Goal: Task Accomplishment & Management: Manage account settings

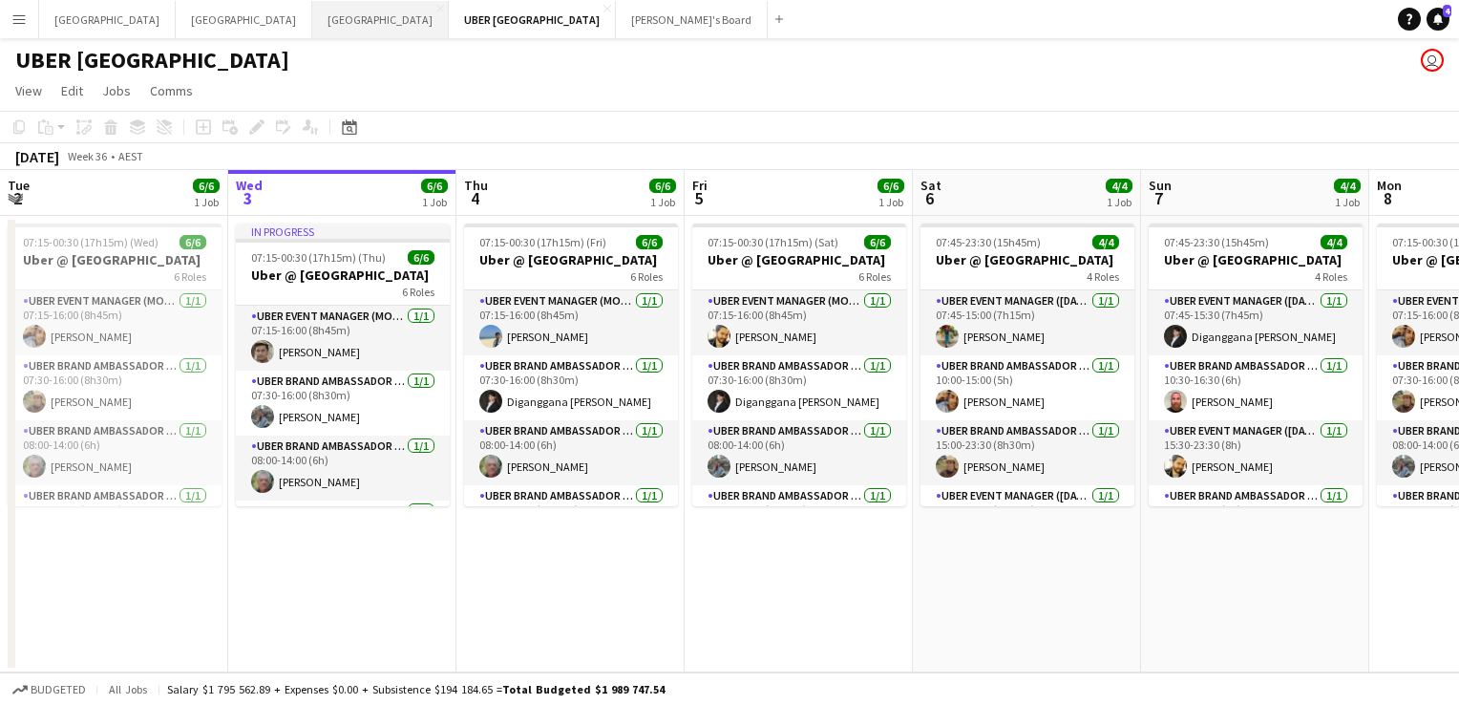
click at [312, 18] on button "Sydney Close" at bounding box center [380, 19] width 137 height 37
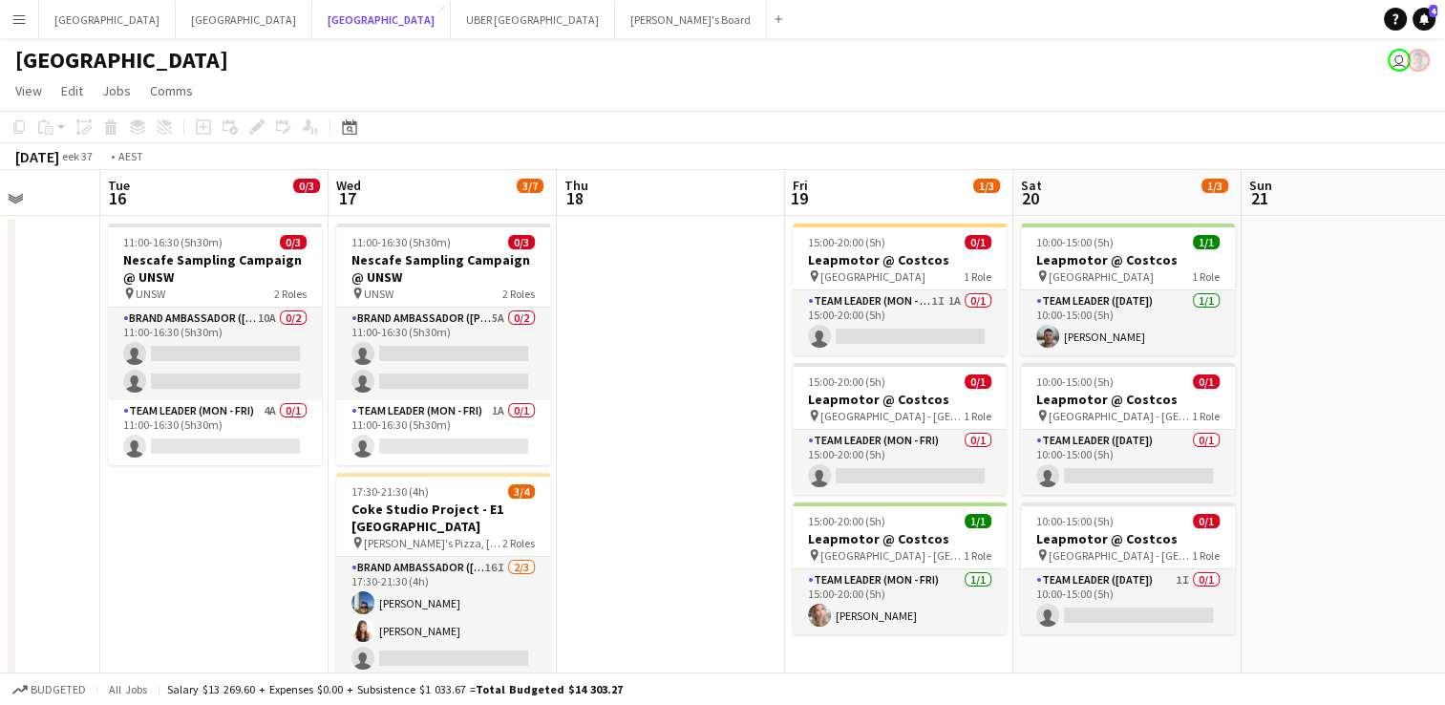
scroll to position [0, 722]
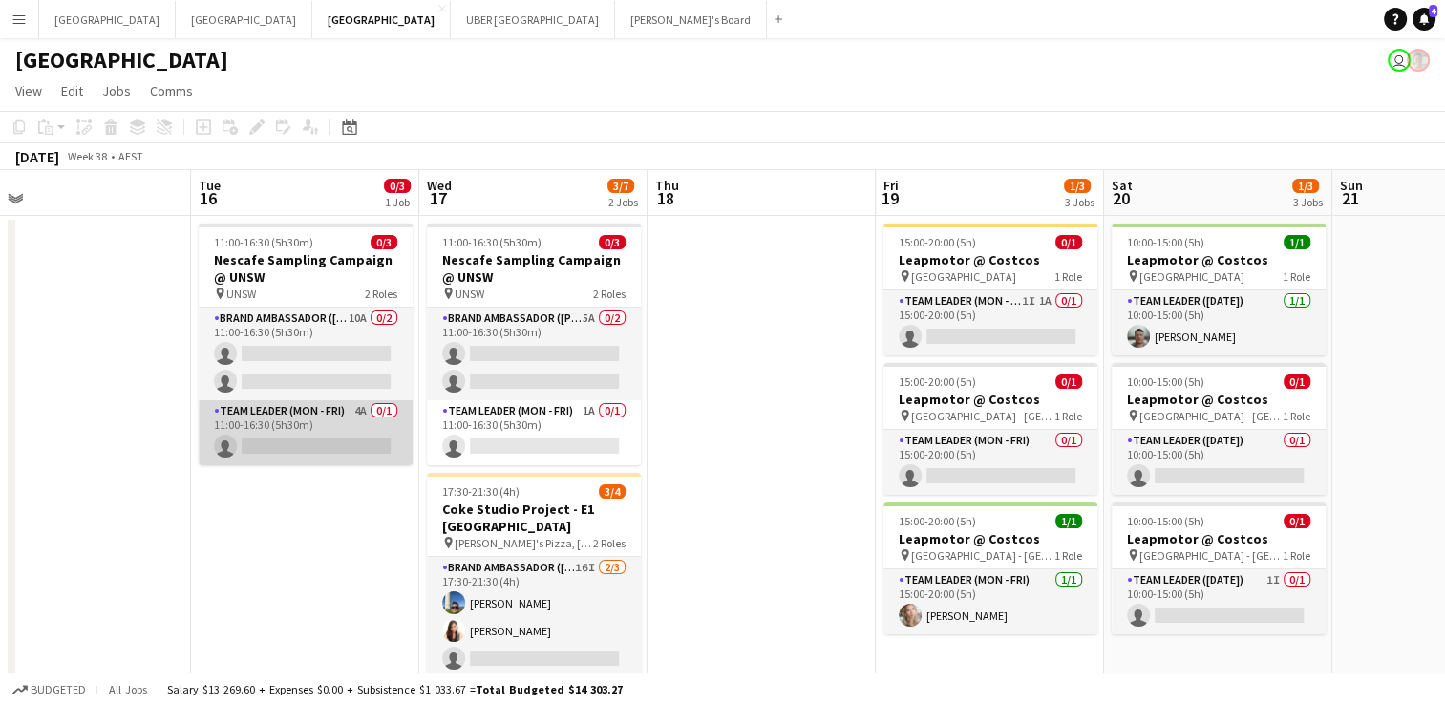
click at [312, 445] on app-card-role "Team Leader (Mon - Fri) 4A 0/1 11:00-16:30 (5h30m) single-neutral-actions" at bounding box center [306, 432] width 214 height 65
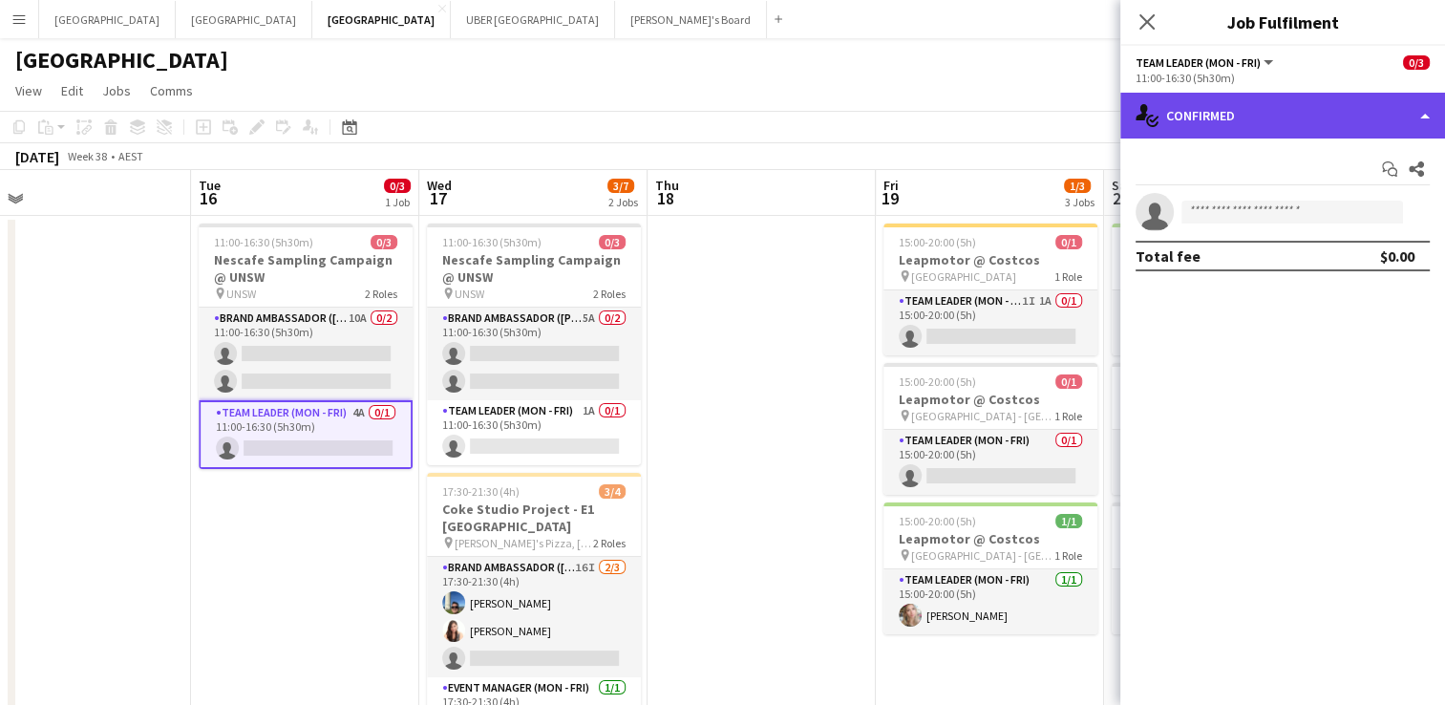
click at [1278, 113] on div "single-neutral-actions-check-2 Confirmed" at bounding box center [1282, 116] width 325 height 46
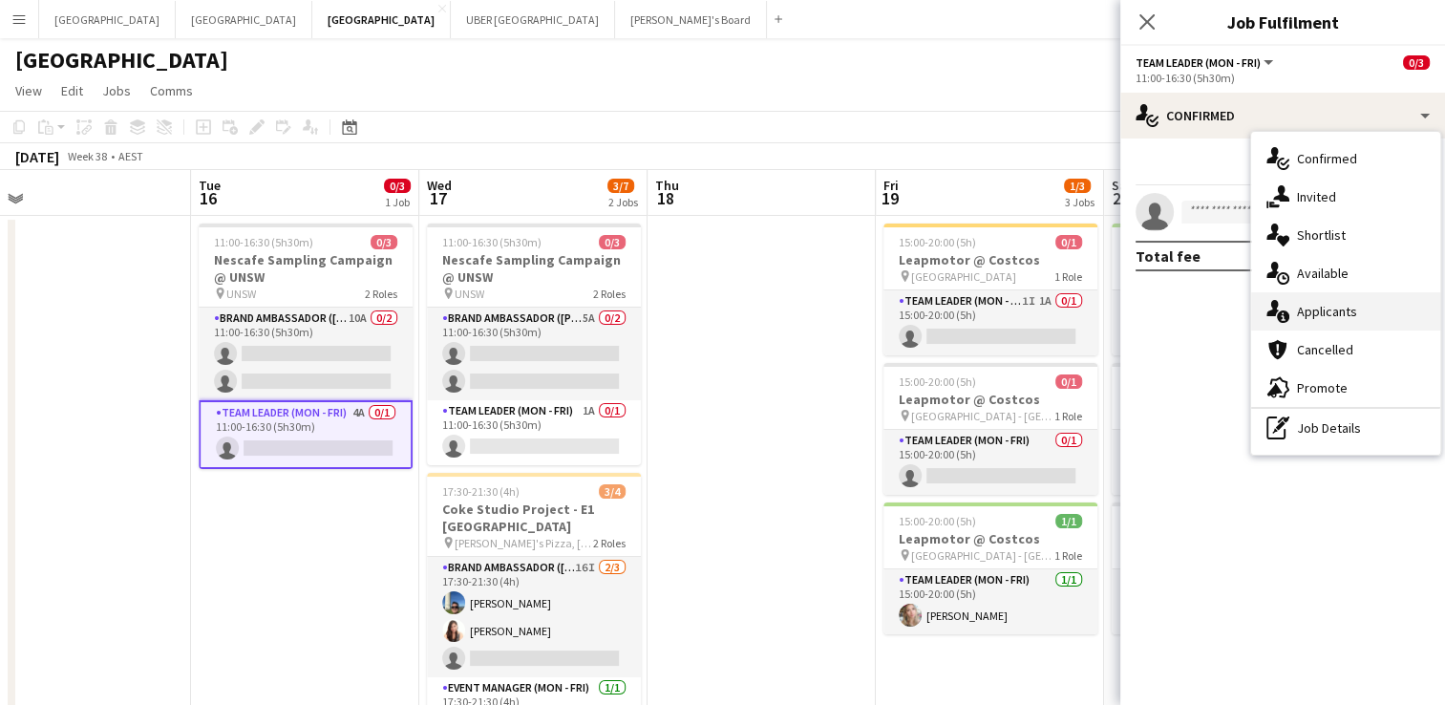
click at [1338, 305] on span "Applicants" at bounding box center [1327, 311] width 60 height 17
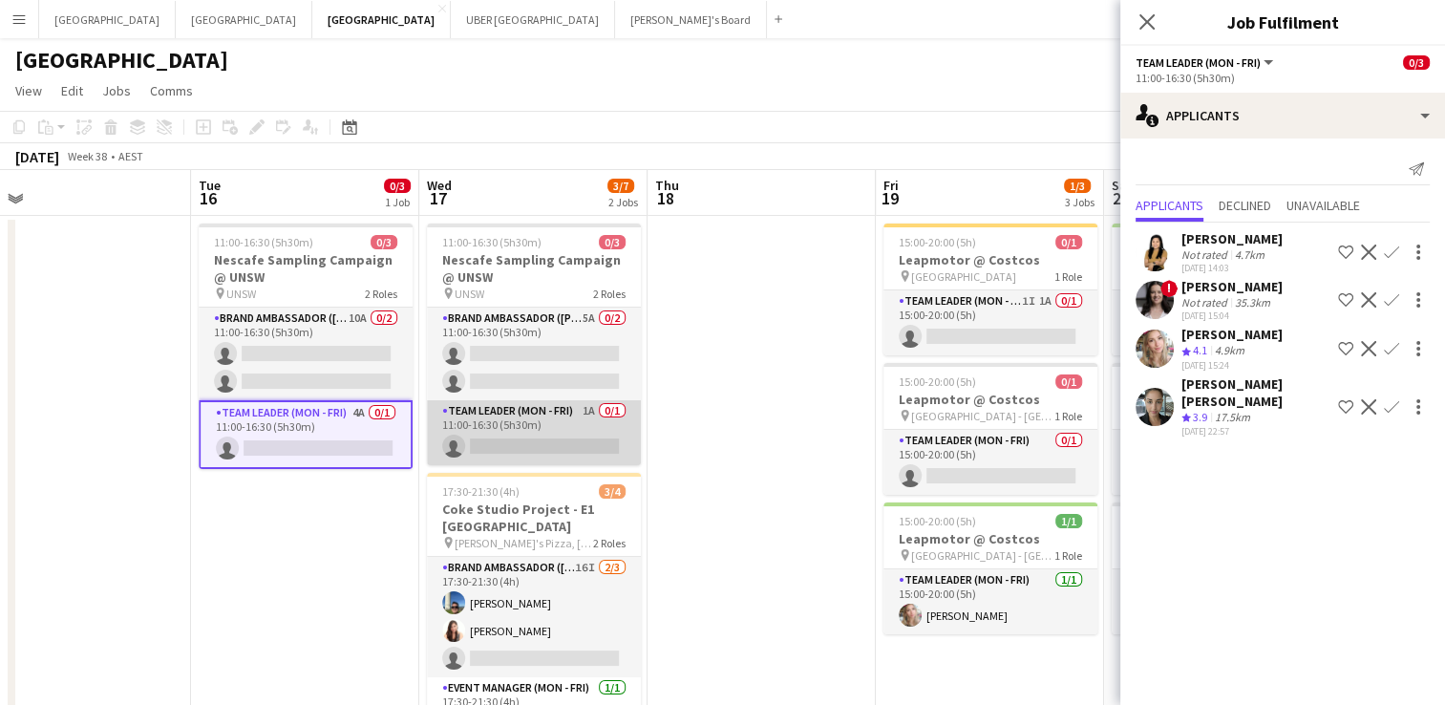
click at [536, 437] on app-card-role "Team Leader (Mon - Fri) 1A 0/1 11:00-16:30 (5h30m) single-neutral-actions" at bounding box center [534, 432] width 214 height 65
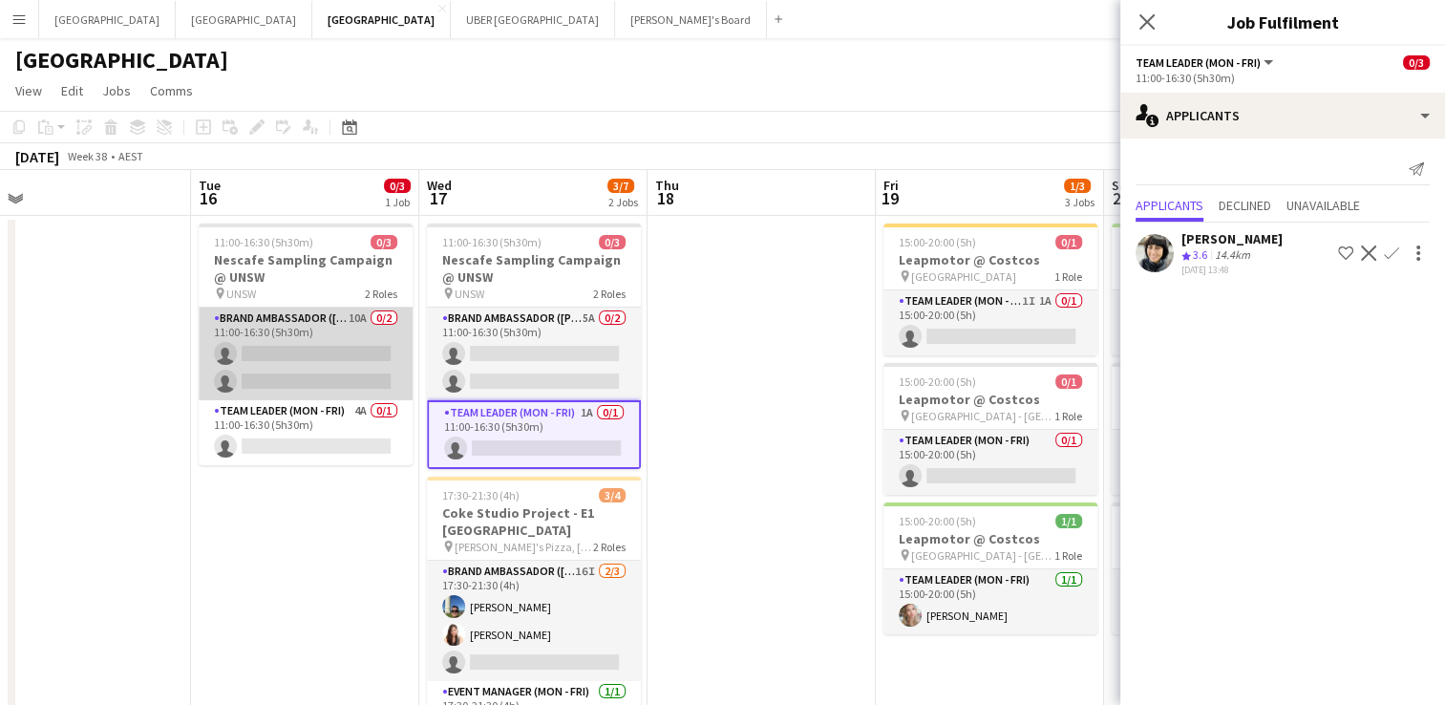
click at [291, 334] on app-card-role "Brand Ambassador (Mon - Fri) 10A 0/2 11:00-16:30 (5h30m) single-neutral-actions…" at bounding box center [306, 353] width 214 height 93
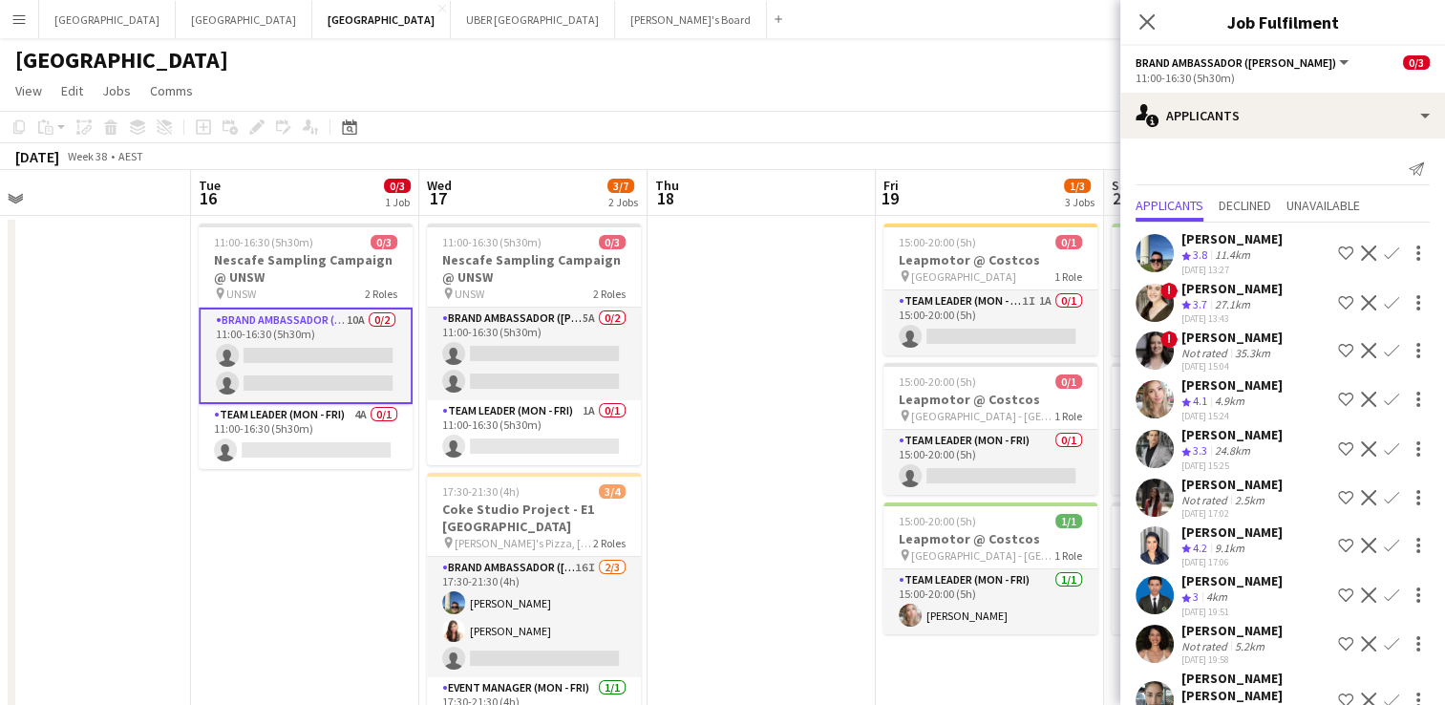
scroll to position [39, 0]
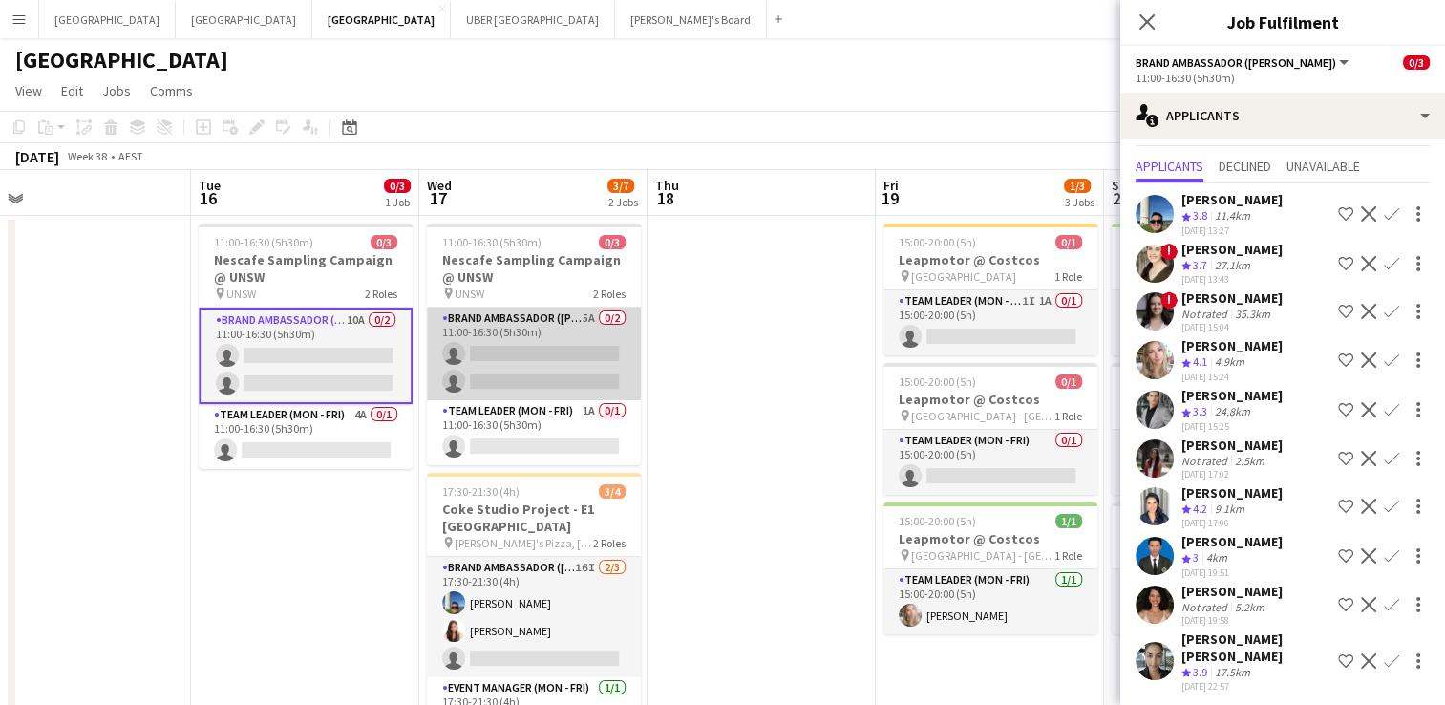
click at [610, 350] on app-card-role "Brand Ambassador (Mon - Fri) 5A 0/2 11:00-16:30 (5h30m) single-neutral-actions …" at bounding box center [534, 353] width 214 height 93
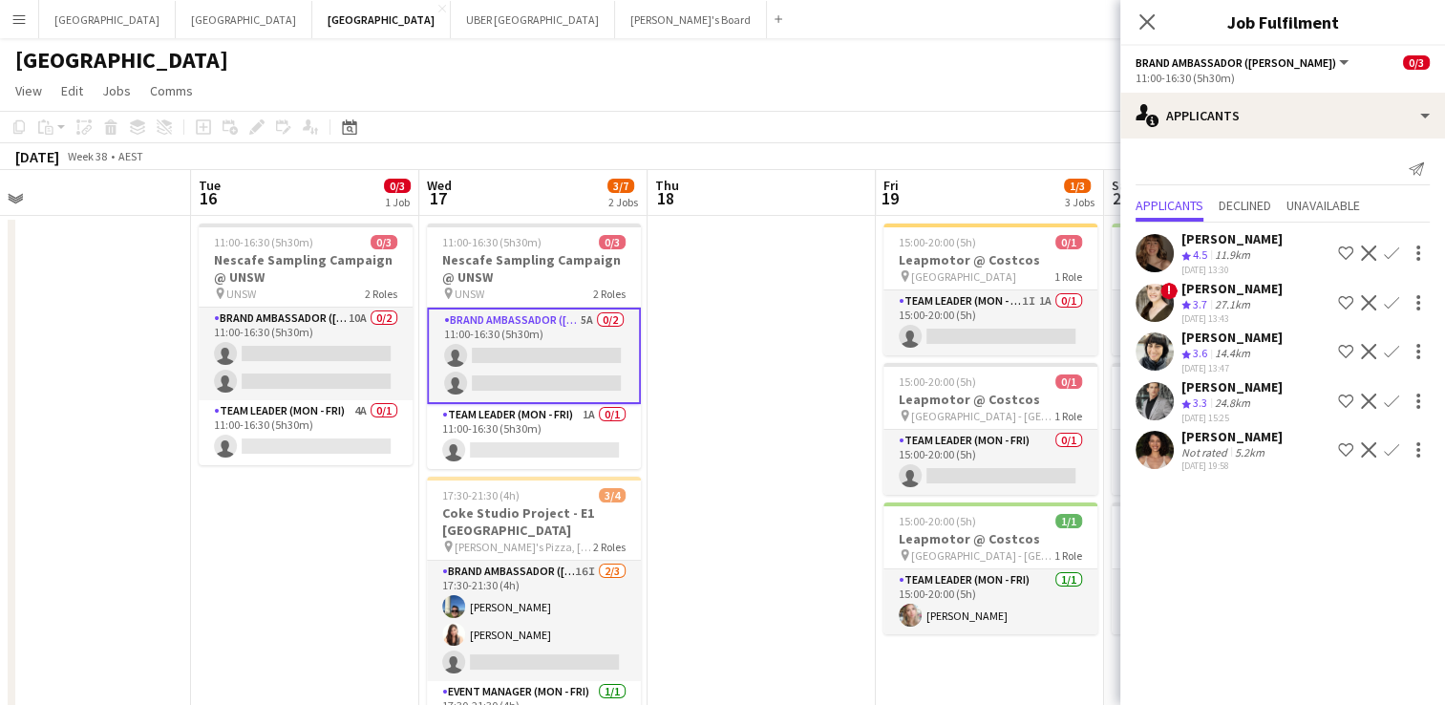
click at [1393, 442] on app-icon "Confirm" at bounding box center [1391, 449] width 15 height 15
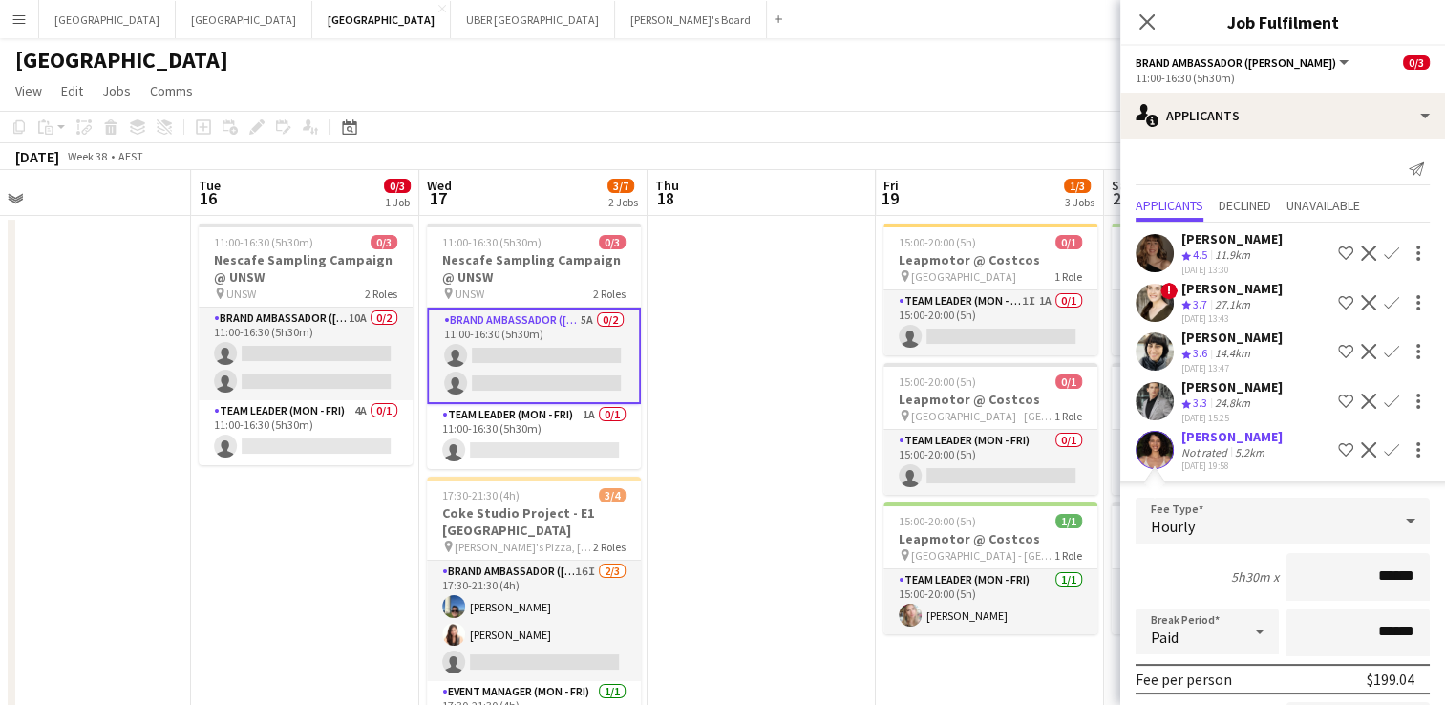
scroll to position [212, 0]
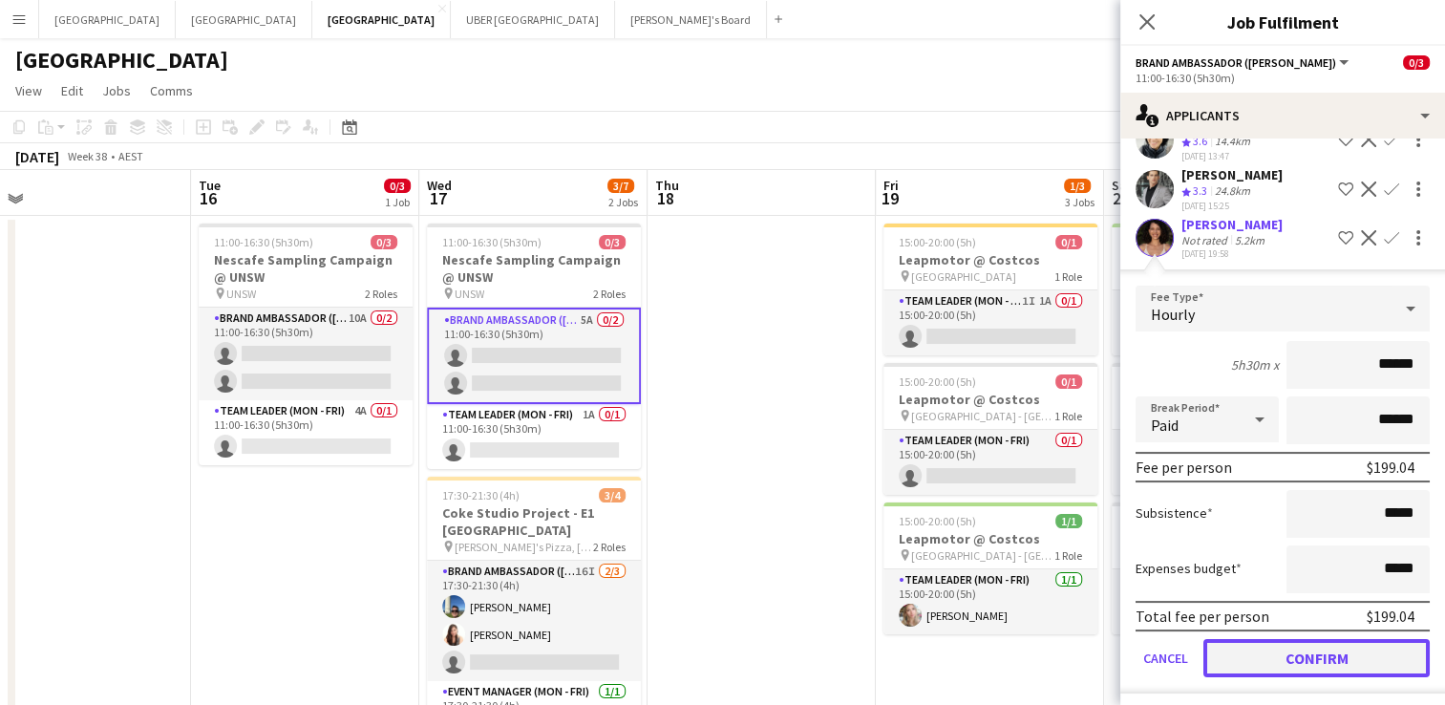
click at [1263, 653] on button "Confirm" at bounding box center [1316, 658] width 226 height 38
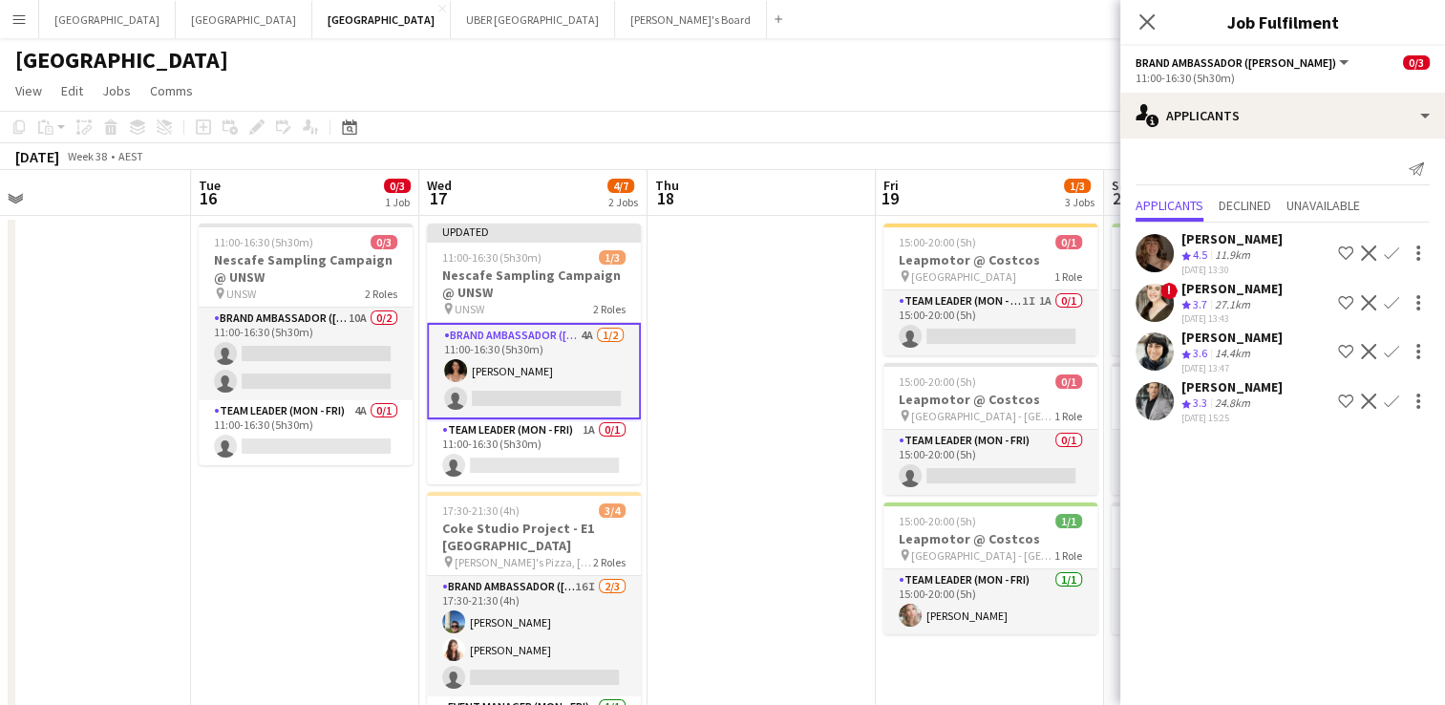
scroll to position [0, 0]
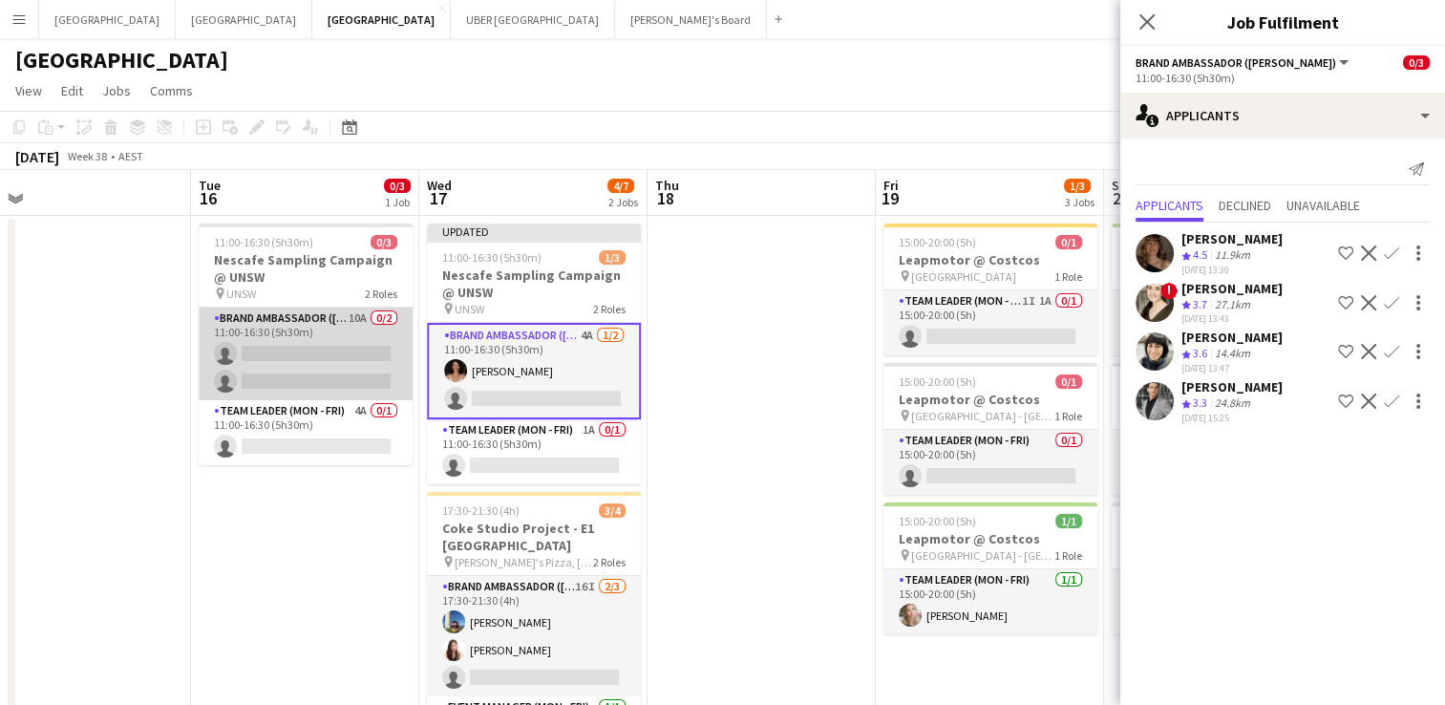
click at [325, 348] on app-card-role "Brand Ambassador (Mon - Fri) 10A 0/2 11:00-16:30 (5h30m) single-neutral-actions…" at bounding box center [306, 353] width 214 height 93
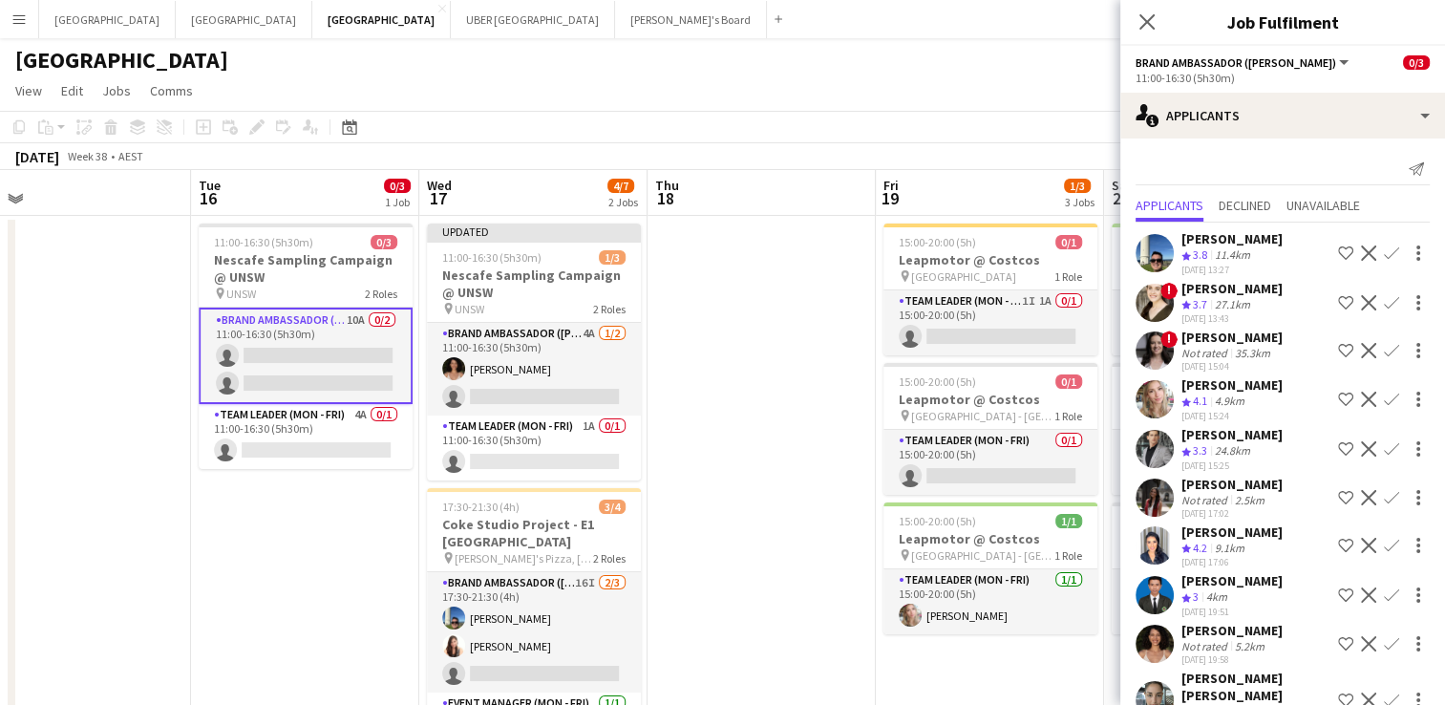
click at [1384, 636] on app-icon "Confirm" at bounding box center [1391, 643] width 15 height 15
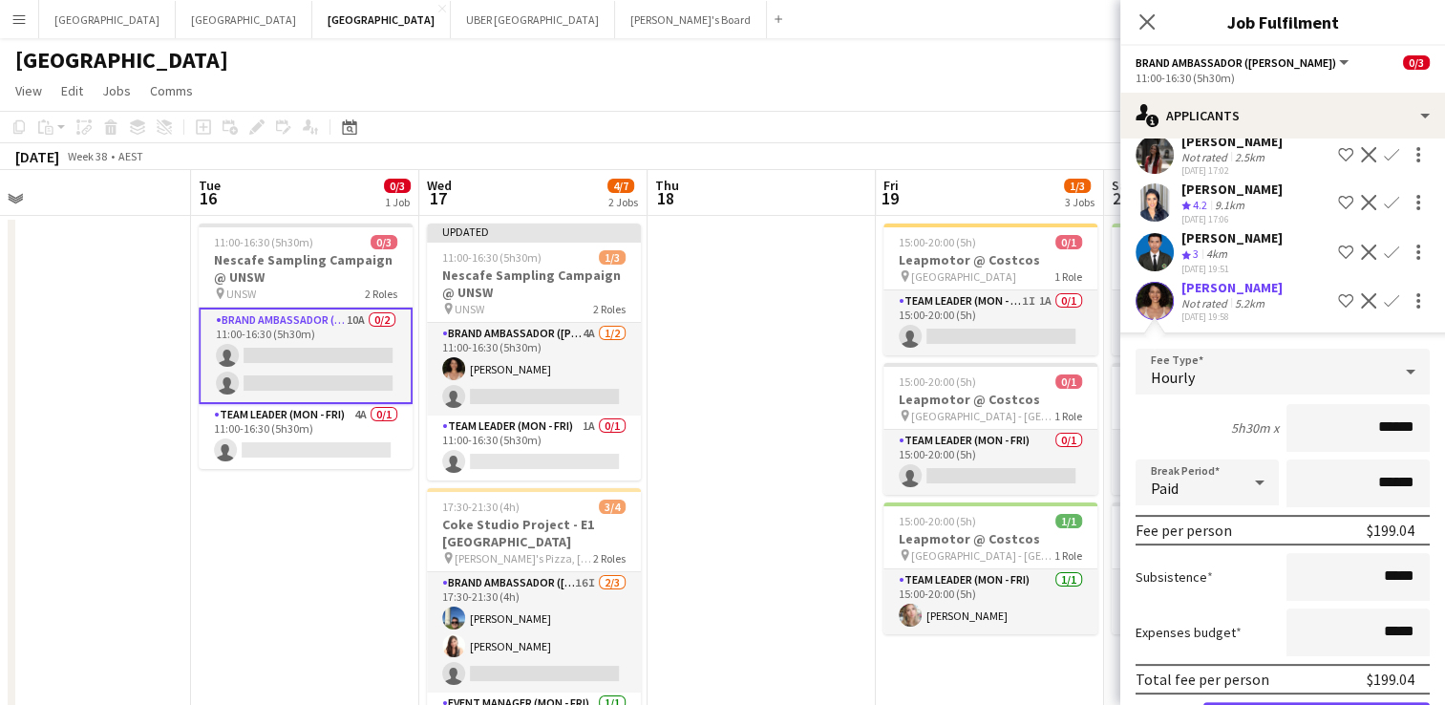
scroll to position [470, 0]
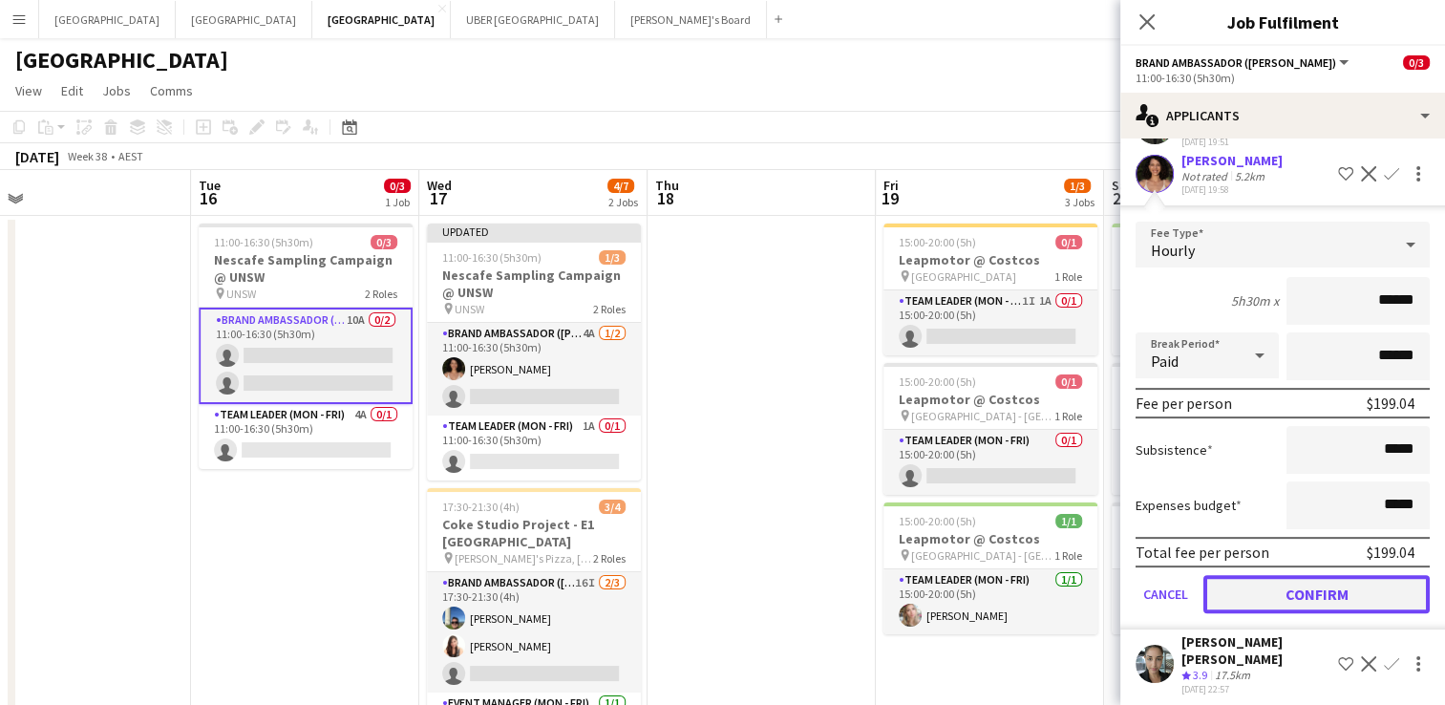
click at [1308, 591] on button "Confirm" at bounding box center [1316, 594] width 226 height 38
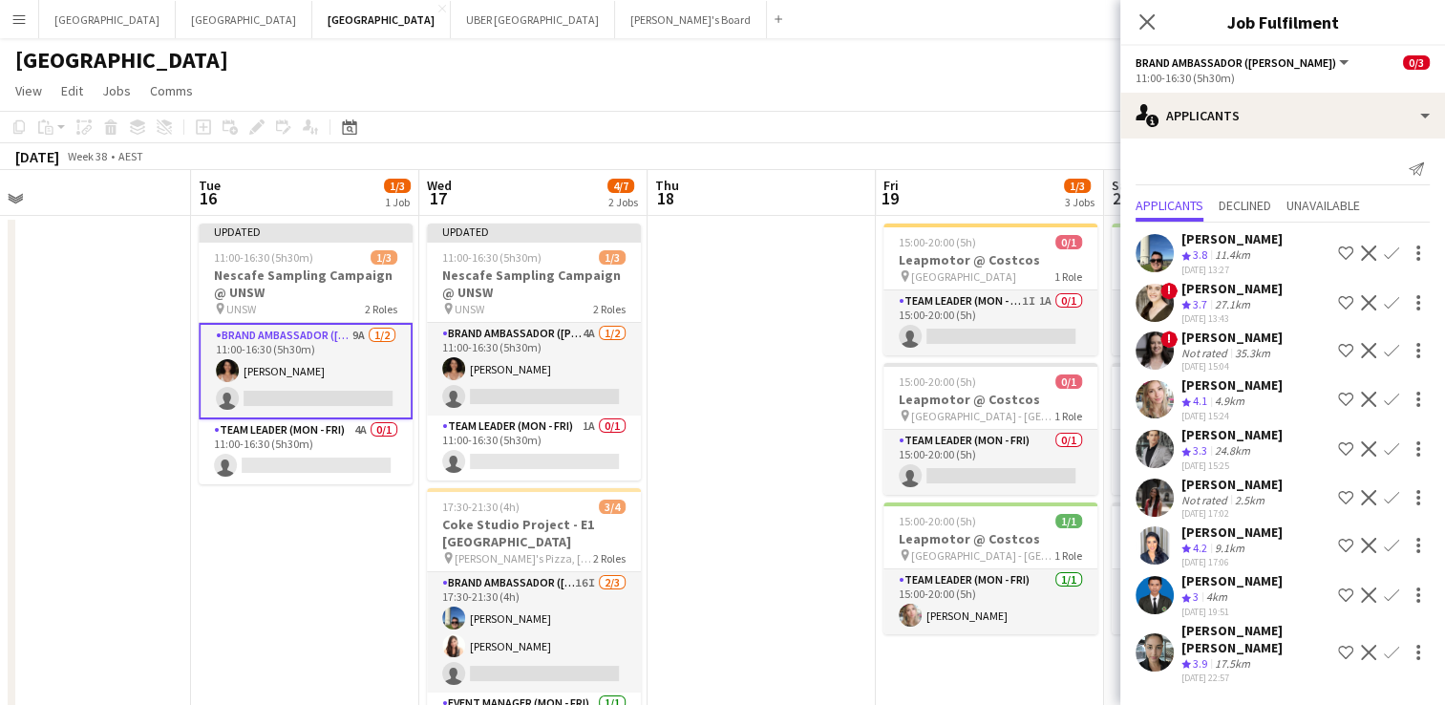
scroll to position [0, 0]
click at [1142, 20] on icon "Close pop-in" at bounding box center [1146, 21] width 18 height 18
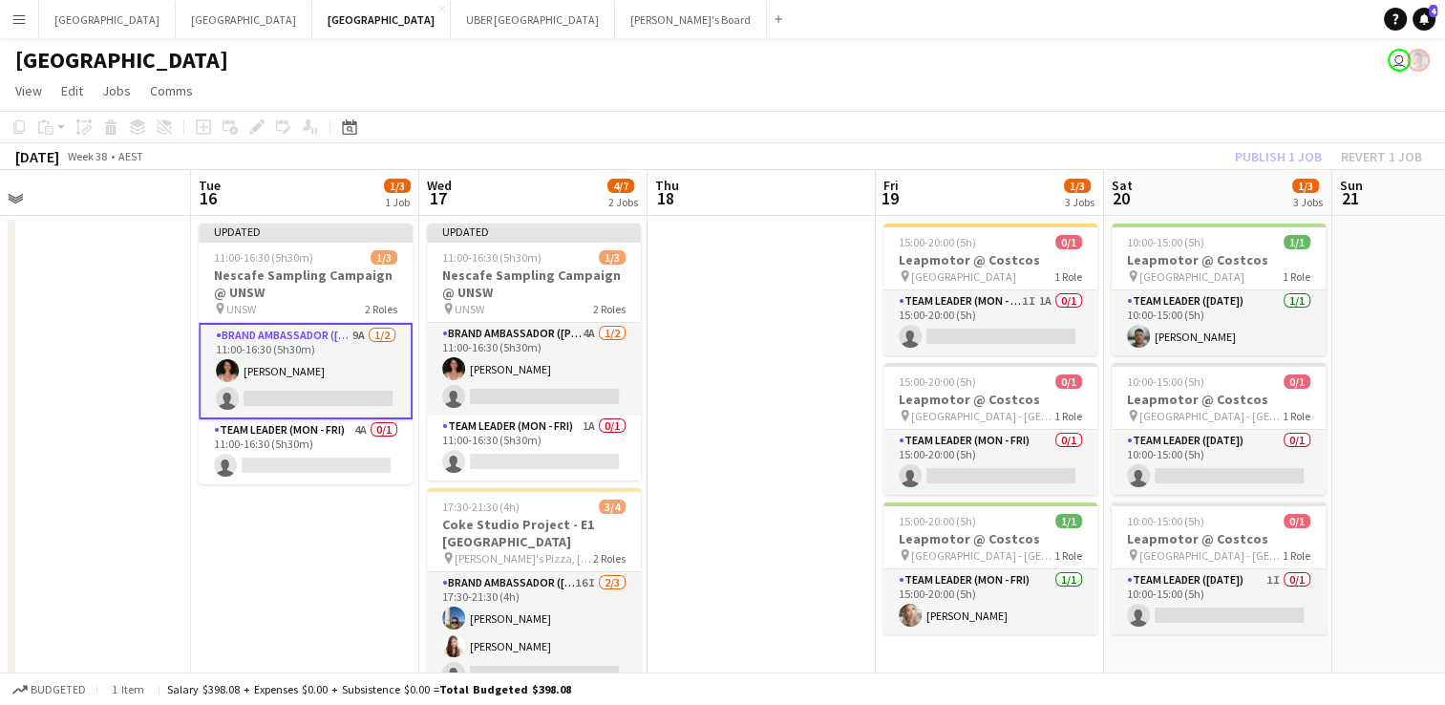
click at [658, 322] on app-date-cell at bounding box center [761, 507] width 228 height 582
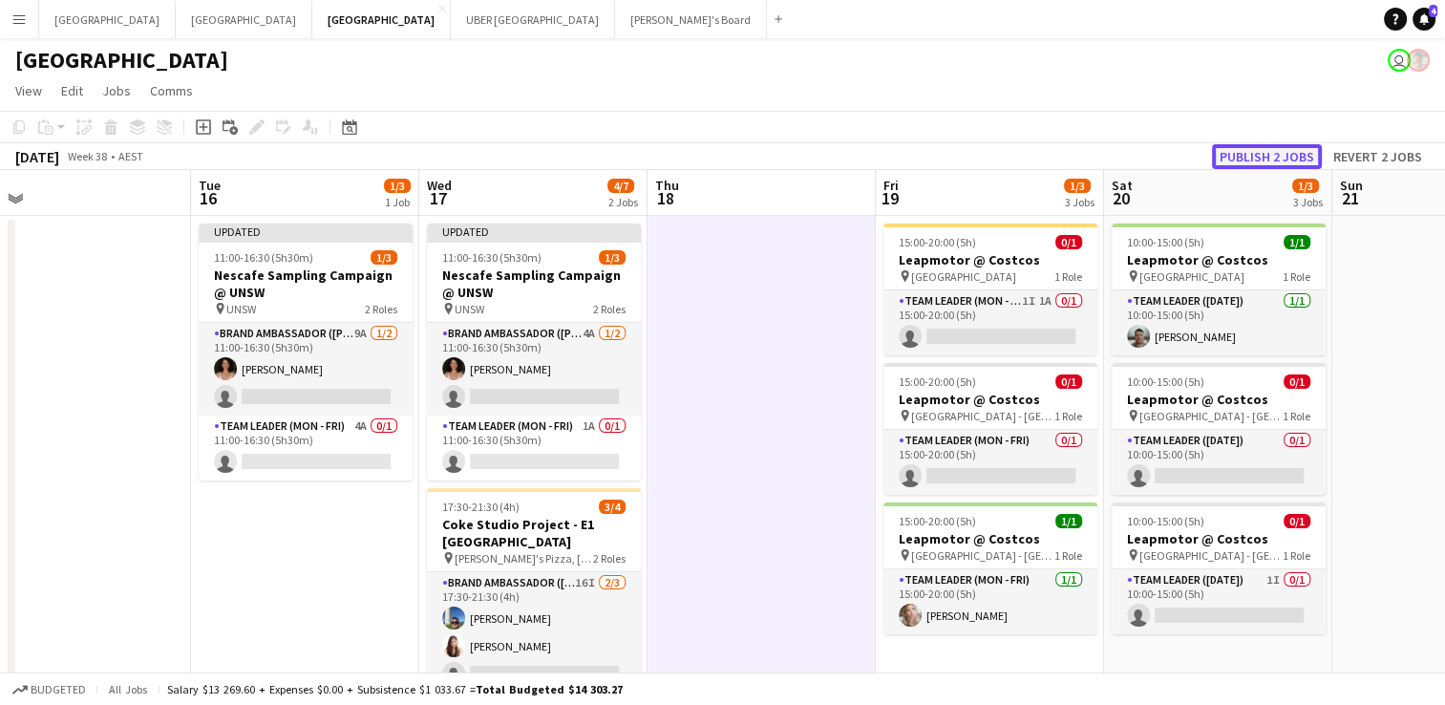
click at [1258, 155] on button "Publish 2 jobs" at bounding box center [1267, 156] width 110 height 25
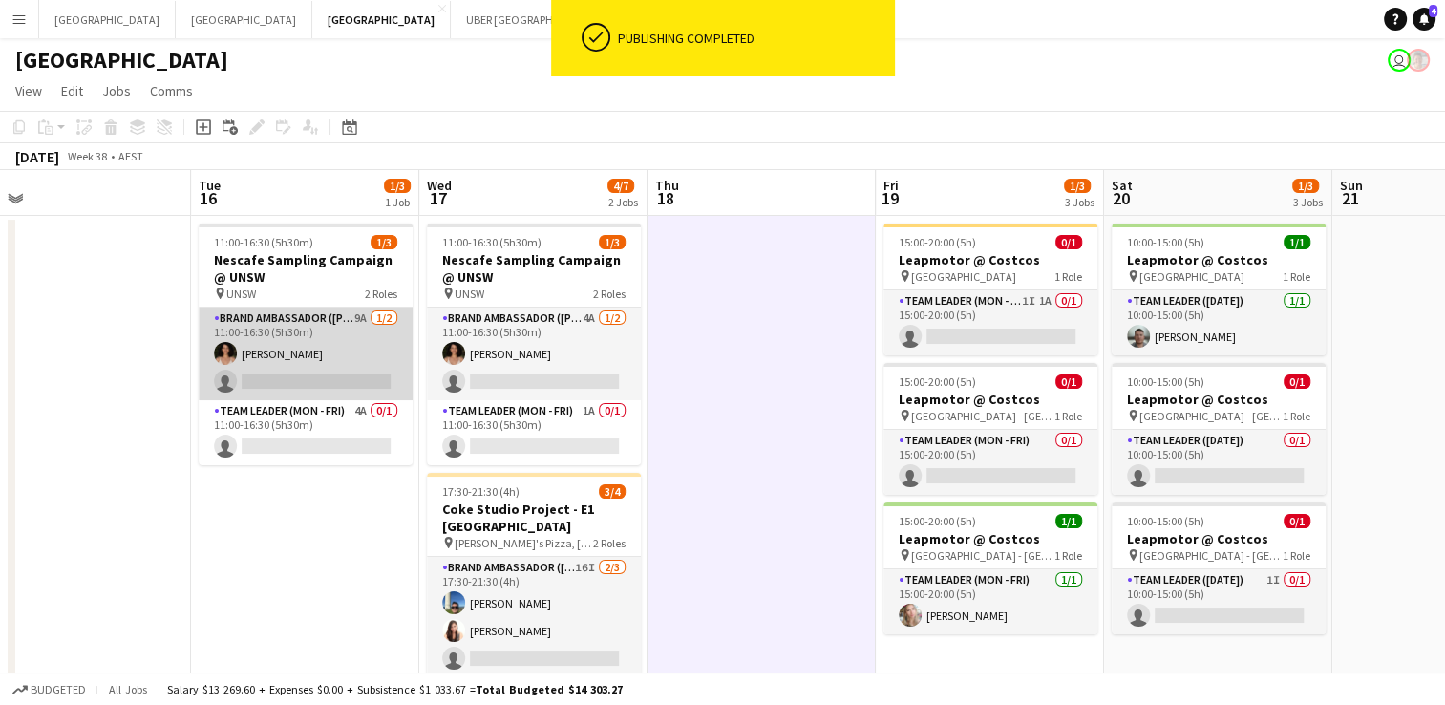
click at [307, 366] on app-card-role "Brand Ambassador (Mon - Fri) 9A [DATE] 11:00-16:30 (5h30m) [PERSON_NAME] single…" at bounding box center [306, 353] width 214 height 93
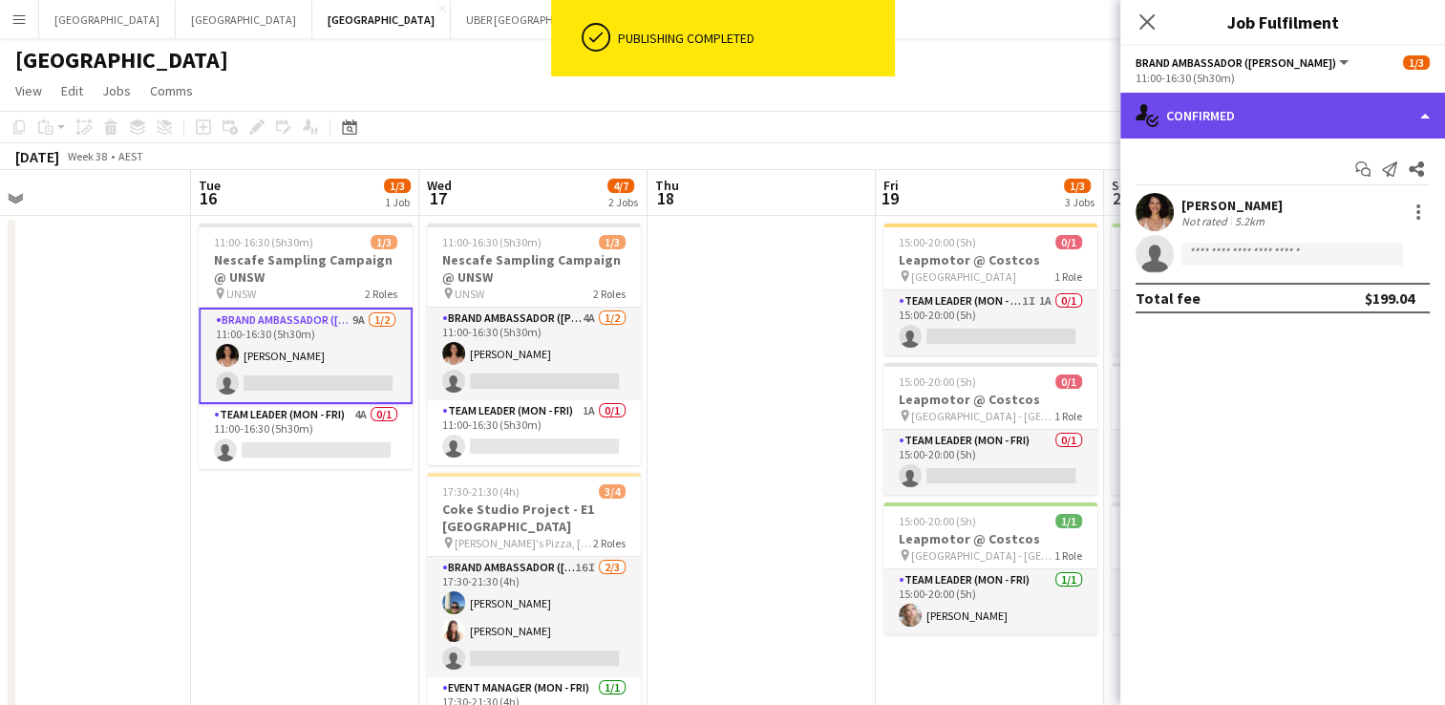
click at [1236, 113] on div "single-neutral-actions-check-2 Confirmed" at bounding box center [1282, 116] width 325 height 46
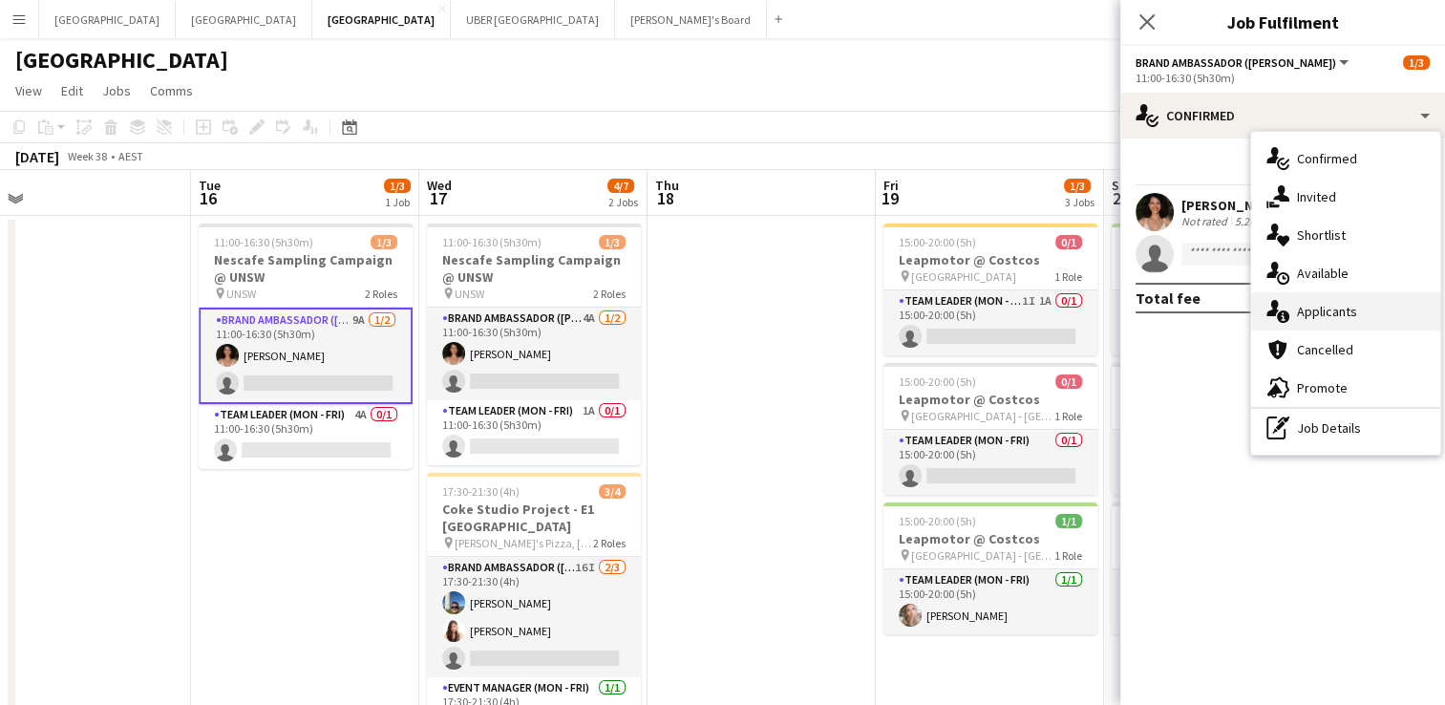
click at [1308, 304] on span "Applicants" at bounding box center [1327, 311] width 60 height 17
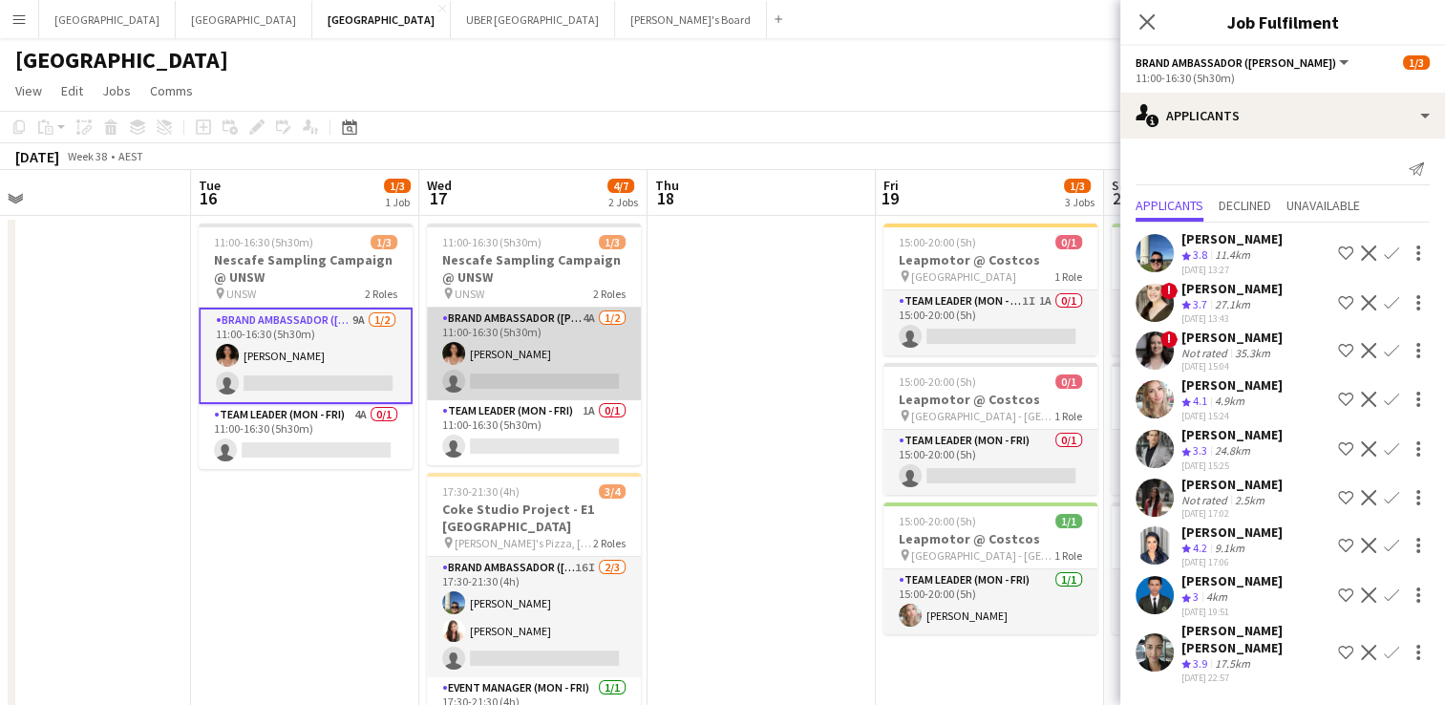
click at [546, 377] on app-card-role "Brand Ambassador (Mon - Fri) 4A [DATE] 11:00-16:30 (5h30m) [PERSON_NAME] single…" at bounding box center [534, 353] width 214 height 93
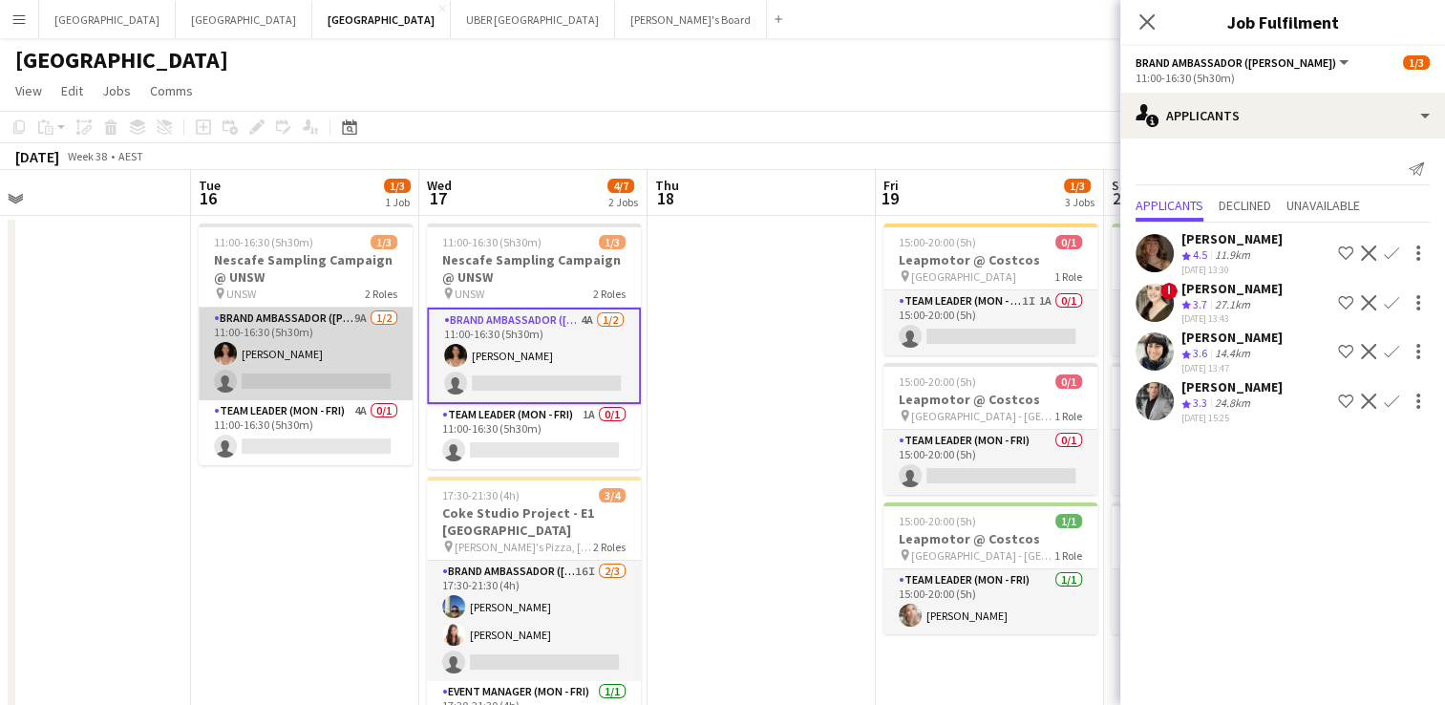
click at [340, 384] on app-card-role "Brand Ambassador (Mon - Fri) 9A [DATE] 11:00-16:30 (5h30m) [PERSON_NAME] single…" at bounding box center [306, 353] width 214 height 93
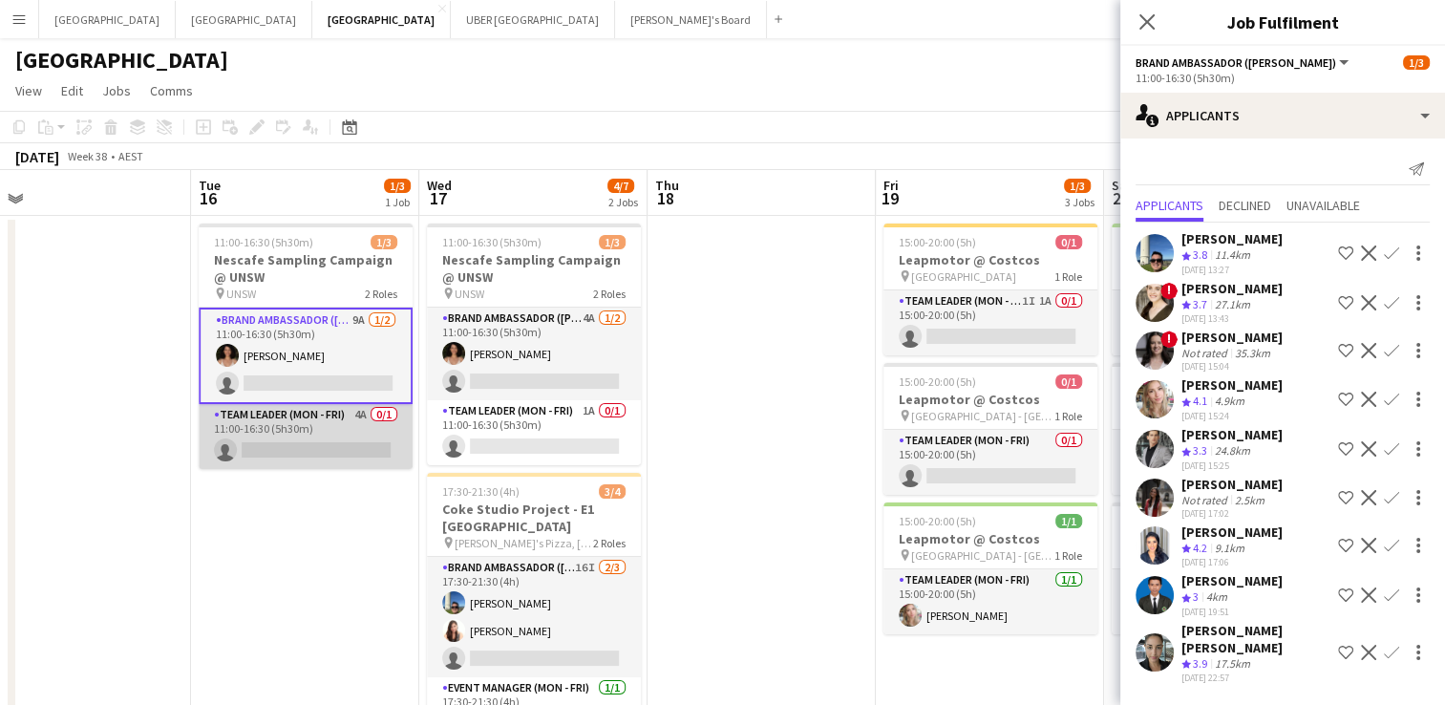
click at [340, 428] on app-card-role "Team Leader (Mon - Fri) 4A 0/1 11:00-16:30 (5h30m) single-neutral-actions" at bounding box center [306, 436] width 214 height 65
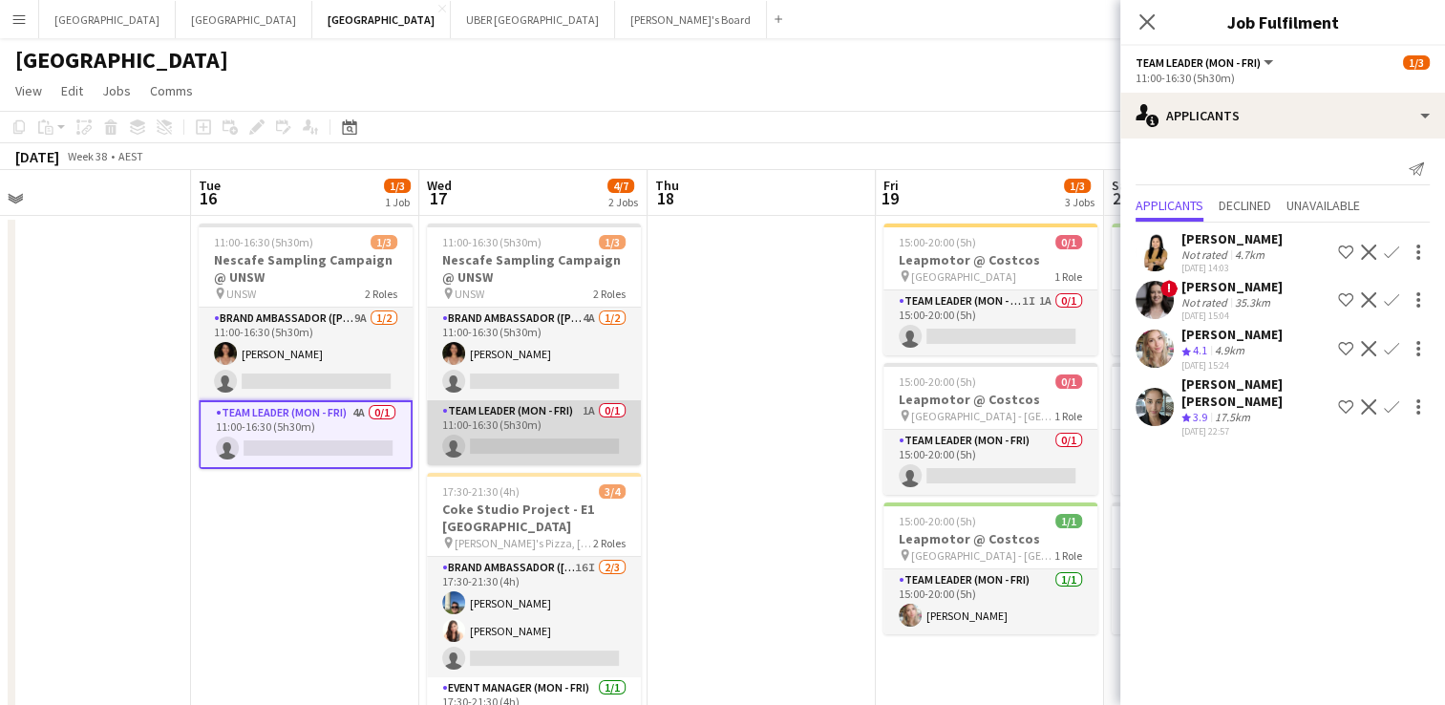
click at [544, 431] on app-card-role "Team Leader (Mon - Fri) 1A 0/1 11:00-16:30 (5h30m) single-neutral-actions" at bounding box center [534, 432] width 214 height 65
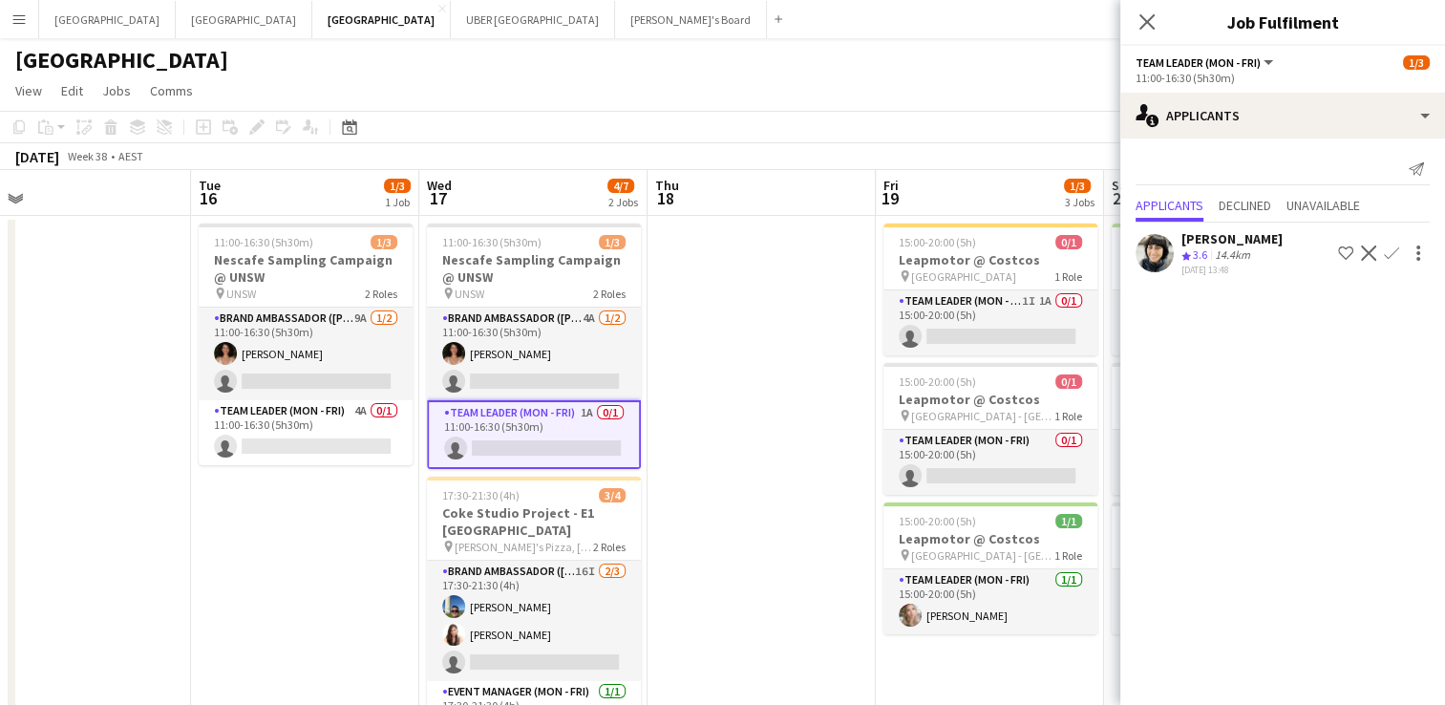
click at [1291, 91] on app-options-switcher "Team Leader (Mon - Fri) All roles Team Leader (Mon - Fri) [DATE] 11:00-16:30 (5…" at bounding box center [1282, 69] width 325 height 47
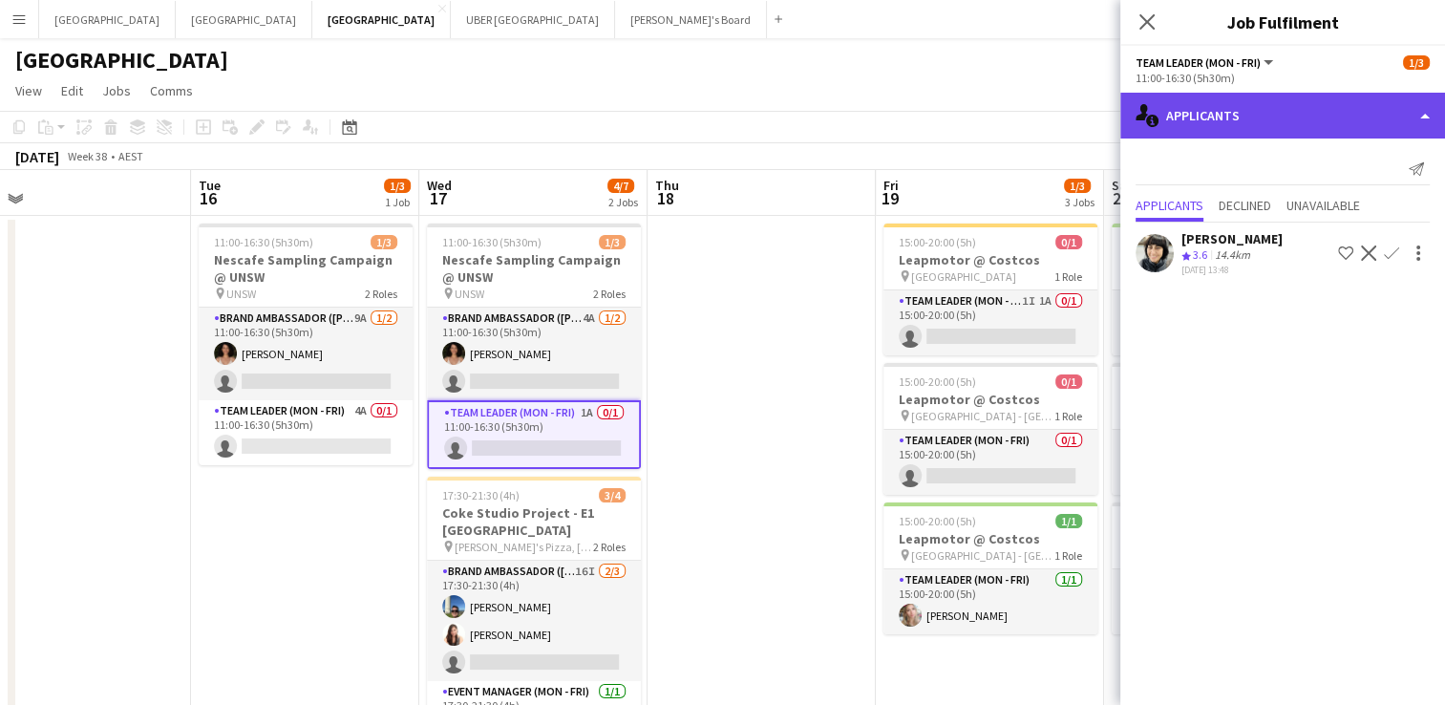
click at [1282, 135] on div "single-neutral-actions-information Applicants" at bounding box center [1282, 116] width 325 height 46
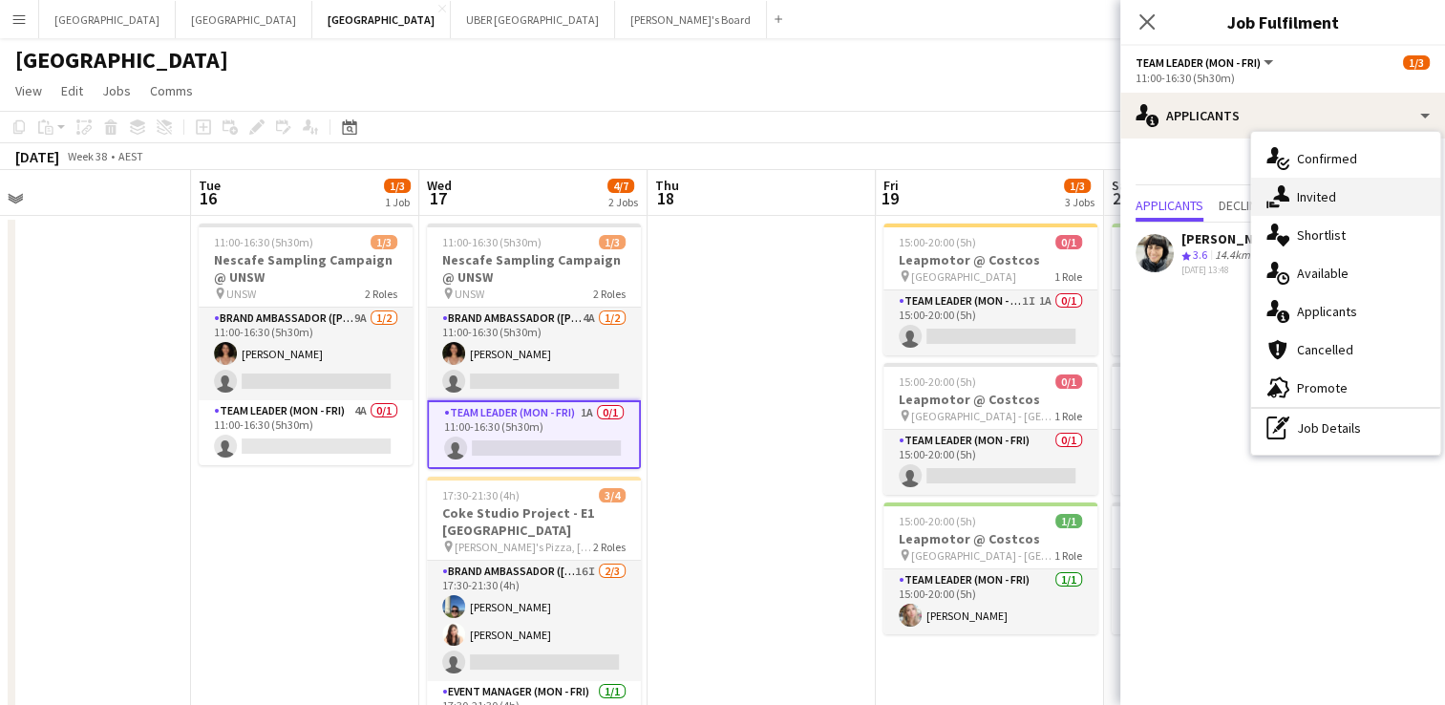
click at [1289, 205] on div "single-neutral-actions-share-1 Invited" at bounding box center [1345, 197] width 189 height 38
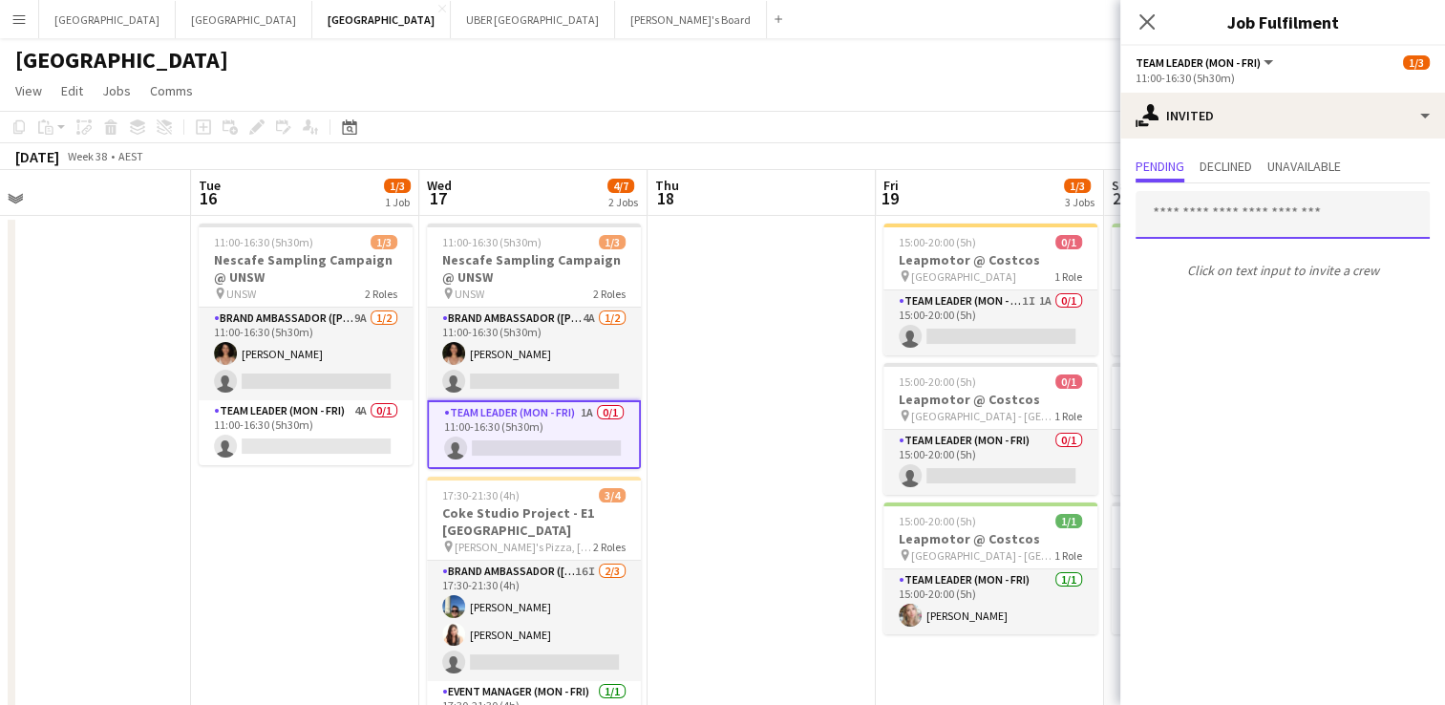
click at [1232, 216] on input "text" at bounding box center [1282, 215] width 294 height 48
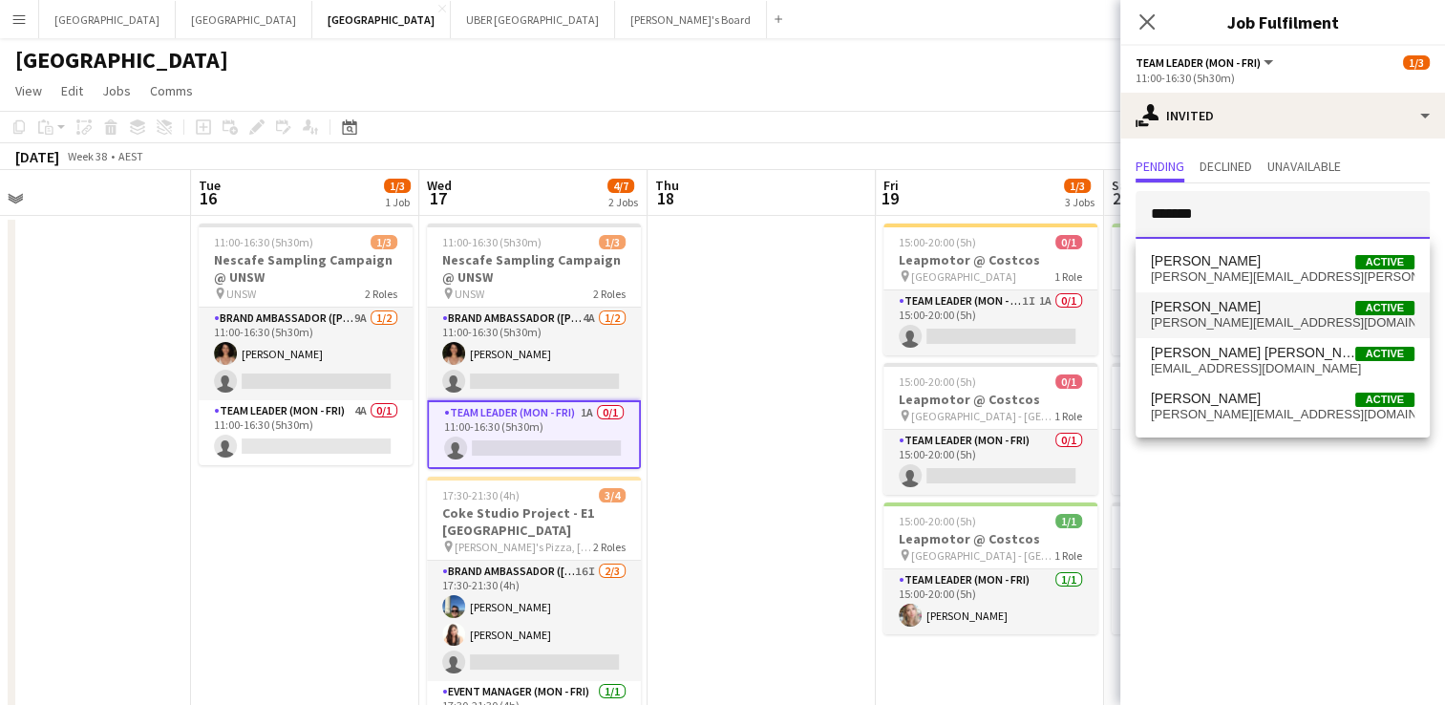
type input "*******"
click at [1199, 323] on span "[PERSON_NAME][EMAIL_ADDRESS][DOMAIN_NAME]" at bounding box center [1283, 322] width 264 height 15
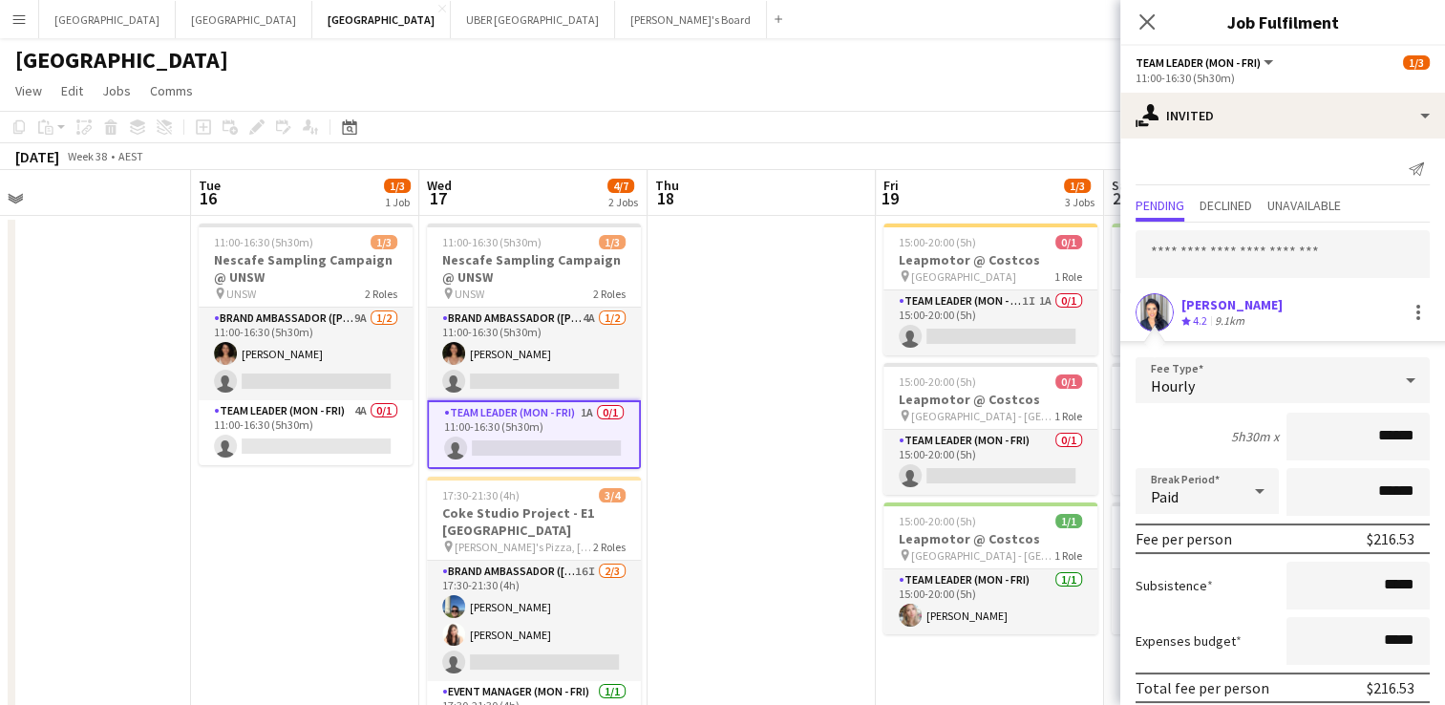
scroll to position [75, 0]
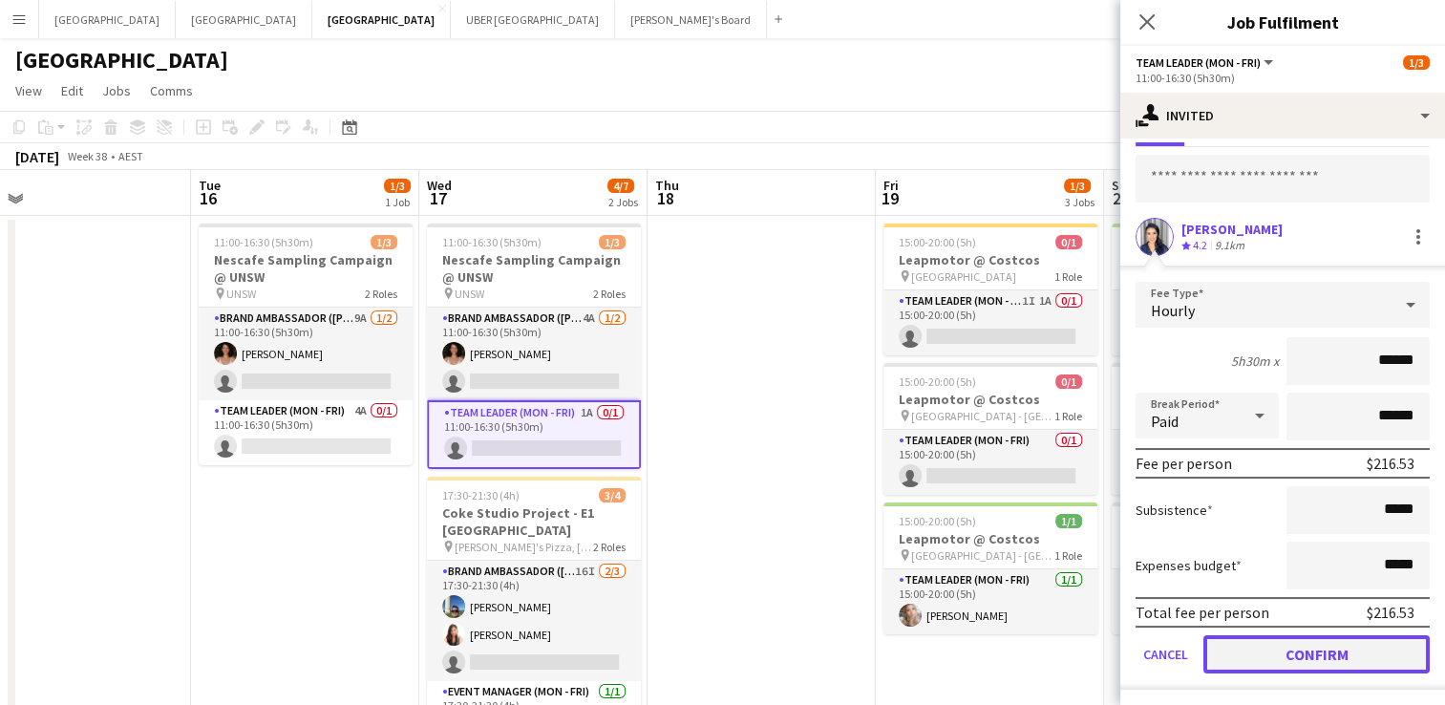
click at [1246, 657] on button "Confirm" at bounding box center [1316, 654] width 226 height 38
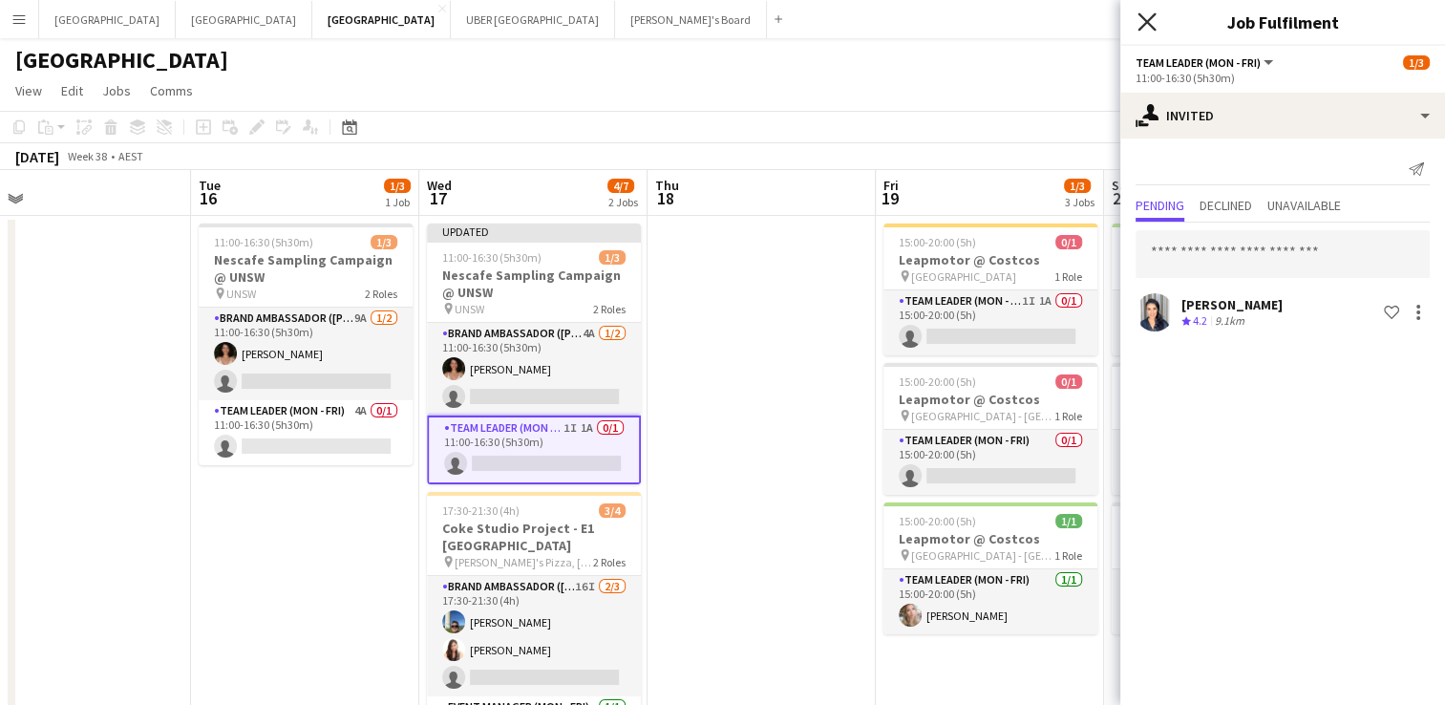
click at [1140, 21] on icon "Close pop-in" at bounding box center [1146, 21] width 18 height 18
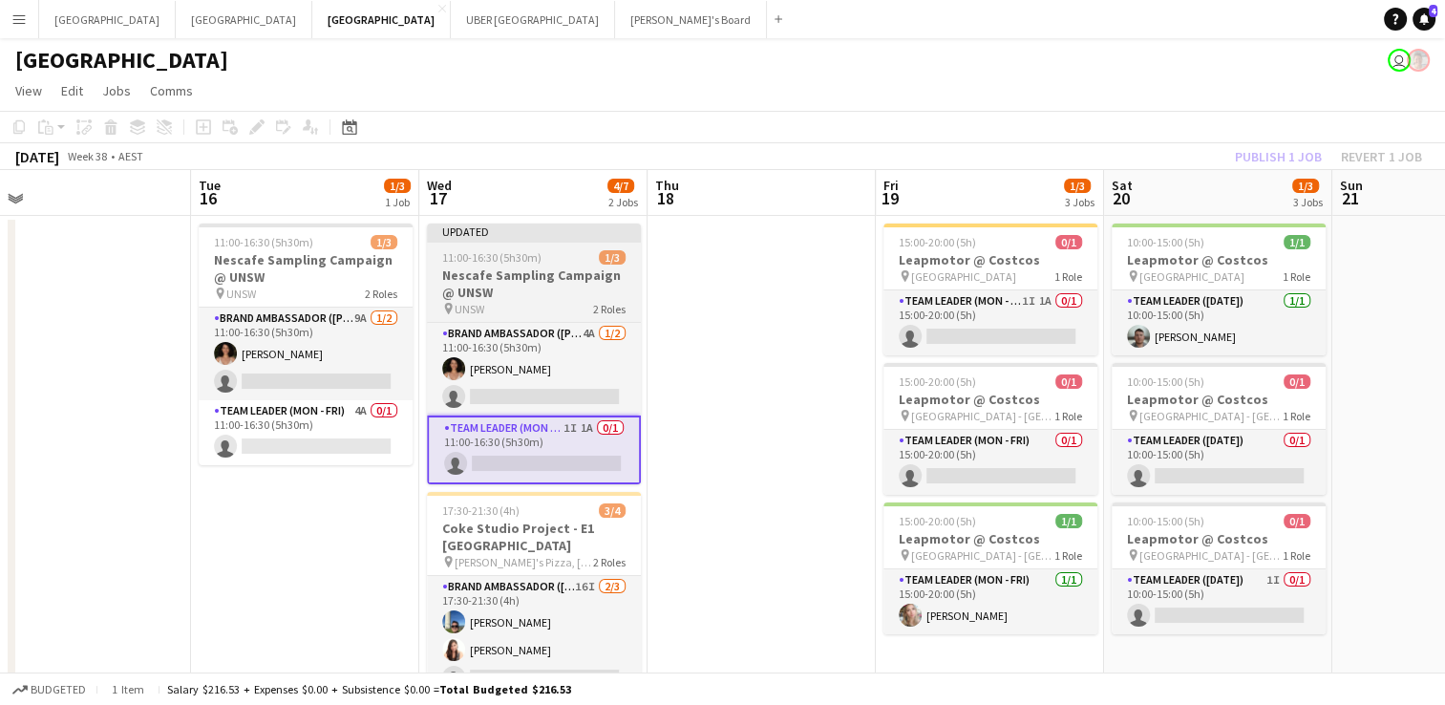
click at [500, 262] on span "11:00-16:30 (5h30m)" at bounding box center [491, 257] width 99 height 14
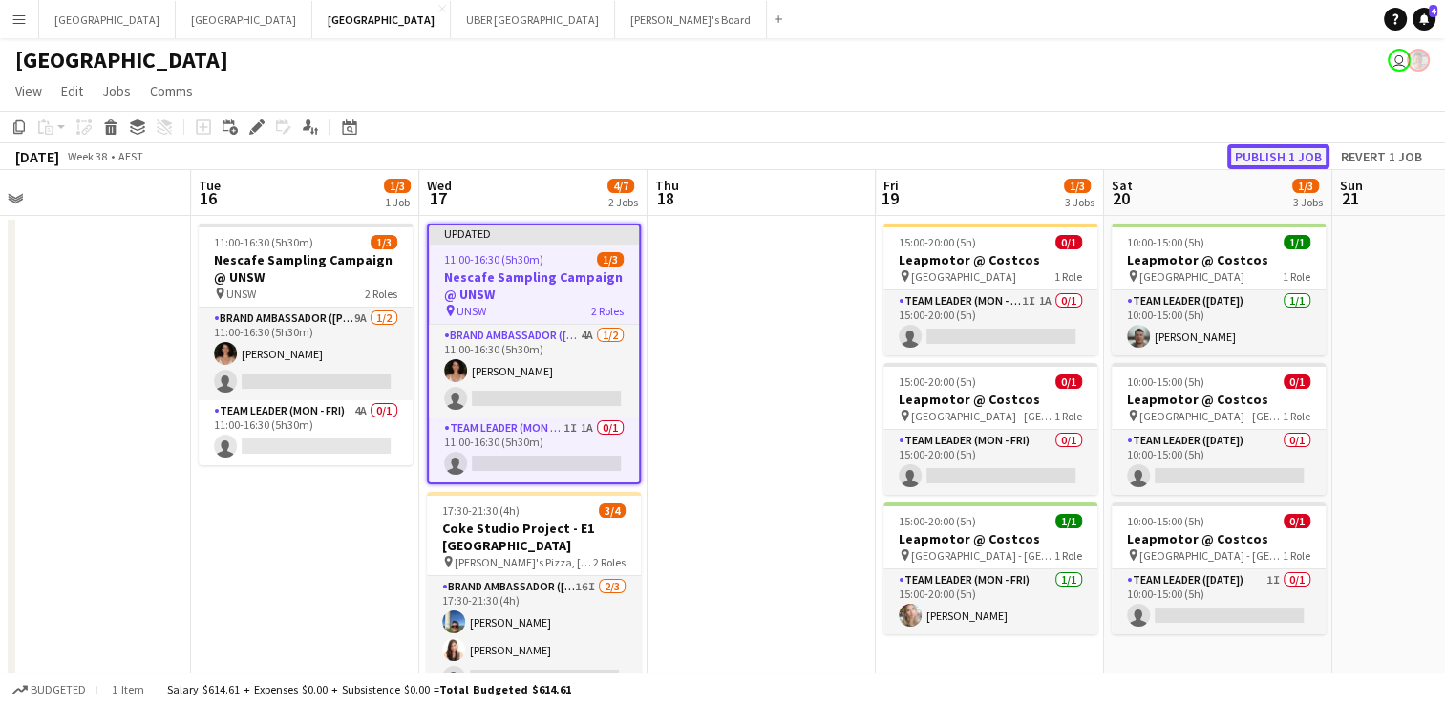
click at [1261, 159] on button "Publish 1 job" at bounding box center [1278, 156] width 102 height 25
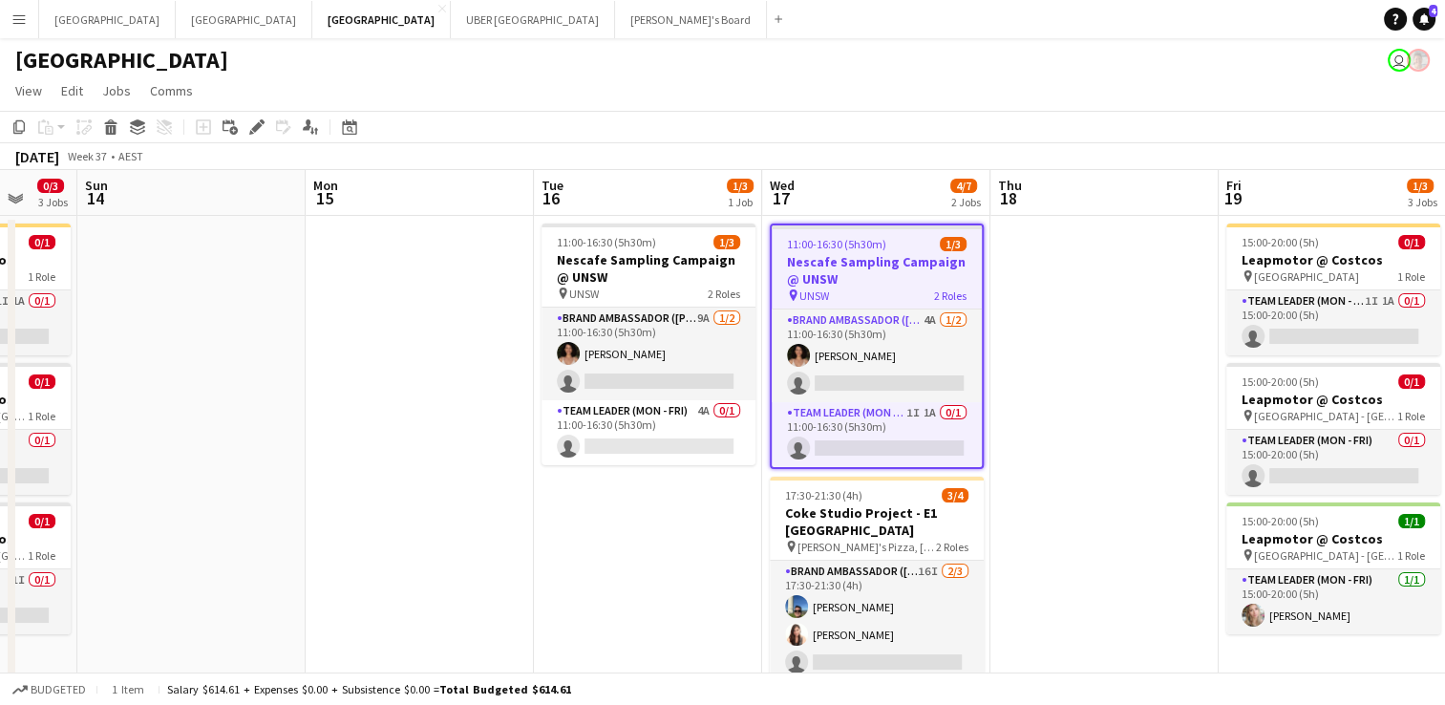
scroll to position [0, 605]
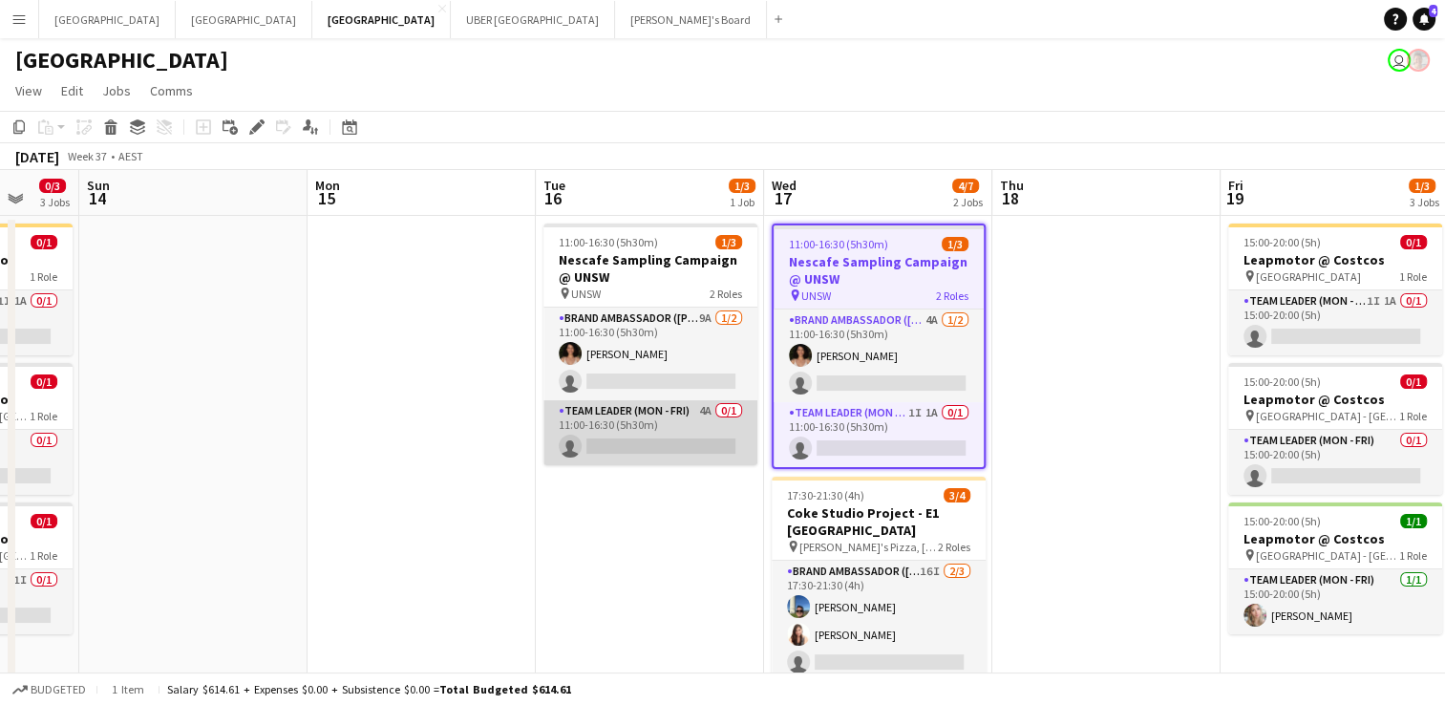
click at [635, 445] on app-card-role "Team Leader (Mon - Fri) 4A 0/1 11:00-16:30 (5h30m) single-neutral-actions" at bounding box center [650, 432] width 214 height 65
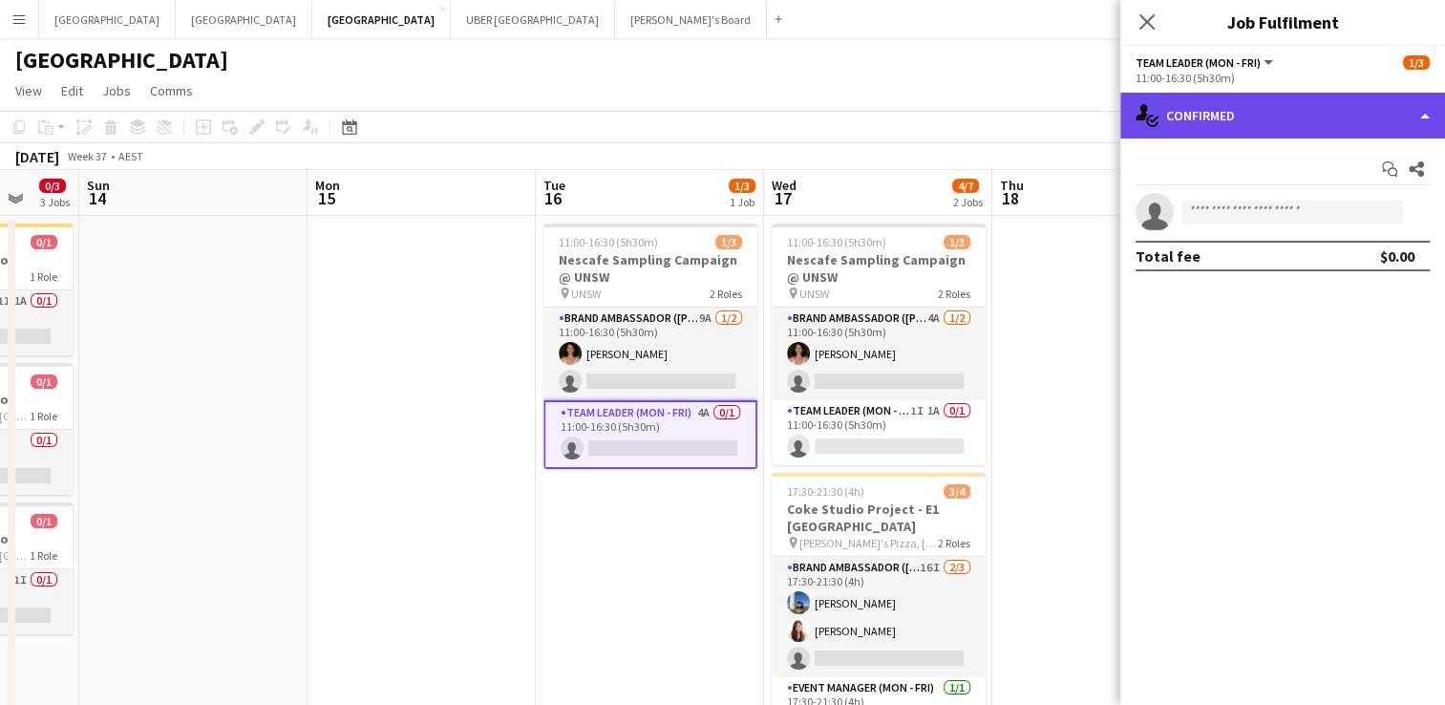
click at [1211, 122] on div "single-neutral-actions-check-2 Confirmed" at bounding box center [1282, 116] width 325 height 46
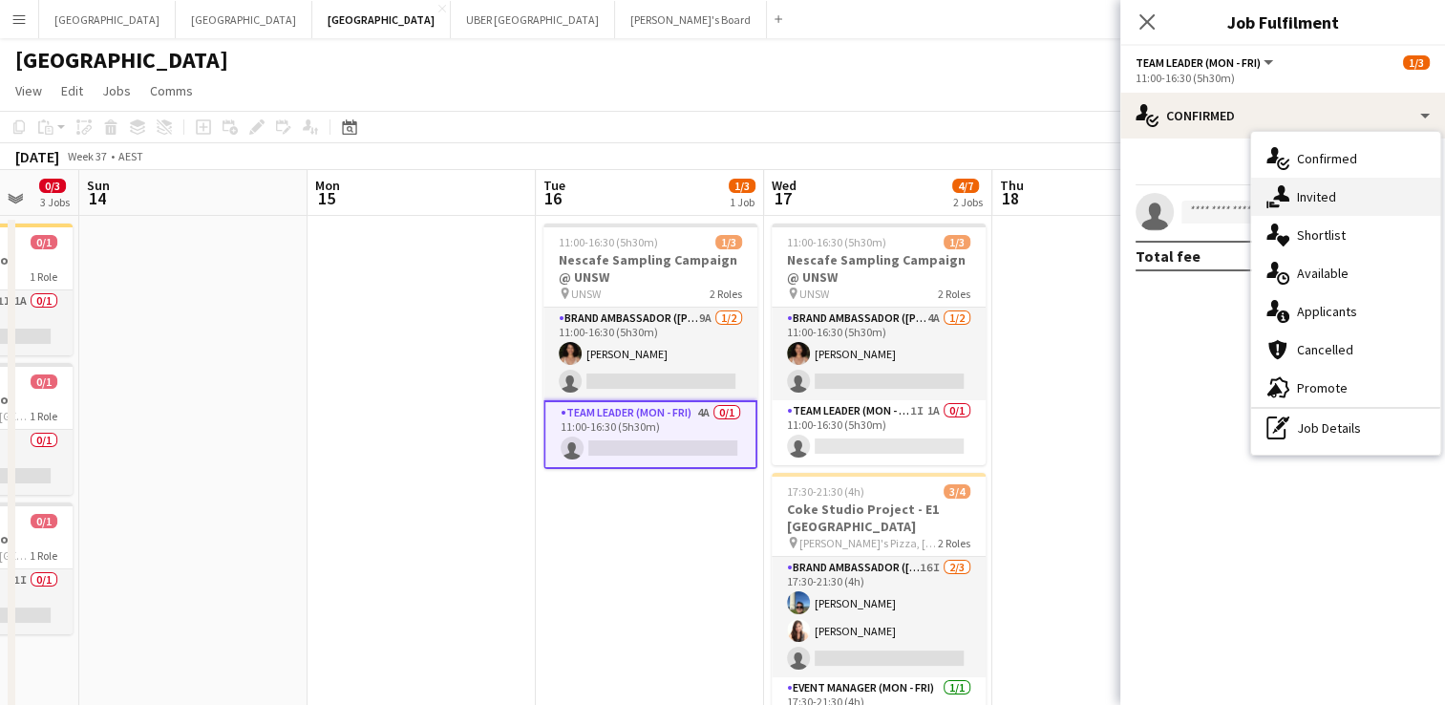
click at [1284, 198] on icon at bounding box center [1281, 193] width 16 height 16
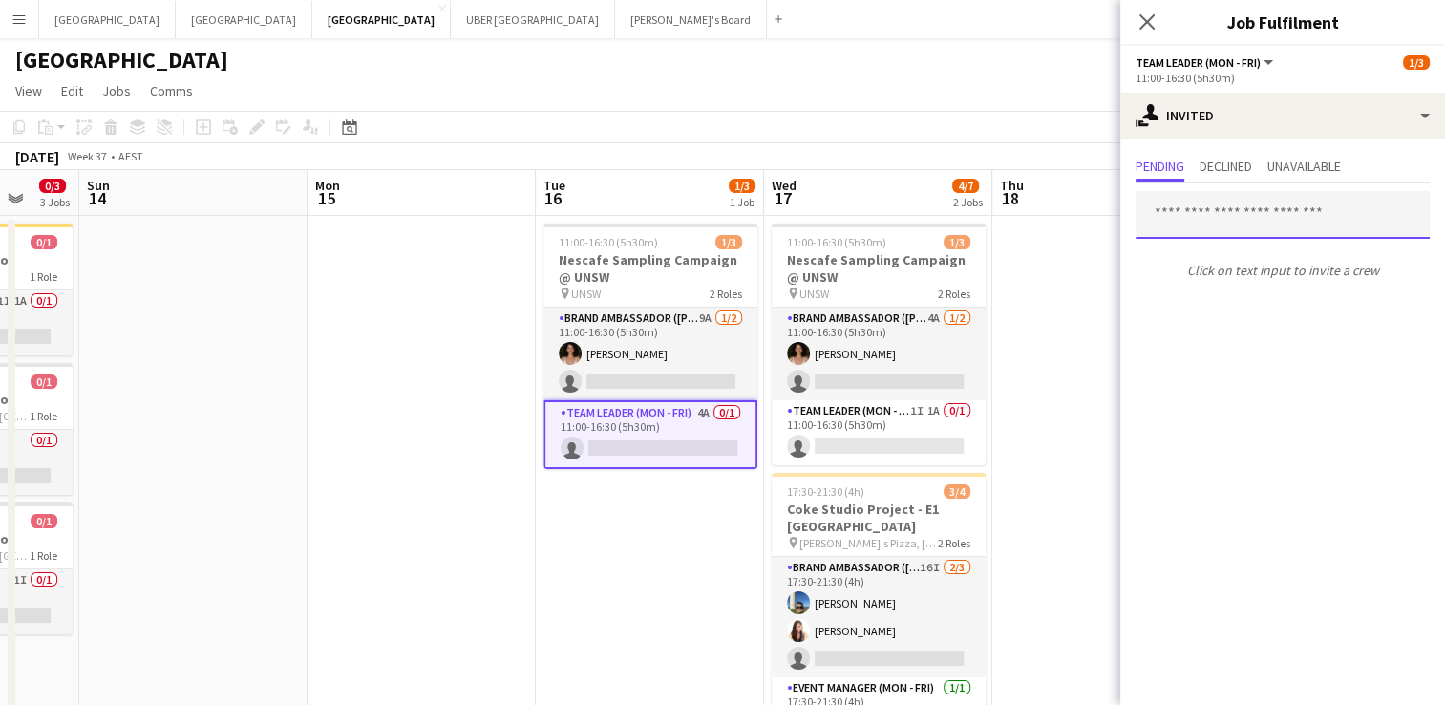
click at [1283, 201] on input "text" at bounding box center [1282, 215] width 294 height 48
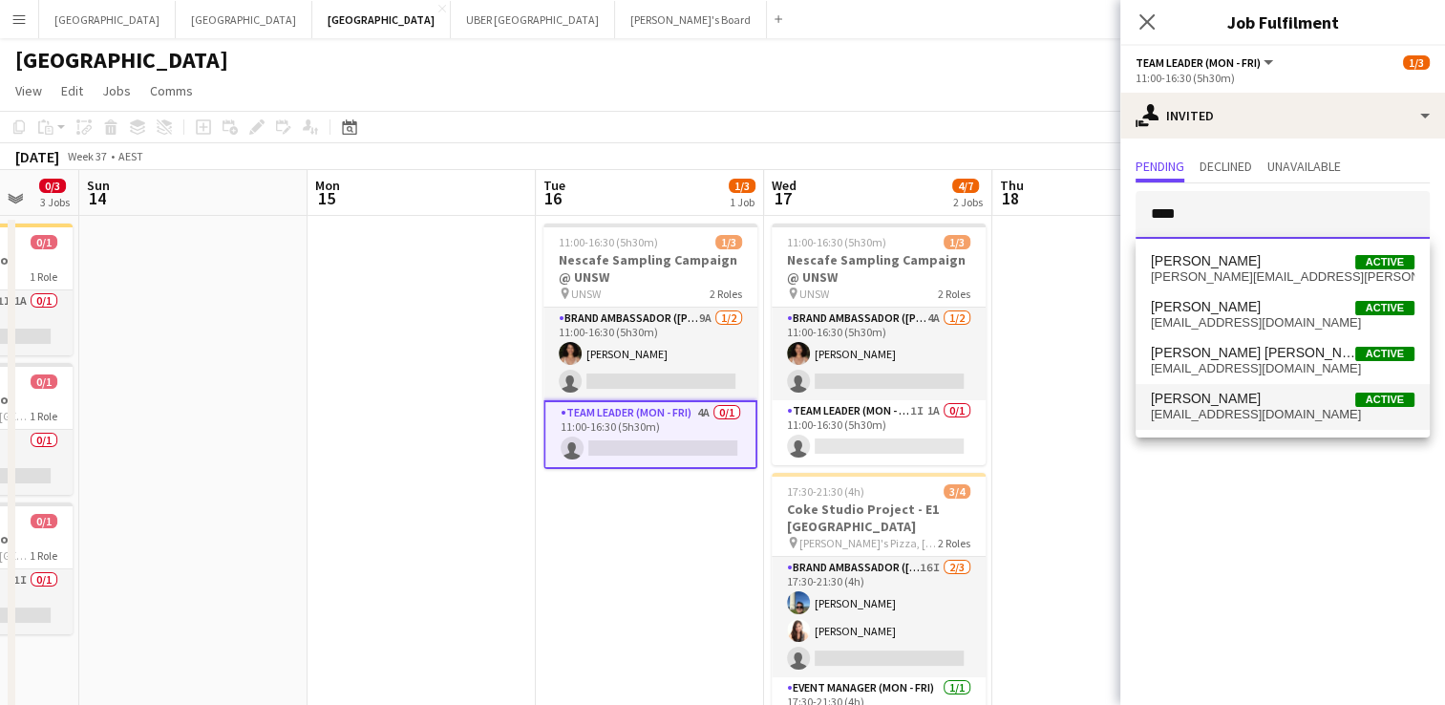
type input "****"
click at [1185, 405] on span "[PERSON_NAME]" at bounding box center [1206, 399] width 110 height 16
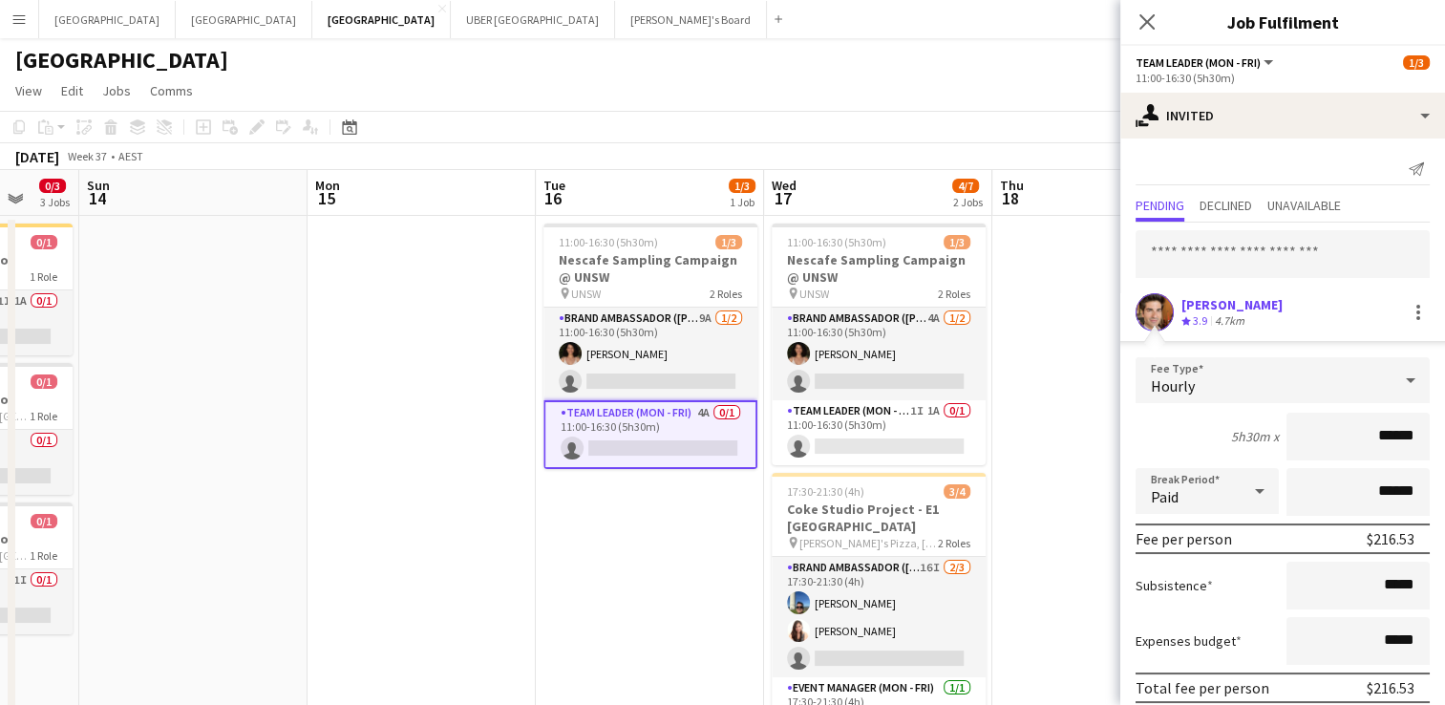
scroll to position [75, 0]
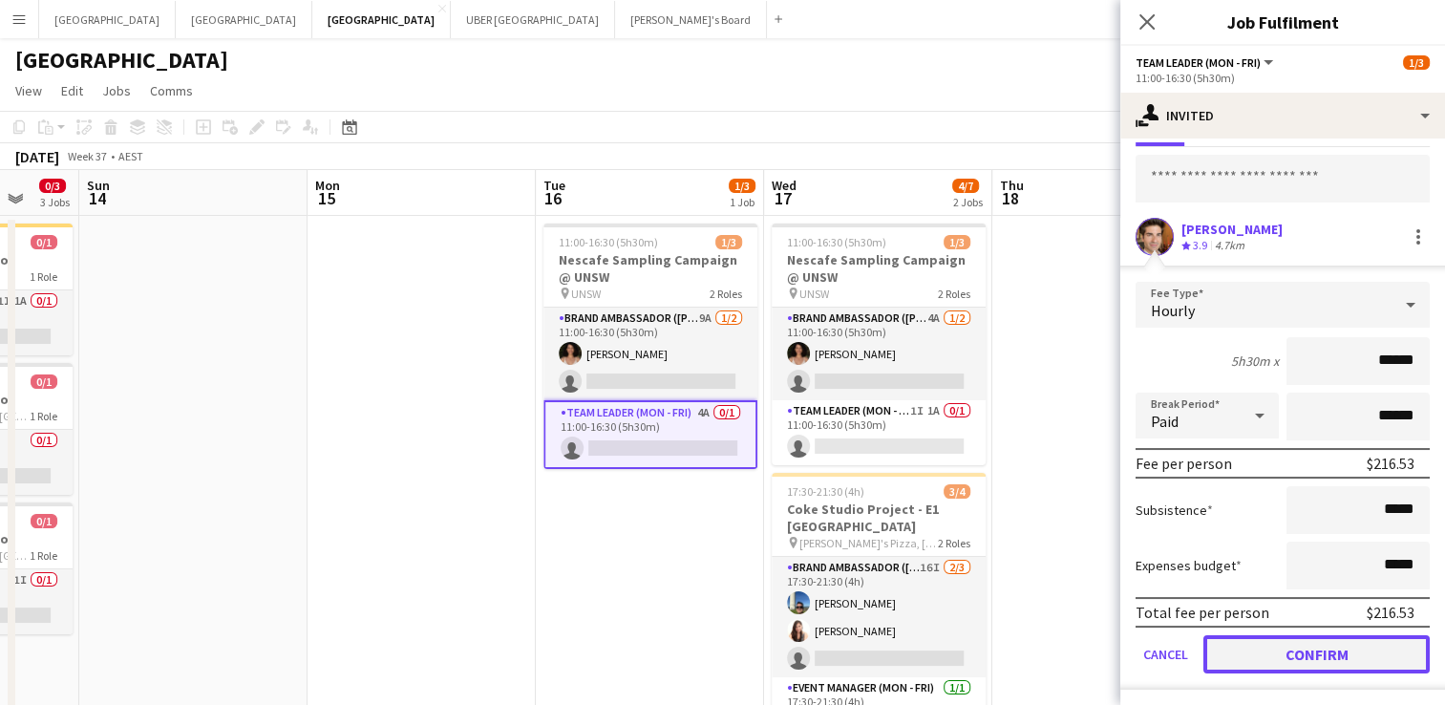
click at [1306, 647] on button "Confirm" at bounding box center [1316, 654] width 226 height 38
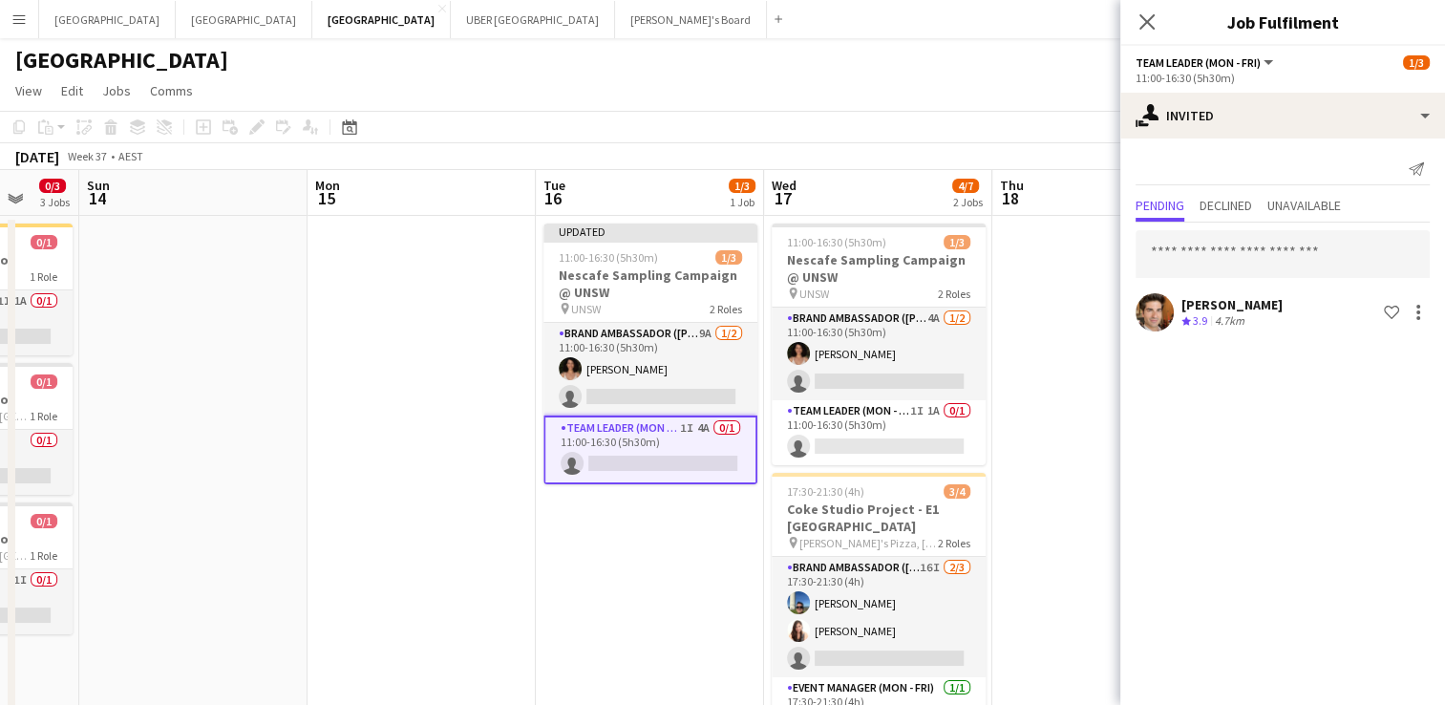
scroll to position [0, 0]
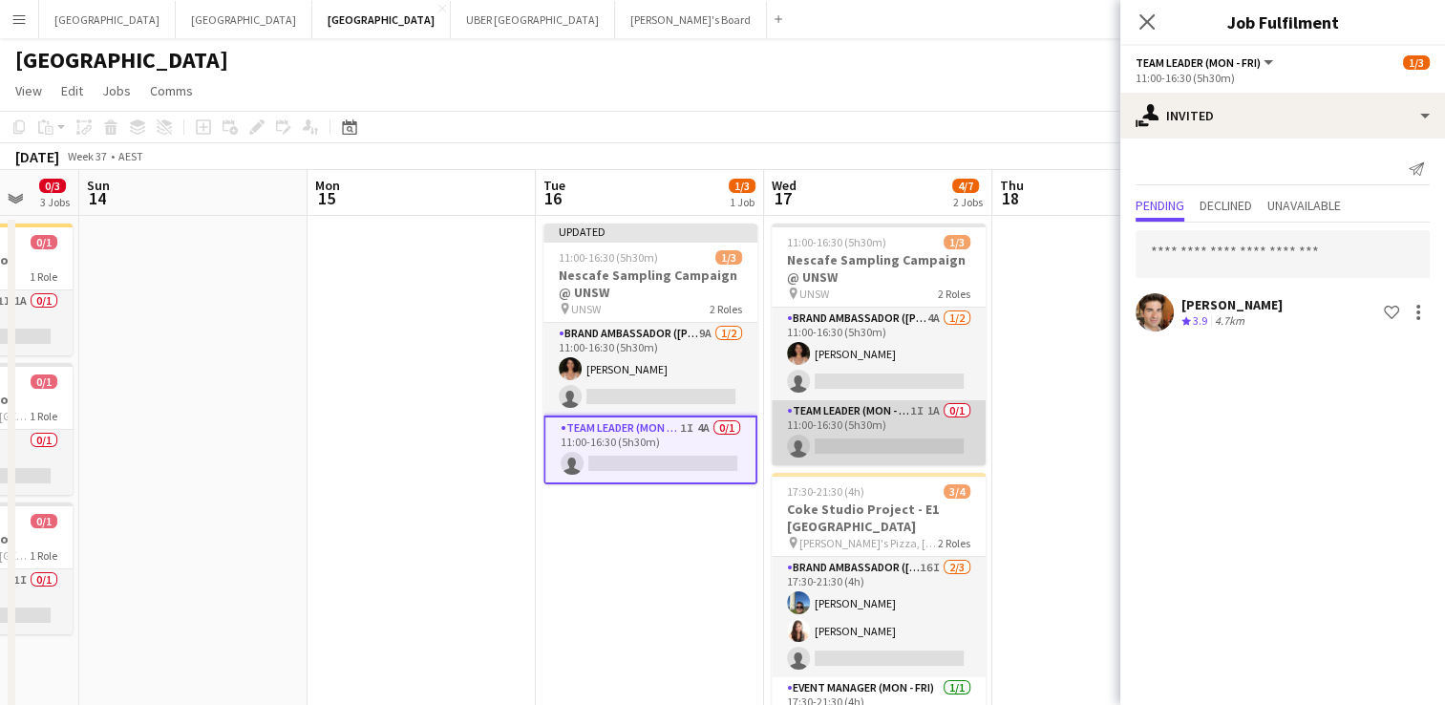
click at [915, 434] on app-card-role "Team Leader (Mon - Fri) 1I 1A 0/1 11:00-16:30 (5h30m) single-neutral-actions" at bounding box center [879, 432] width 214 height 65
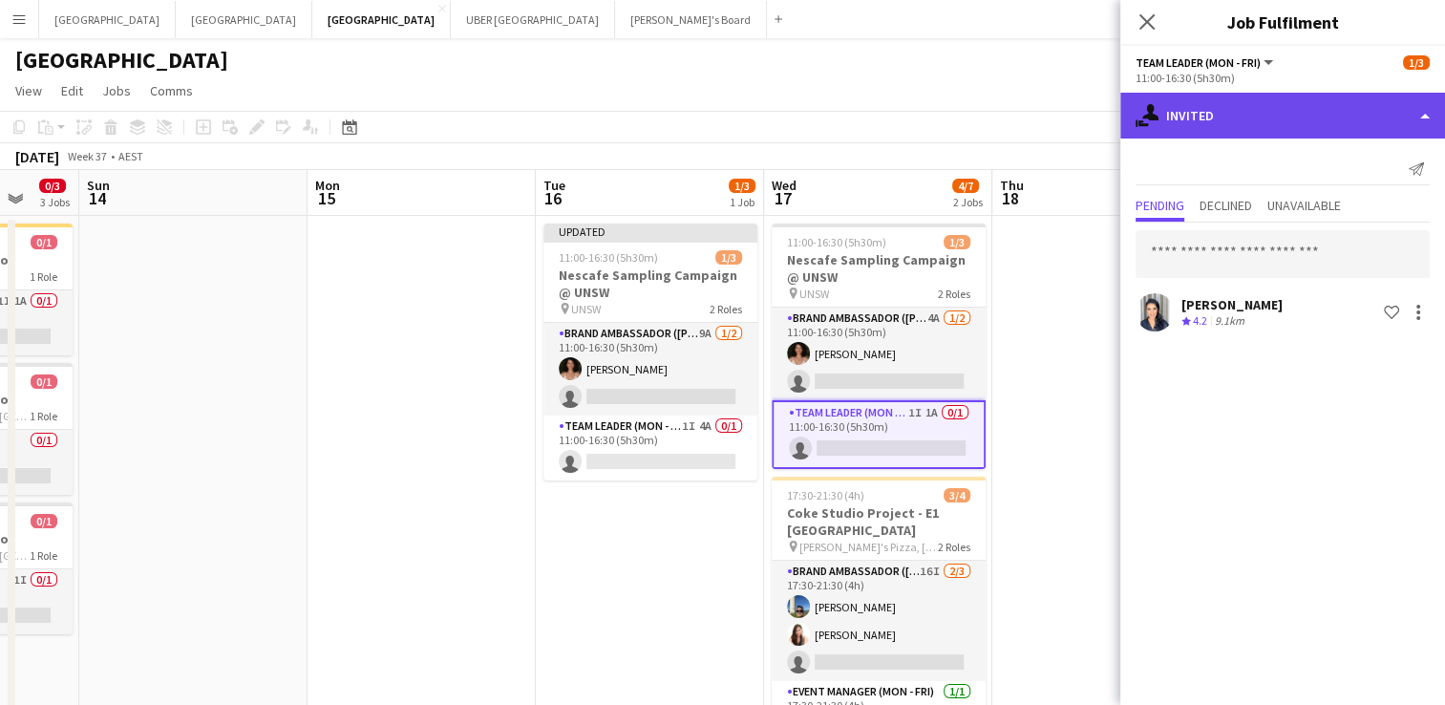
click at [1264, 116] on div "single-neutral-actions-share-1 Invited" at bounding box center [1282, 116] width 325 height 46
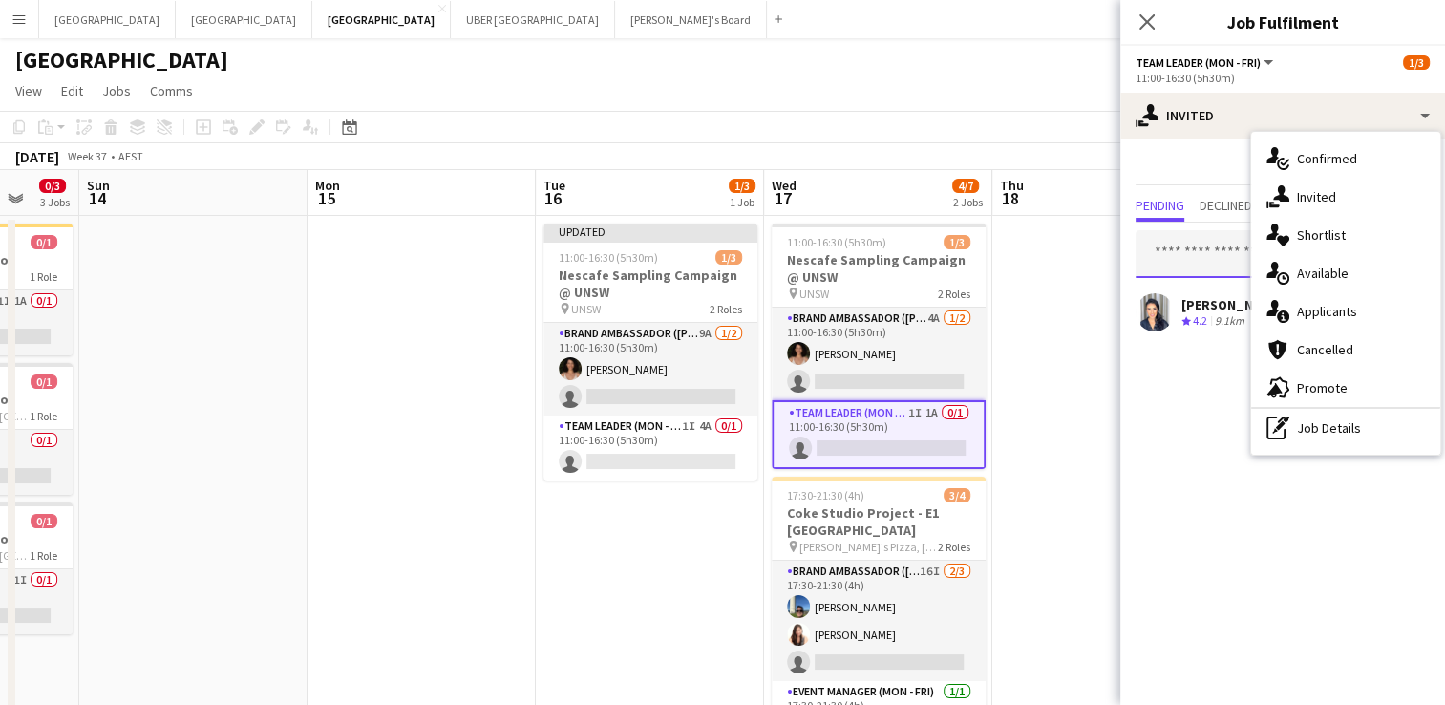
click at [1195, 260] on input "text" at bounding box center [1282, 254] width 294 height 48
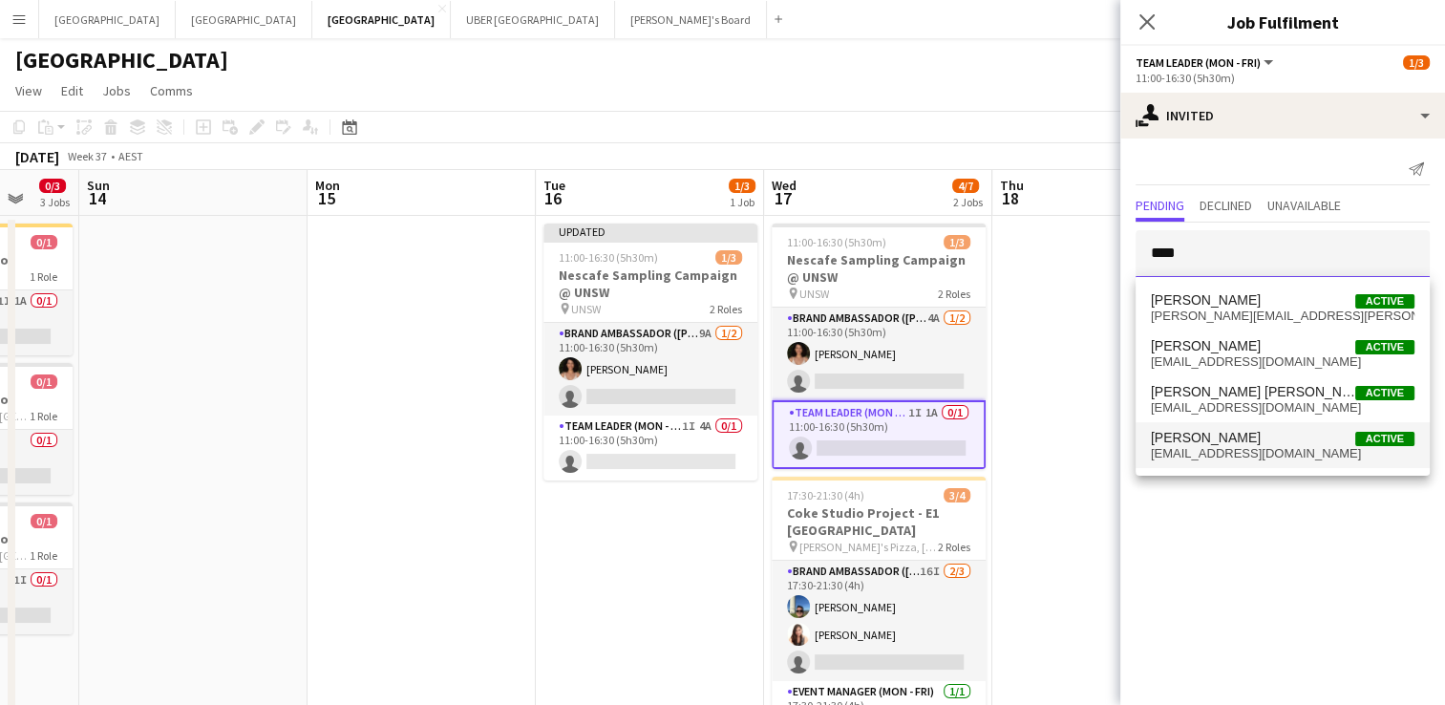
type input "****"
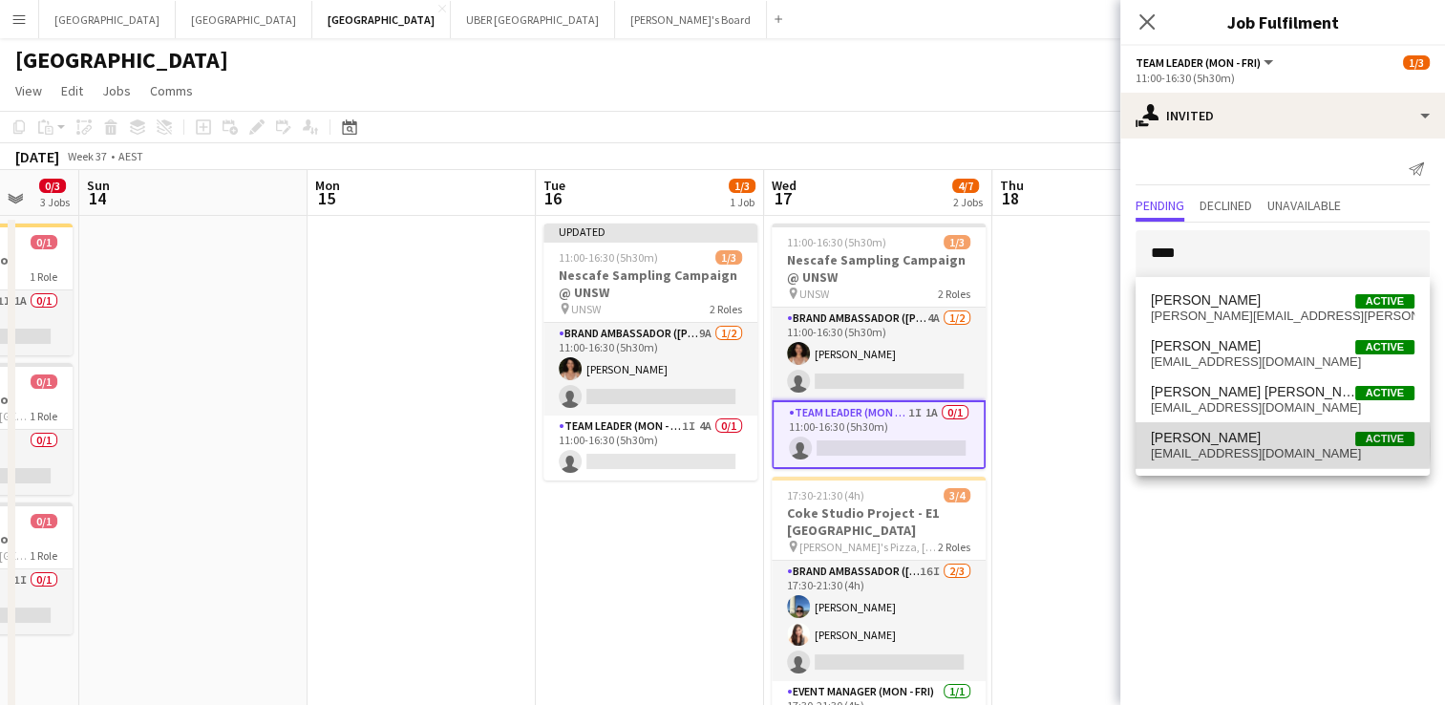
click at [1189, 444] on span "[PERSON_NAME]" at bounding box center [1206, 438] width 110 height 16
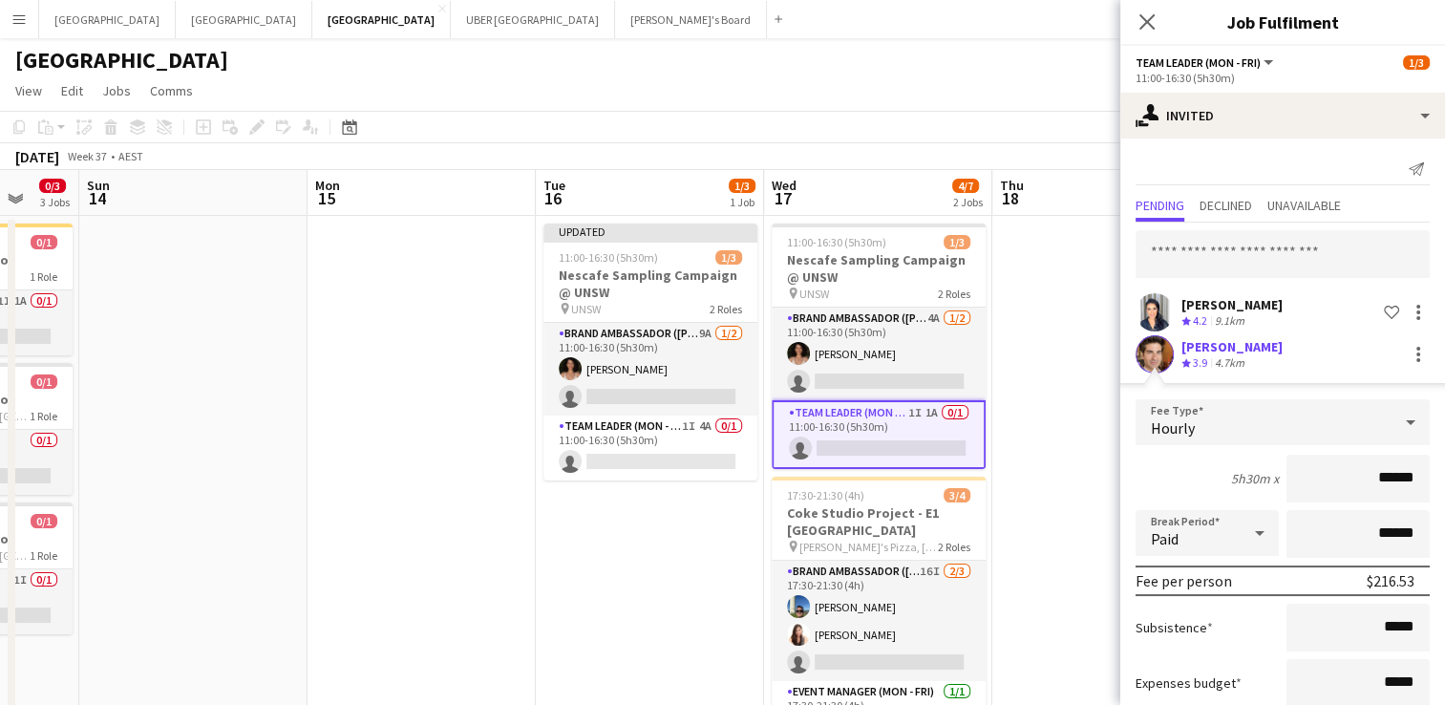
scroll to position [117, 0]
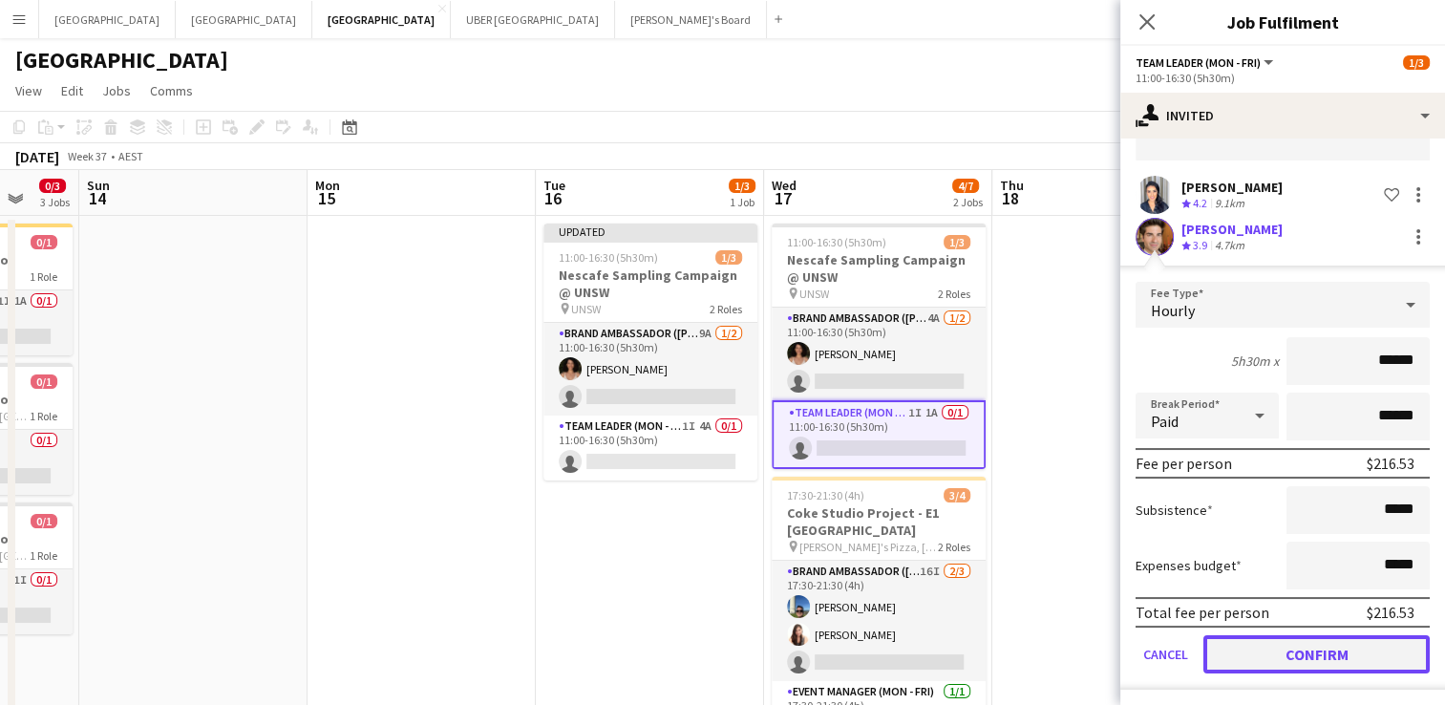
click at [1279, 642] on button "Confirm" at bounding box center [1316, 654] width 226 height 38
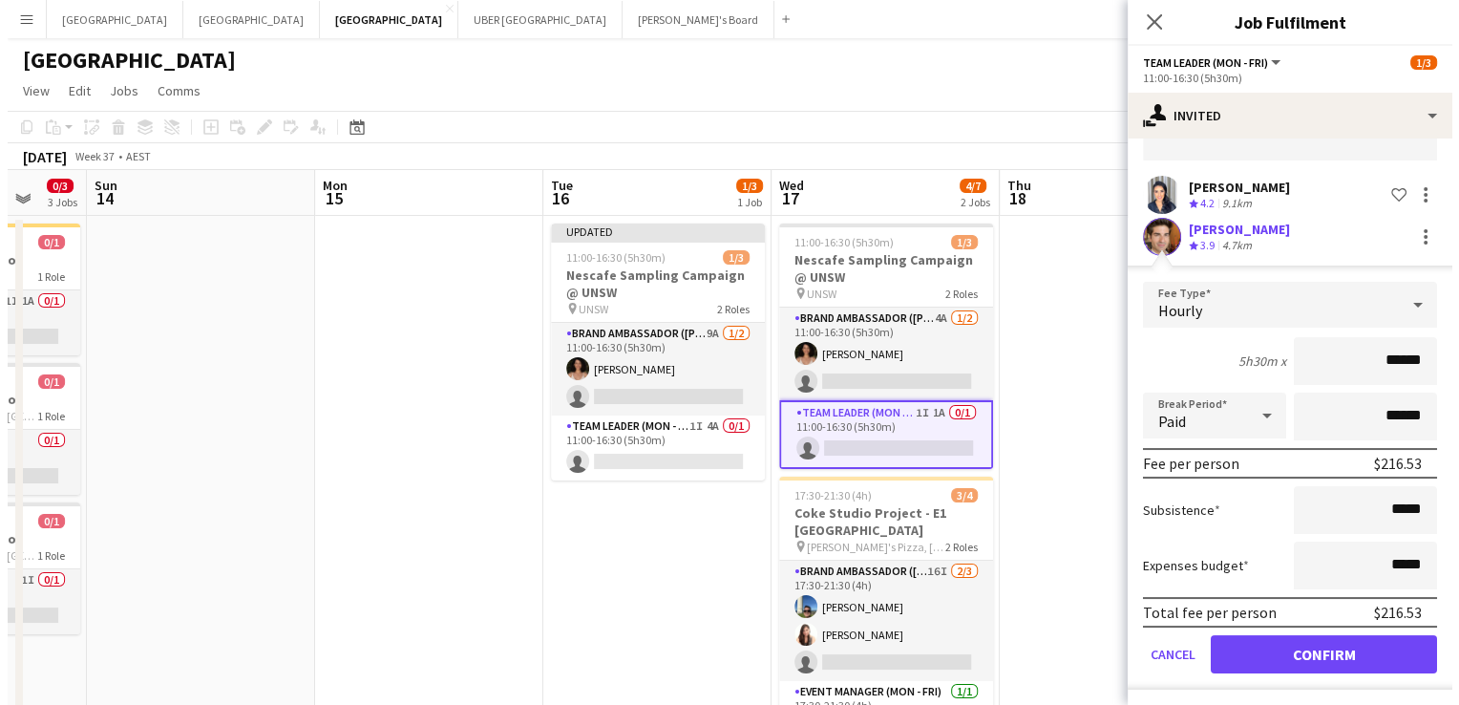
scroll to position [0, 0]
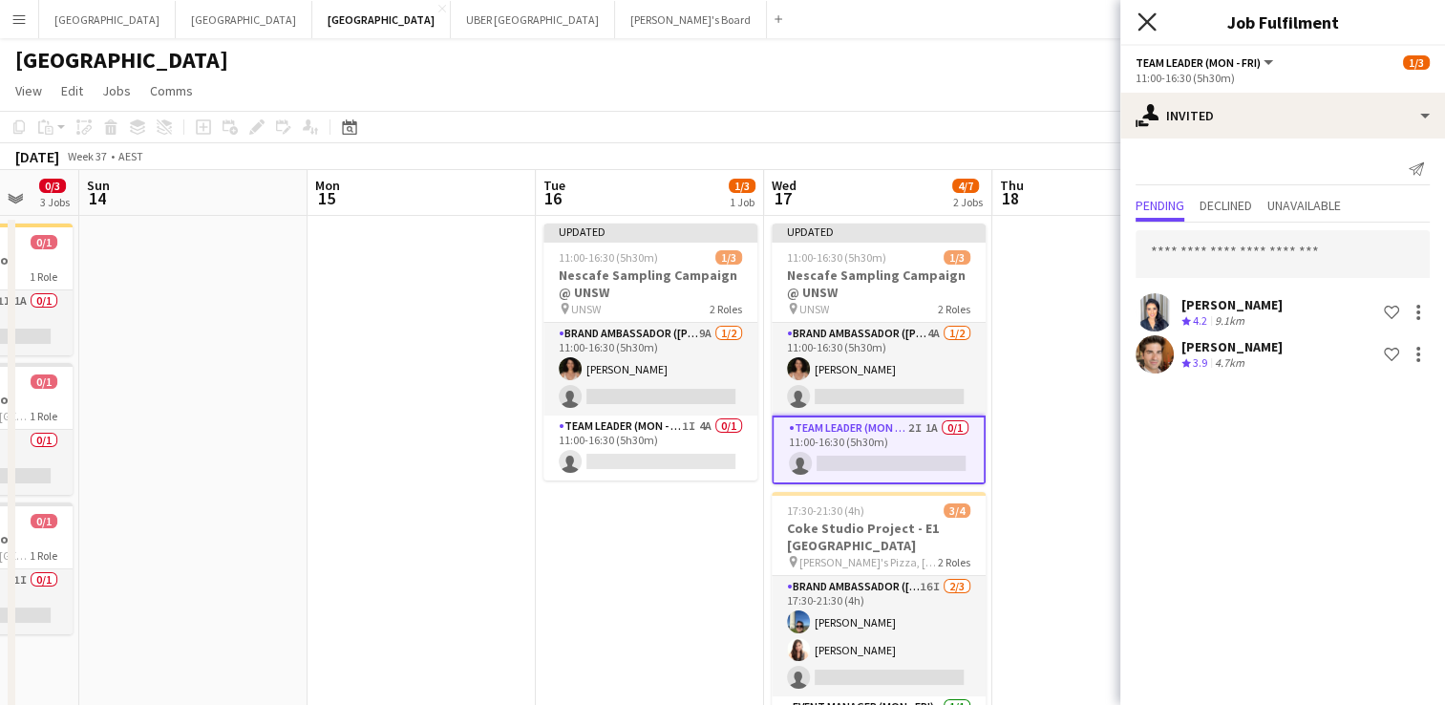
click at [1151, 17] on icon at bounding box center [1146, 21] width 18 height 18
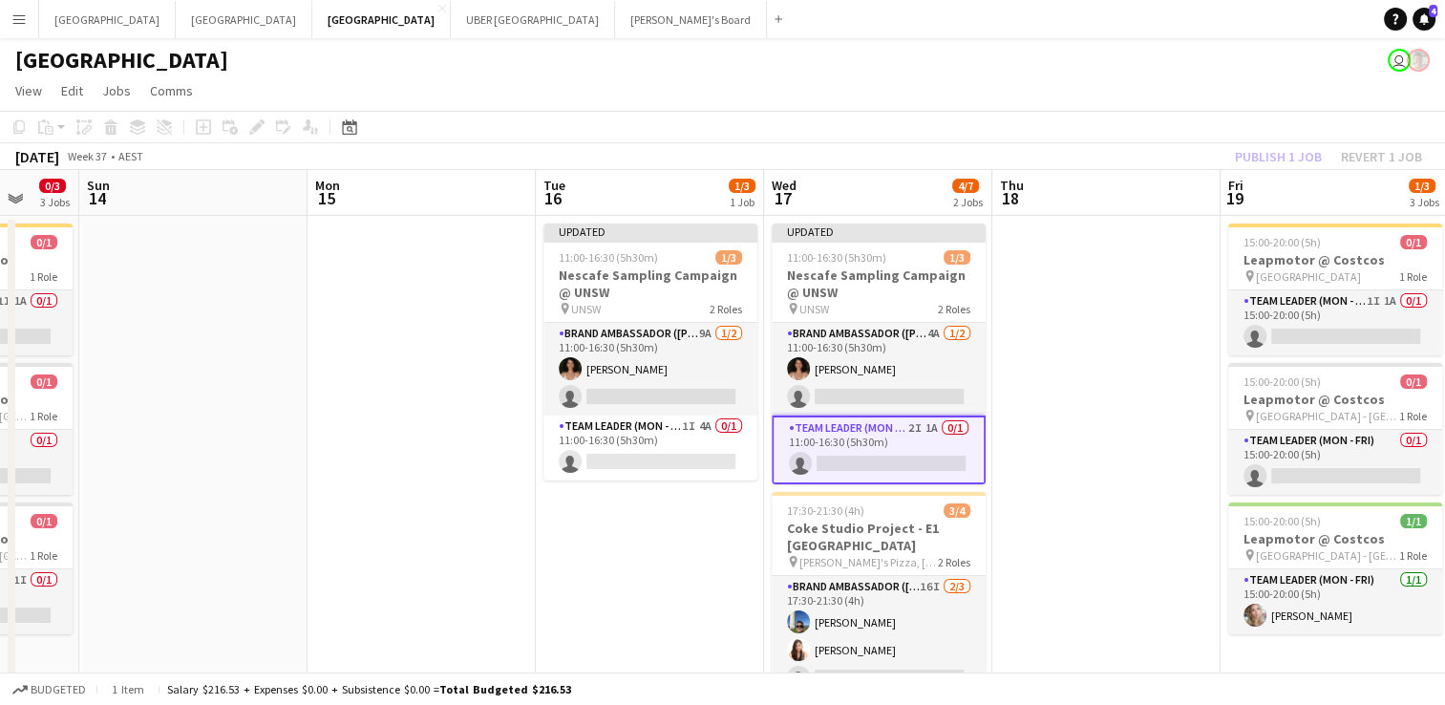
click at [1018, 101] on app-page-menu "View Day view expanded Day view collapsed Month view Date picker Jump to [DATE]…" at bounding box center [722, 92] width 1445 height 36
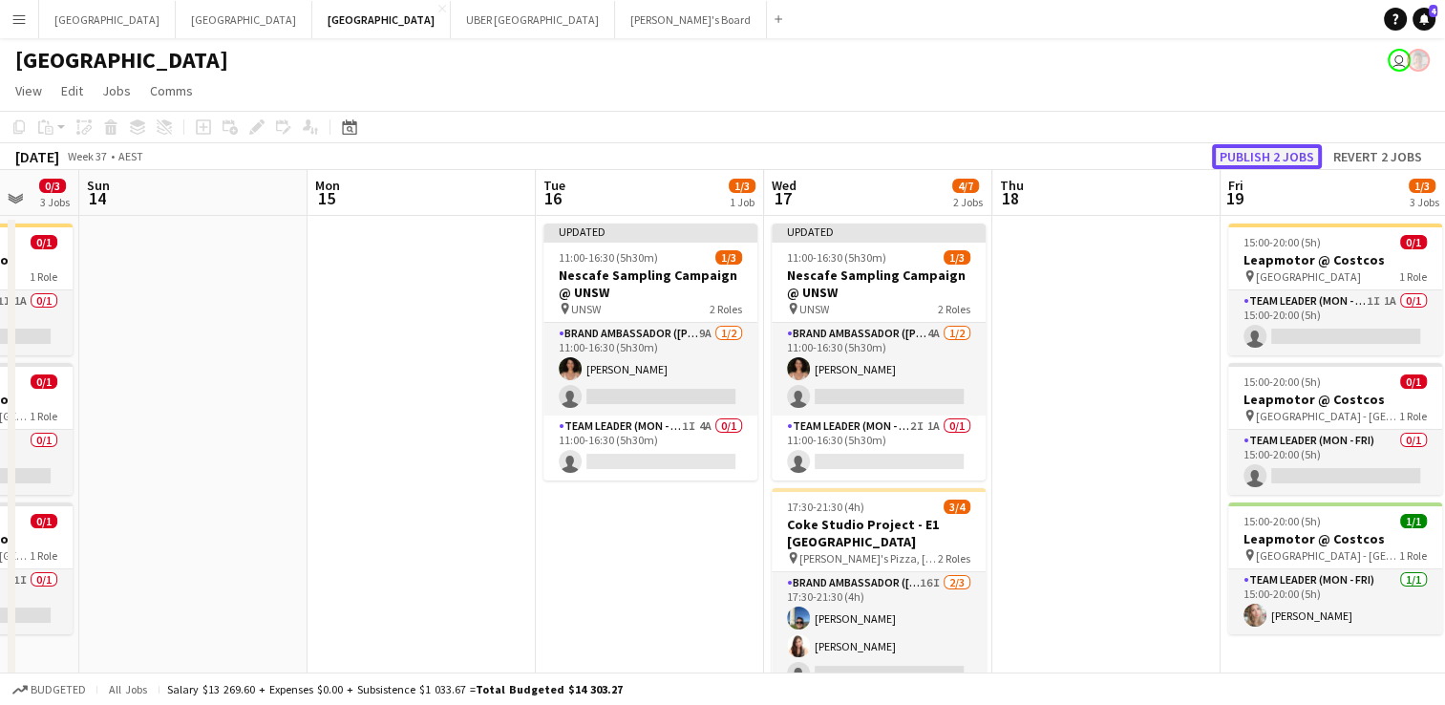
click at [1250, 151] on button "Publish 2 jobs" at bounding box center [1267, 156] width 110 height 25
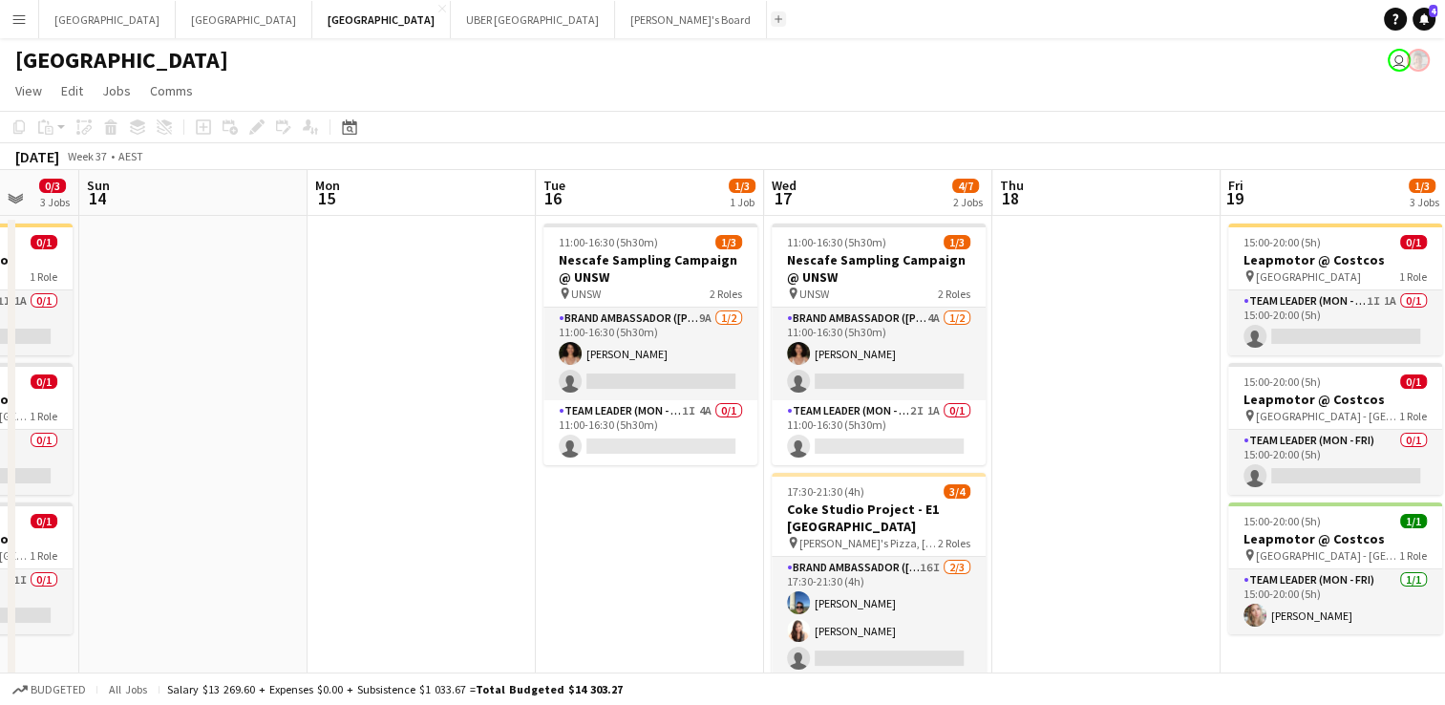
click at [774, 17] on app-icon "Add" at bounding box center [778, 19] width 8 height 8
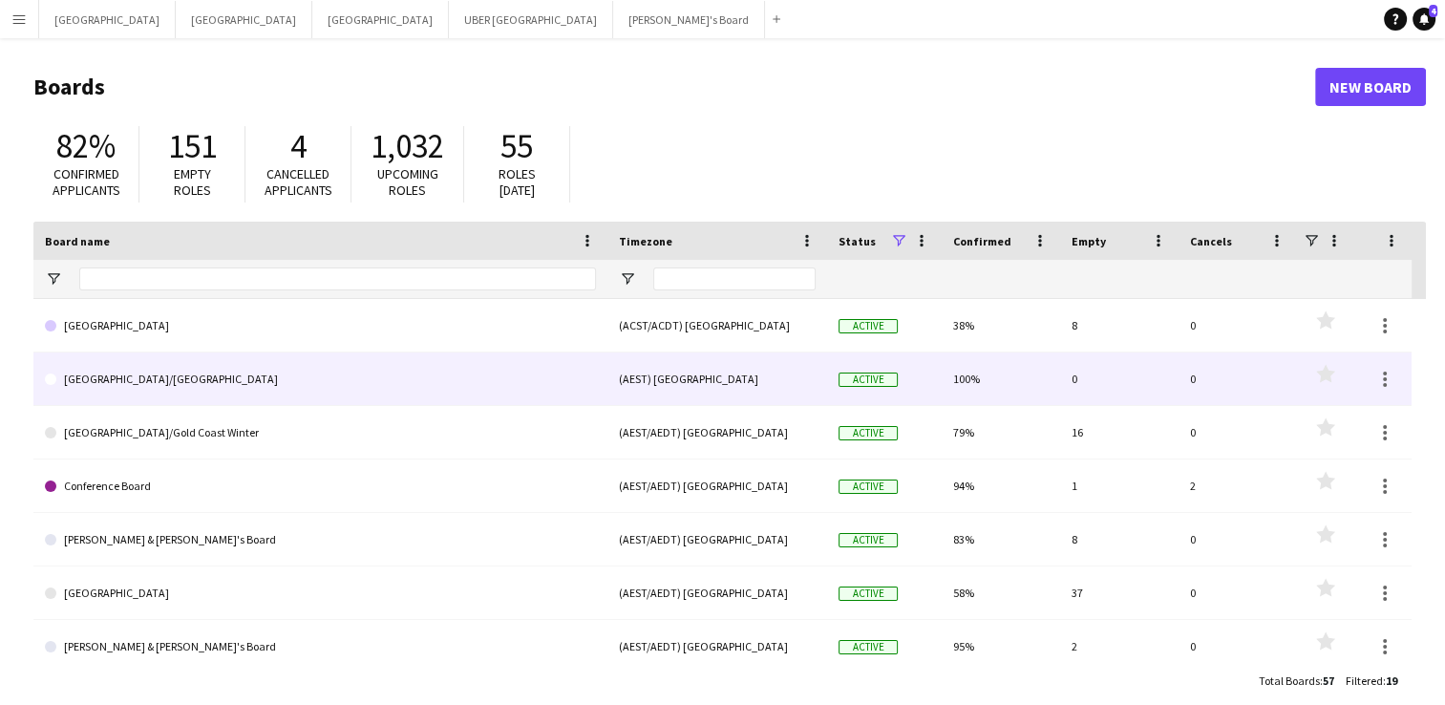
click at [132, 373] on link "[GEOGRAPHIC_DATA]/[GEOGRAPHIC_DATA]" at bounding box center [320, 378] width 551 height 53
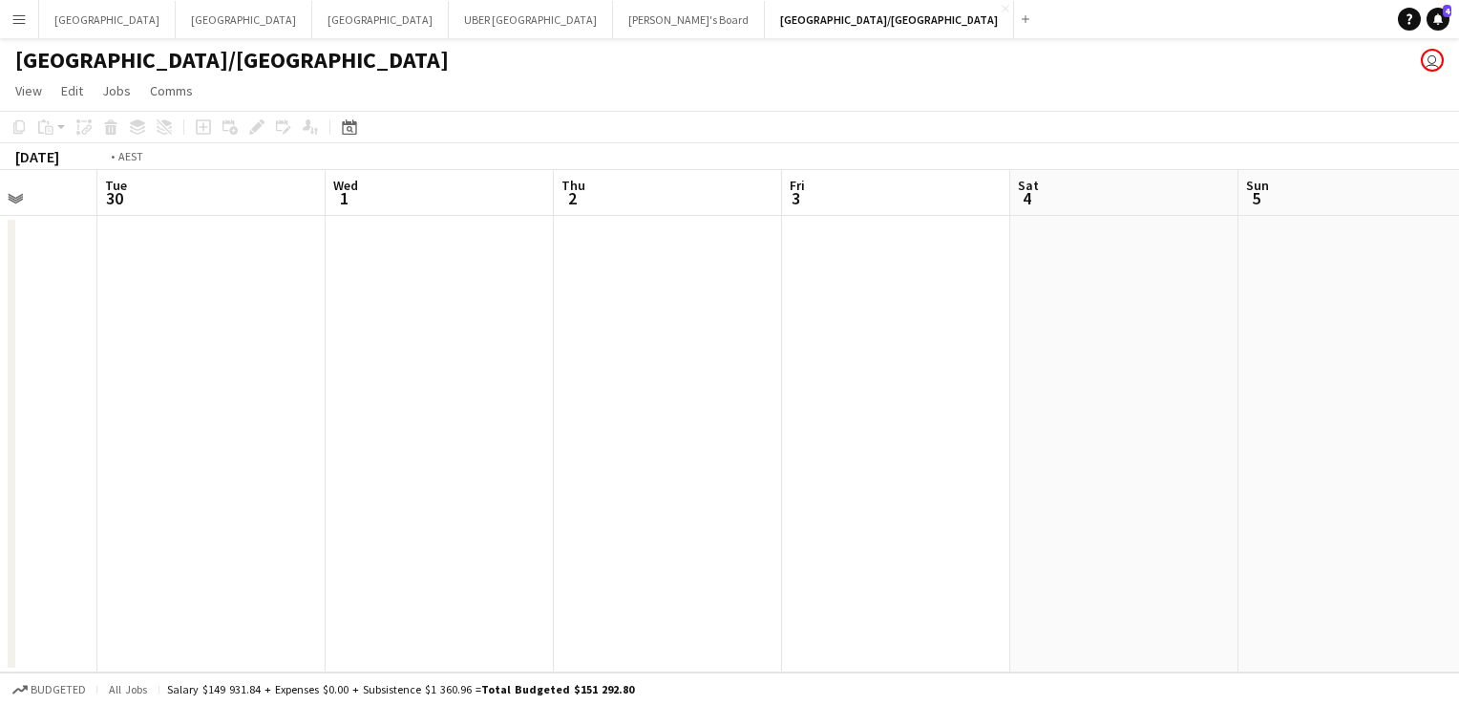
scroll to position [0, 418]
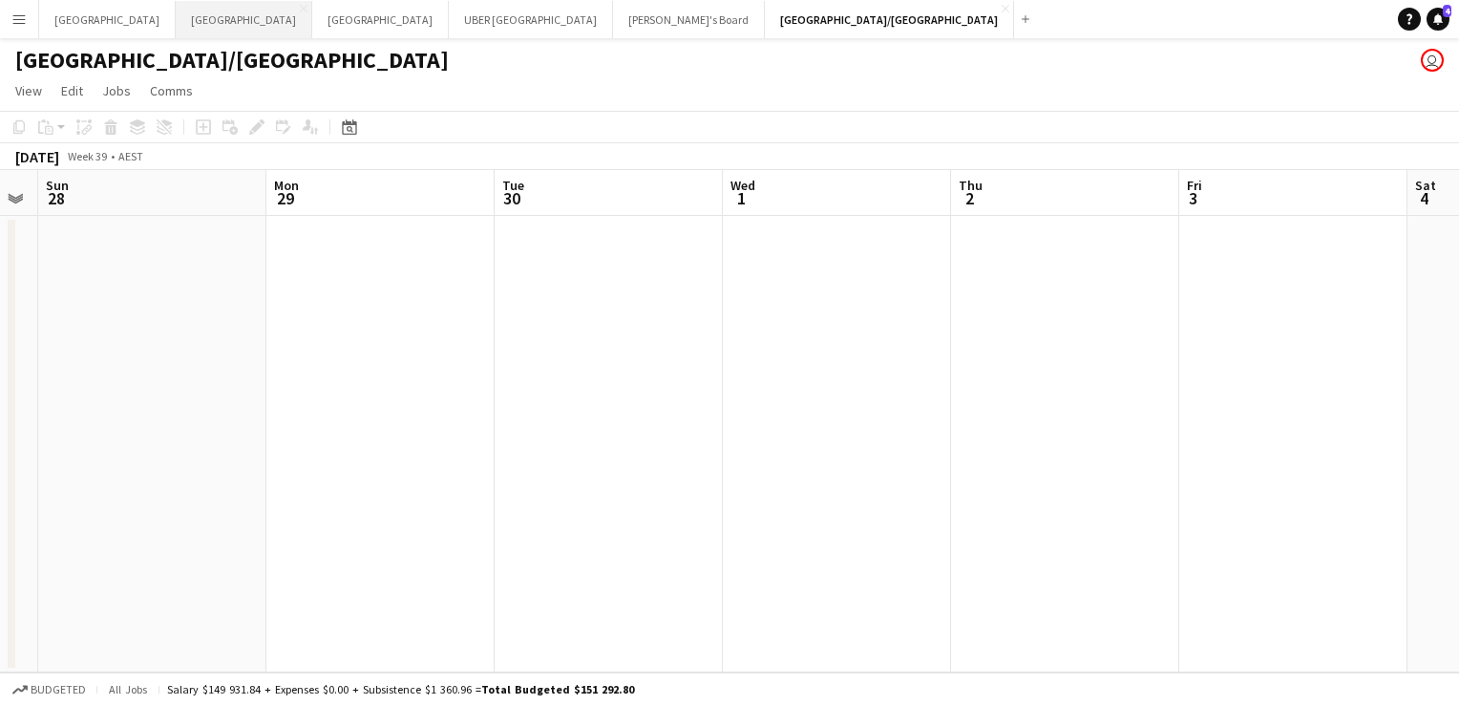
click at [176, 22] on button "Melbourne Close" at bounding box center [244, 19] width 137 height 37
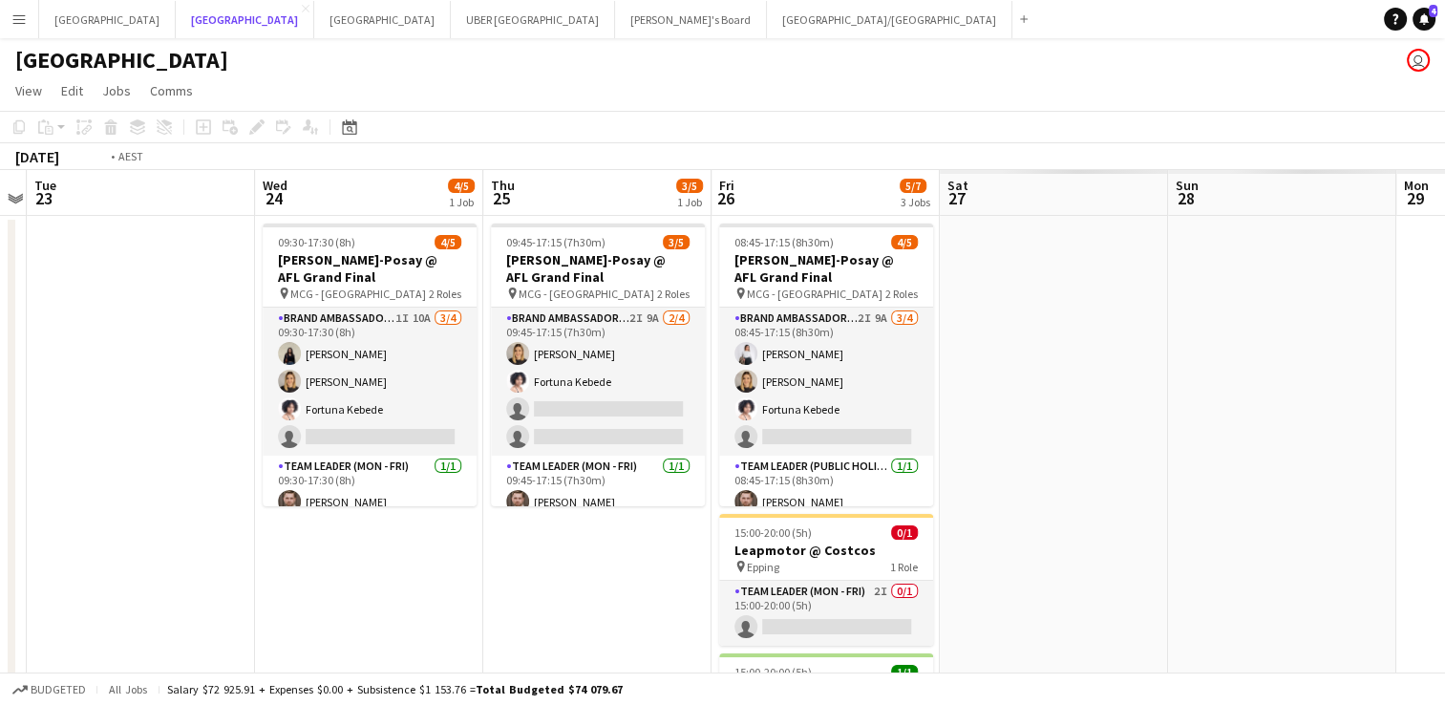
scroll to position [0, 800]
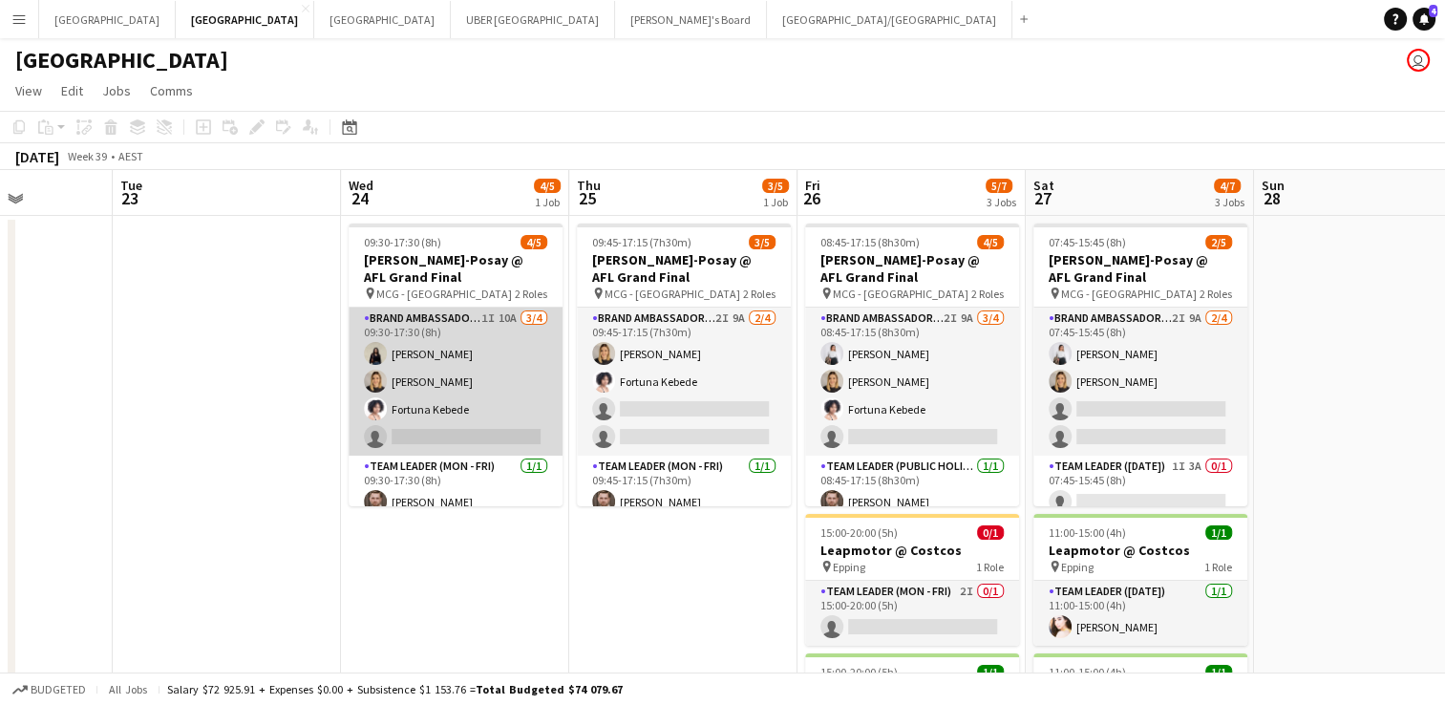
click at [446, 433] on app-card-role "Brand Ambassador (Mon - Fri) 1I 10A [DATE] 09:30-17:30 (8h) [PERSON_NAME] [PERS…" at bounding box center [456, 381] width 214 height 148
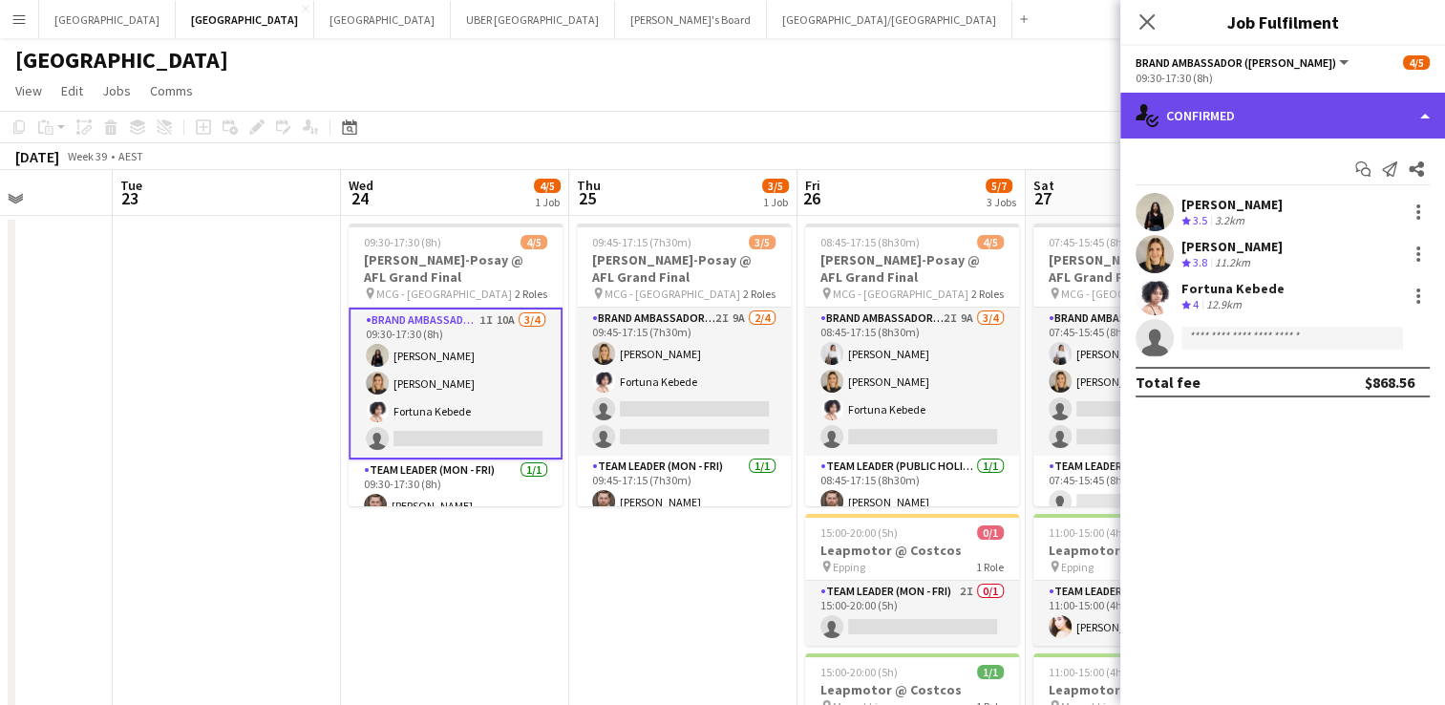
click at [1261, 120] on div "single-neutral-actions-check-2 Confirmed" at bounding box center [1282, 116] width 325 height 46
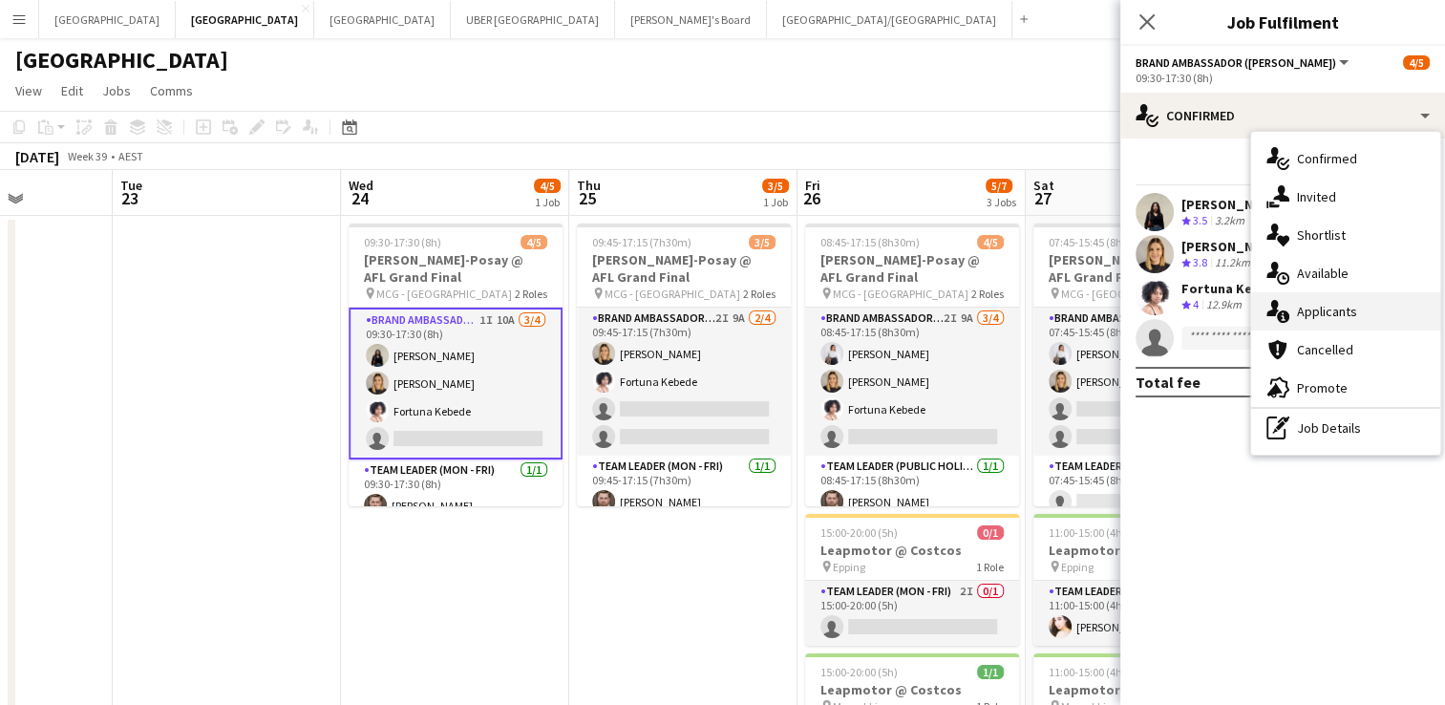
click at [1305, 315] on span "Applicants" at bounding box center [1327, 311] width 60 height 17
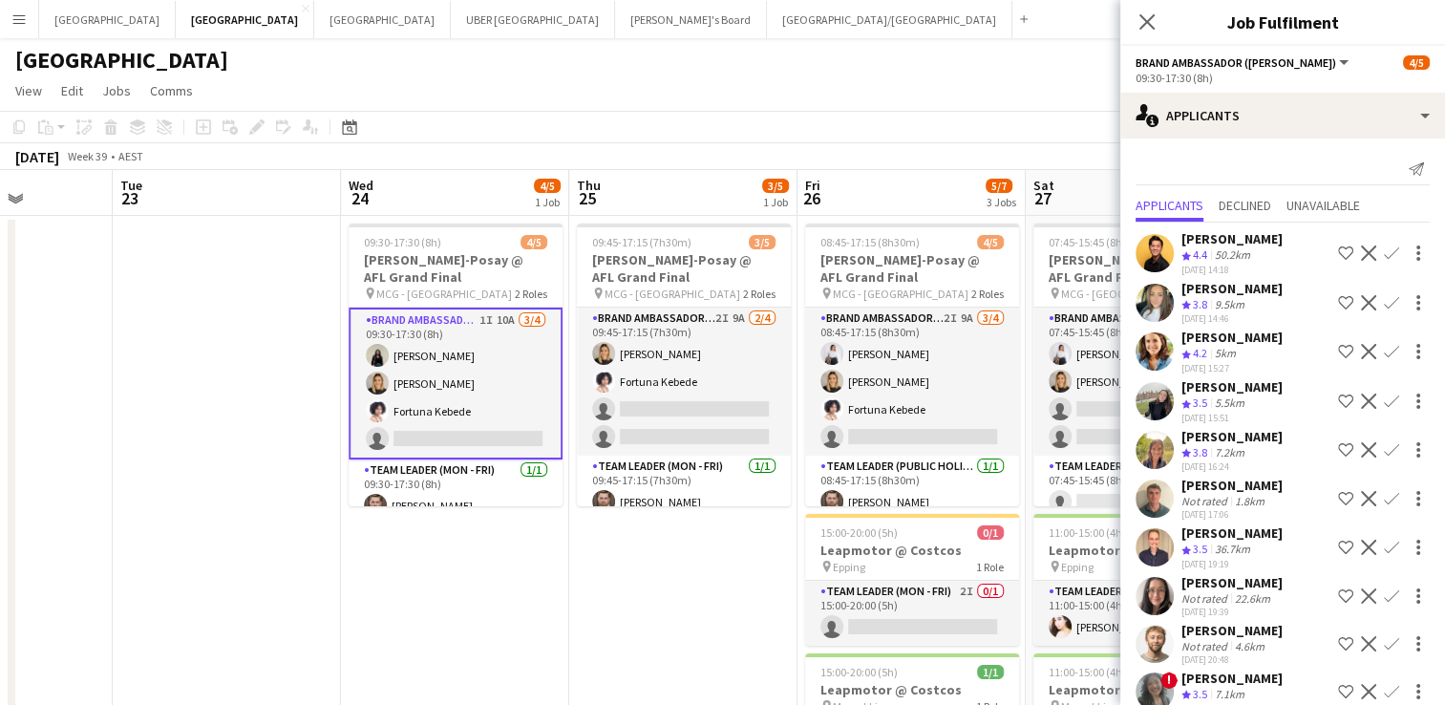
scroll to position [22, 0]
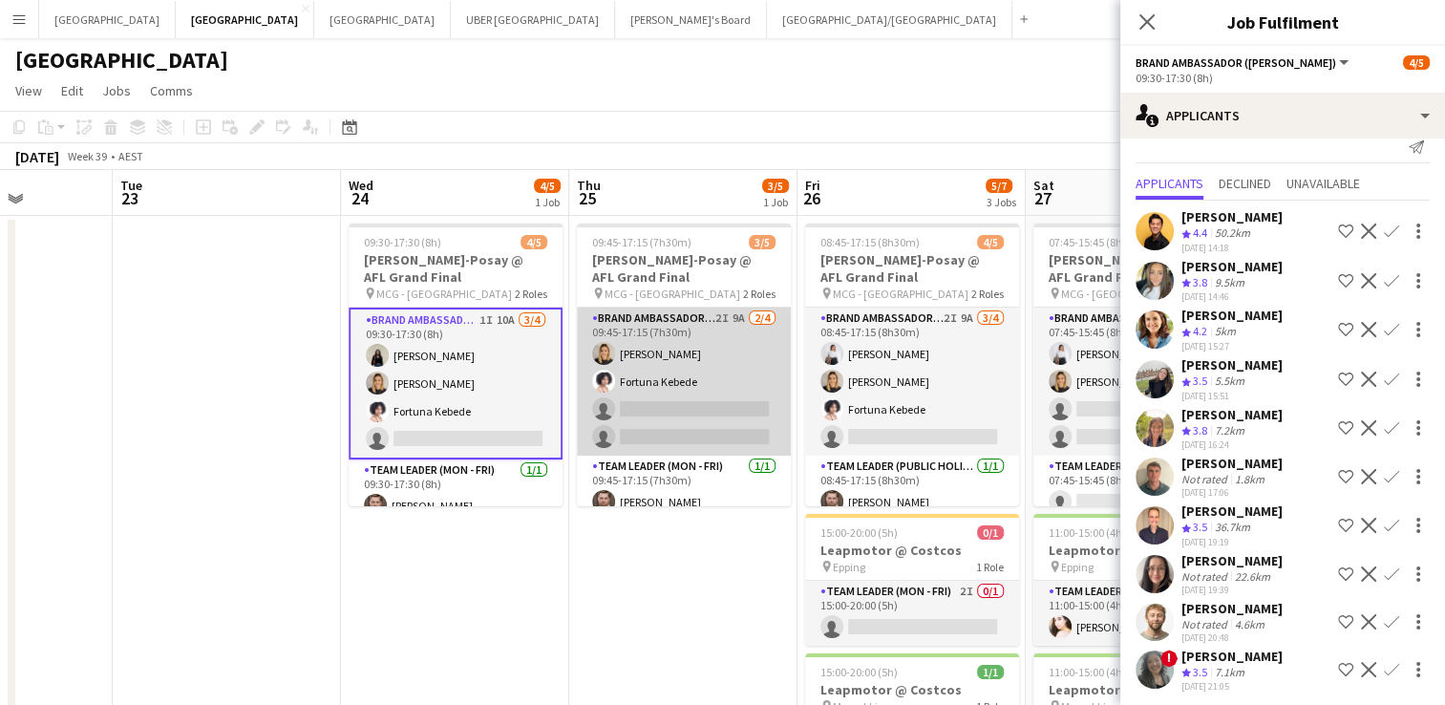
click at [668, 408] on app-card-role "Brand Ambassador (Mon - Fri) 2I 9A [DATE] 09:45-17:15 (7h30m) [PERSON_NAME] [PE…" at bounding box center [684, 381] width 214 height 148
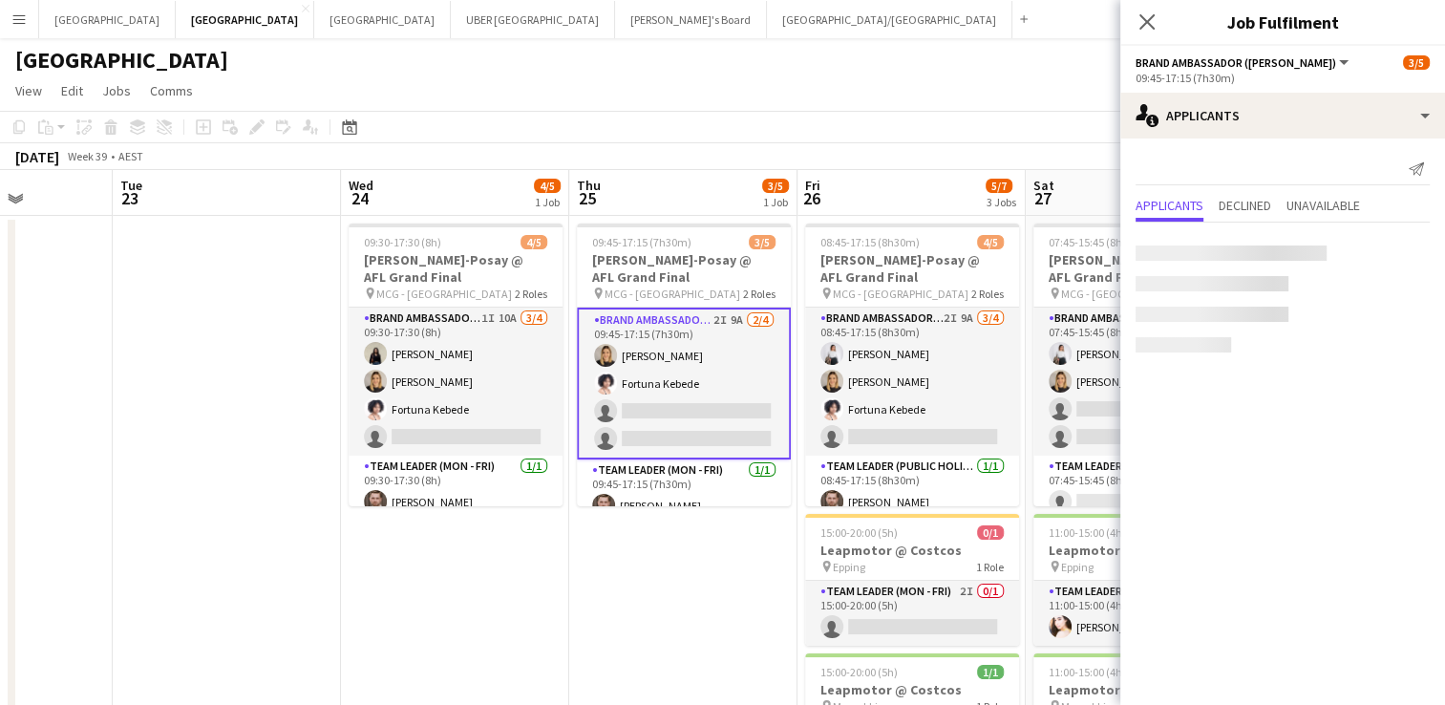
scroll to position [0, 0]
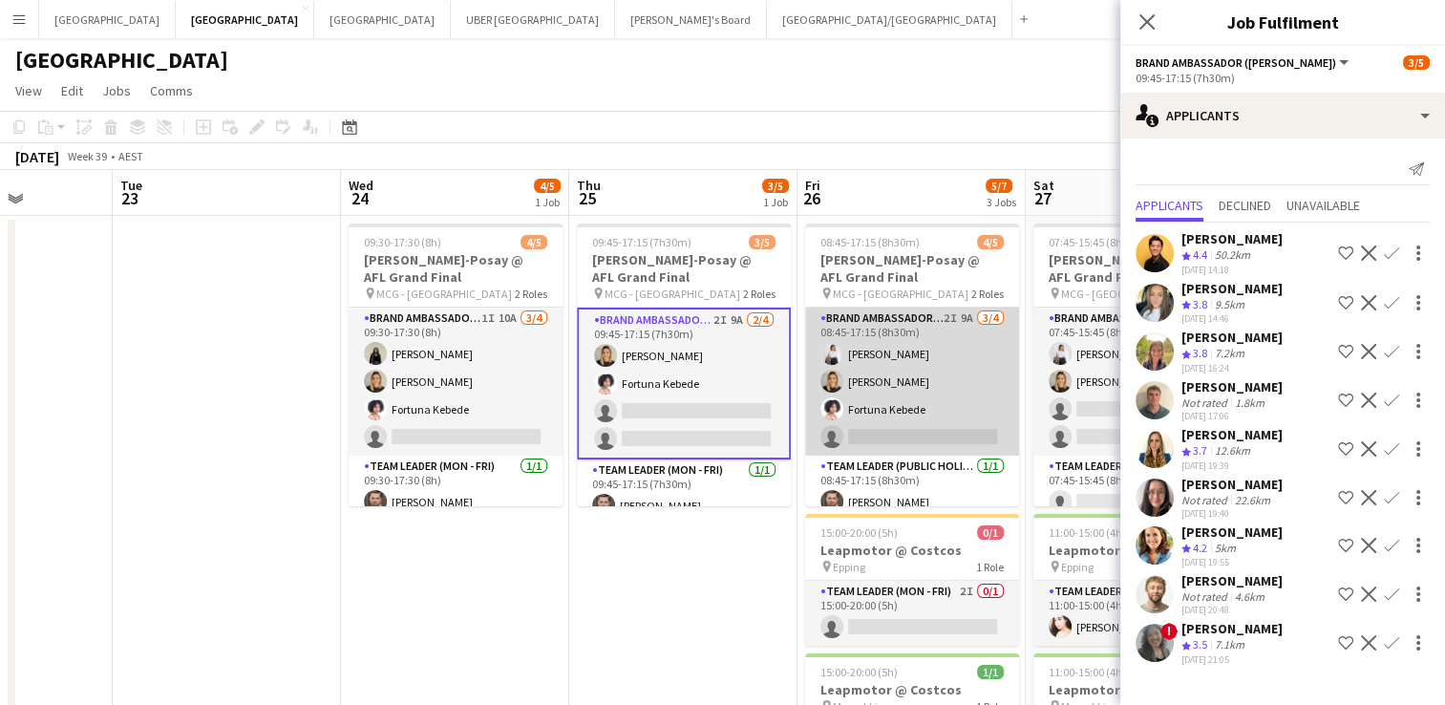
click at [894, 431] on app-card-role "Brand Ambassador (Public Holiday) 2I 9A [DATE] 08:45-17:15 (8h30m) [PERSON_NAME…" at bounding box center [912, 381] width 214 height 148
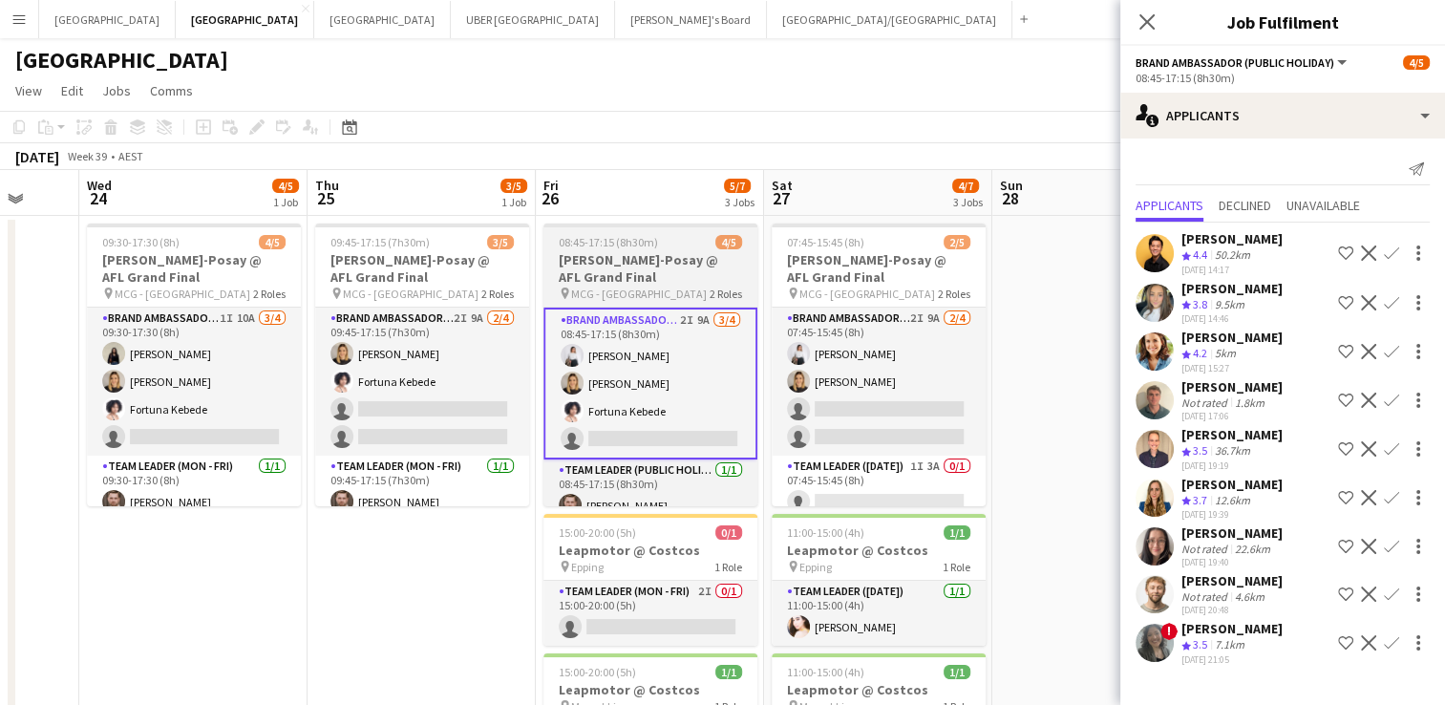
scroll to position [0, 607]
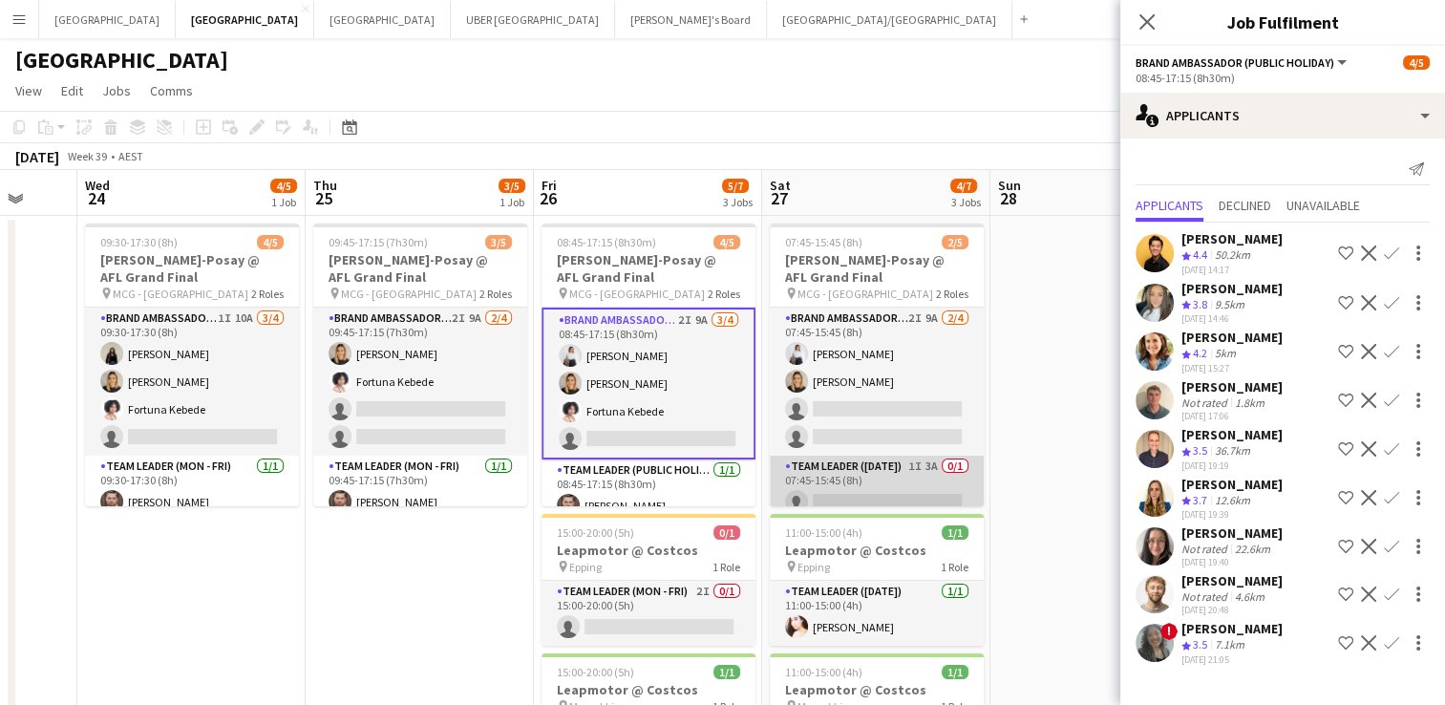
click at [858, 486] on app-card-role "Team Leader ([DATE]) 1I 3A 0/1 07:45-15:45 (8h) single-neutral-actions" at bounding box center [877, 487] width 214 height 65
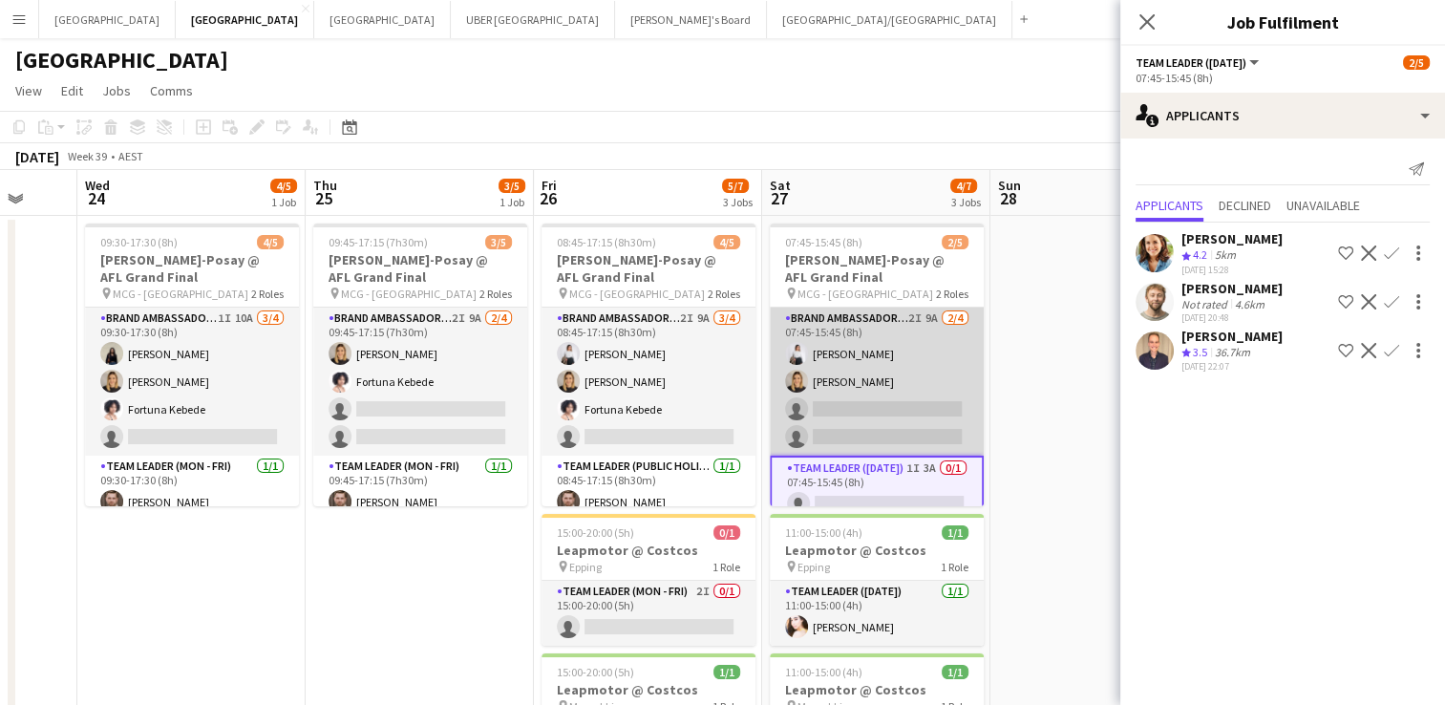
click at [822, 403] on app-card-role "Brand Ambassador ([DATE]) 2I 9A [DATE] 07:45-15:45 (8h) [PERSON_NAME] [PERSON_N…" at bounding box center [877, 381] width 214 height 148
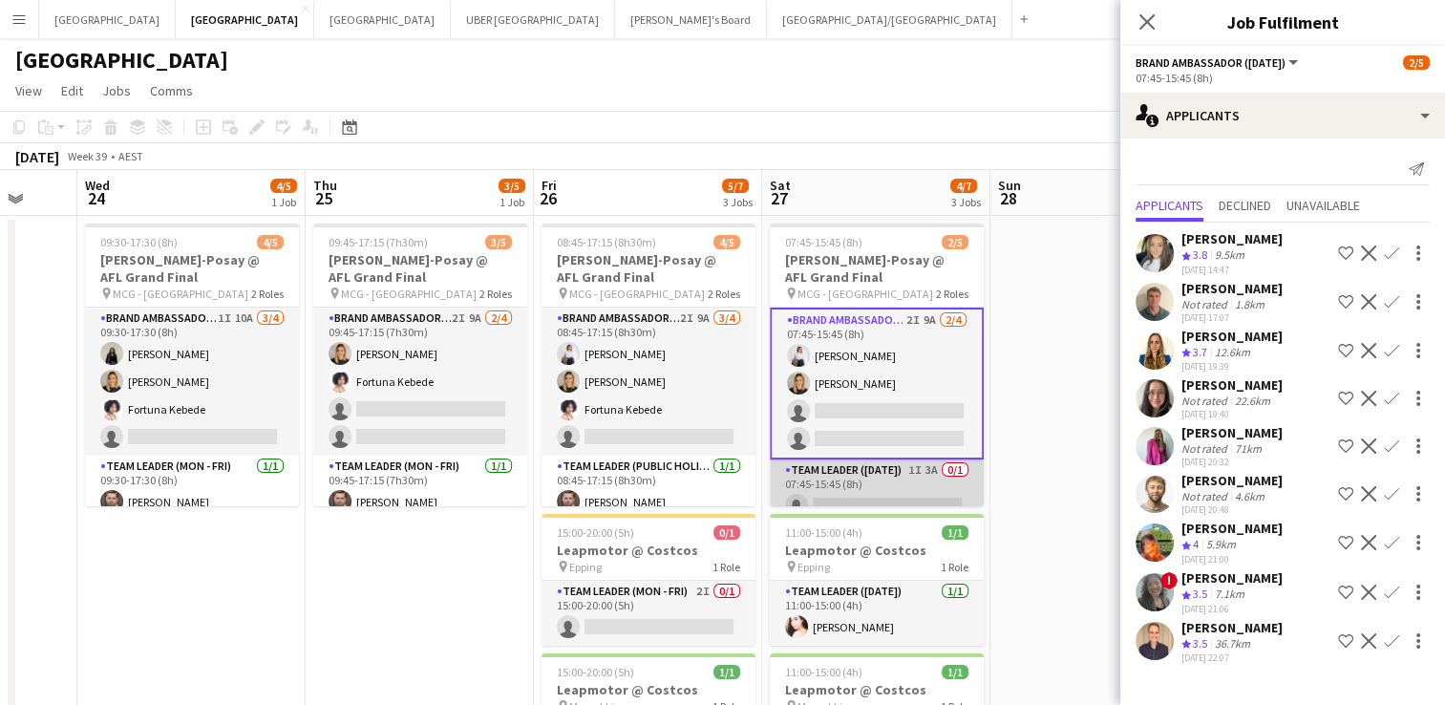
click at [894, 493] on app-card-role "Team Leader ([DATE]) 1I 3A 0/1 07:45-15:45 (8h) single-neutral-actions" at bounding box center [877, 491] width 214 height 65
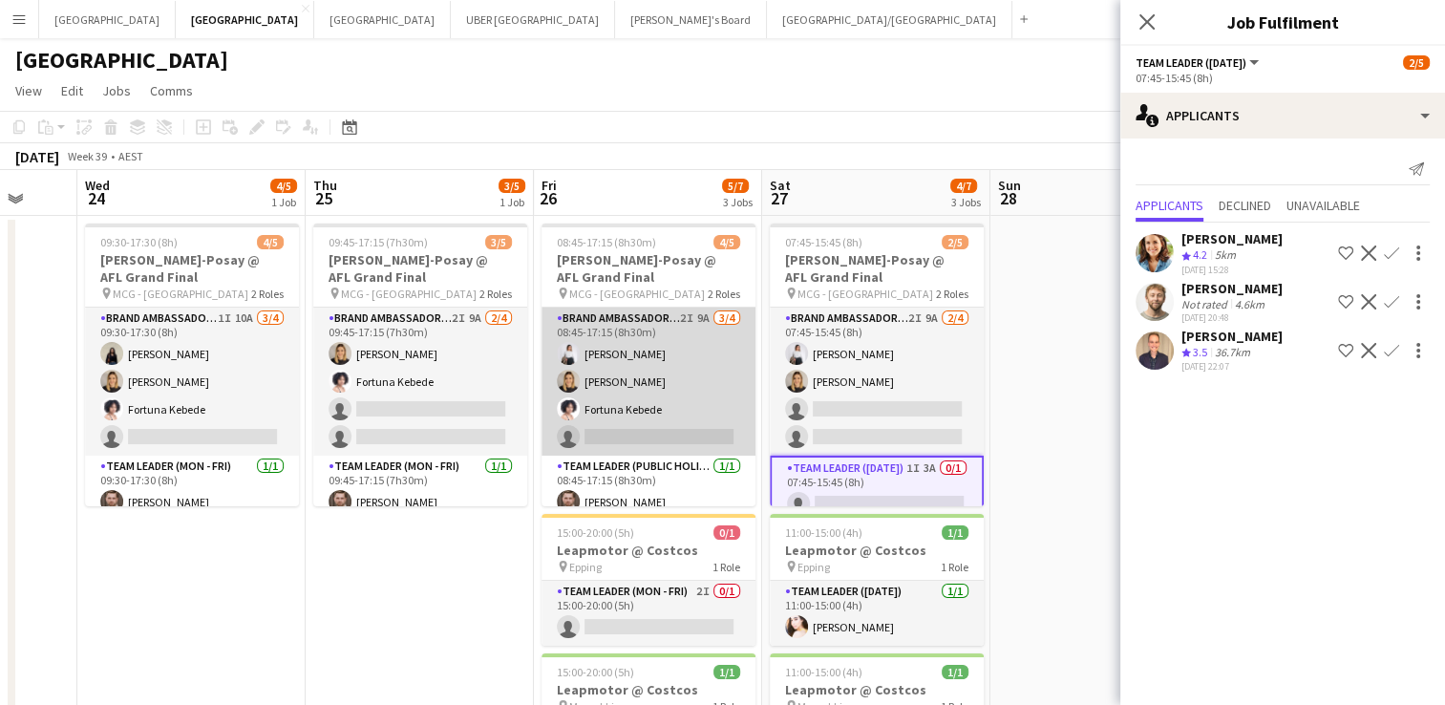
click at [679, 426] on app-card-role "Brand Ambassador (Public Holiday) 2I 9A [DATE] 08:45-17:15 (8h30m) [PERSON_NAME…" at bounding box center [648, 381] width 214 height 148
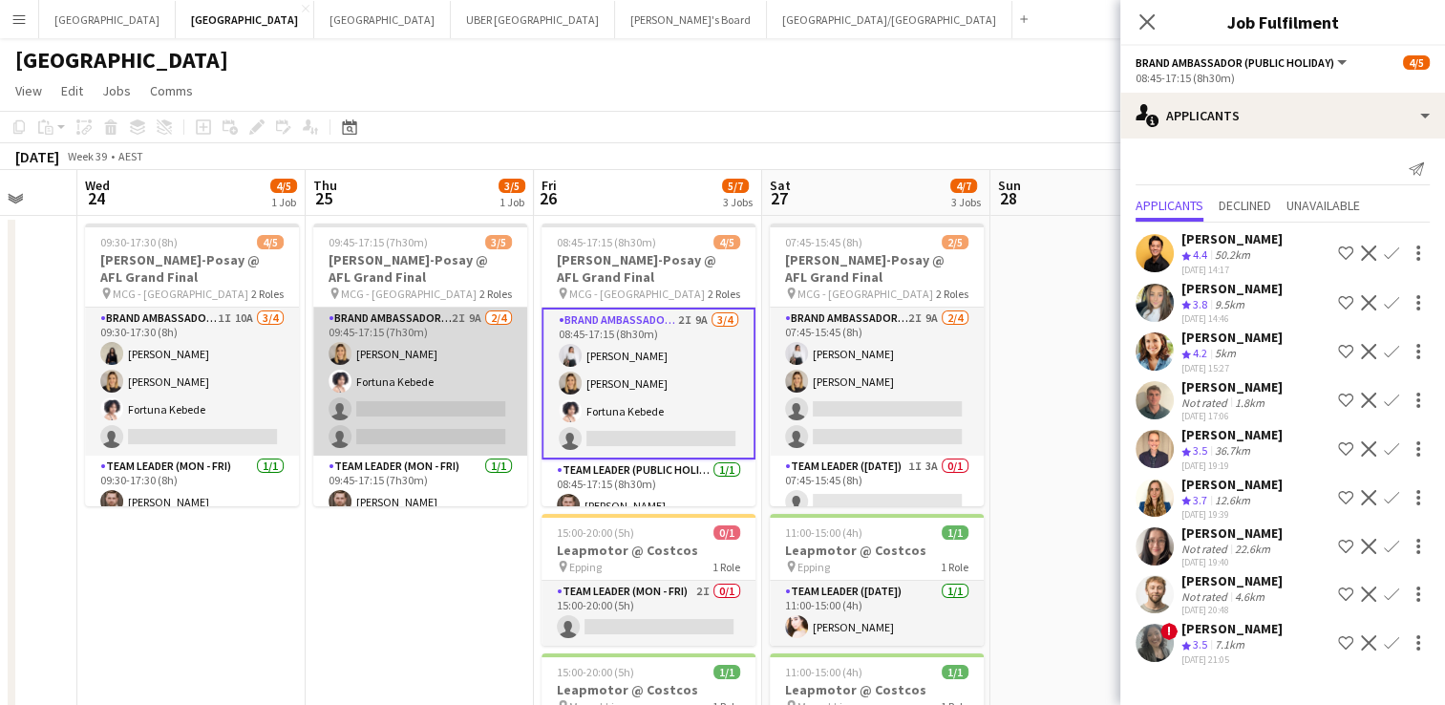
click at [397, 420] on app-card-role "Brand Ambassador (Mon - Fri) 2I 9A [DATE] 09:45-17:15 (7h30m) [PERSON_NAME] [PE…" at bounding box center [420, 381] width 214 height 148
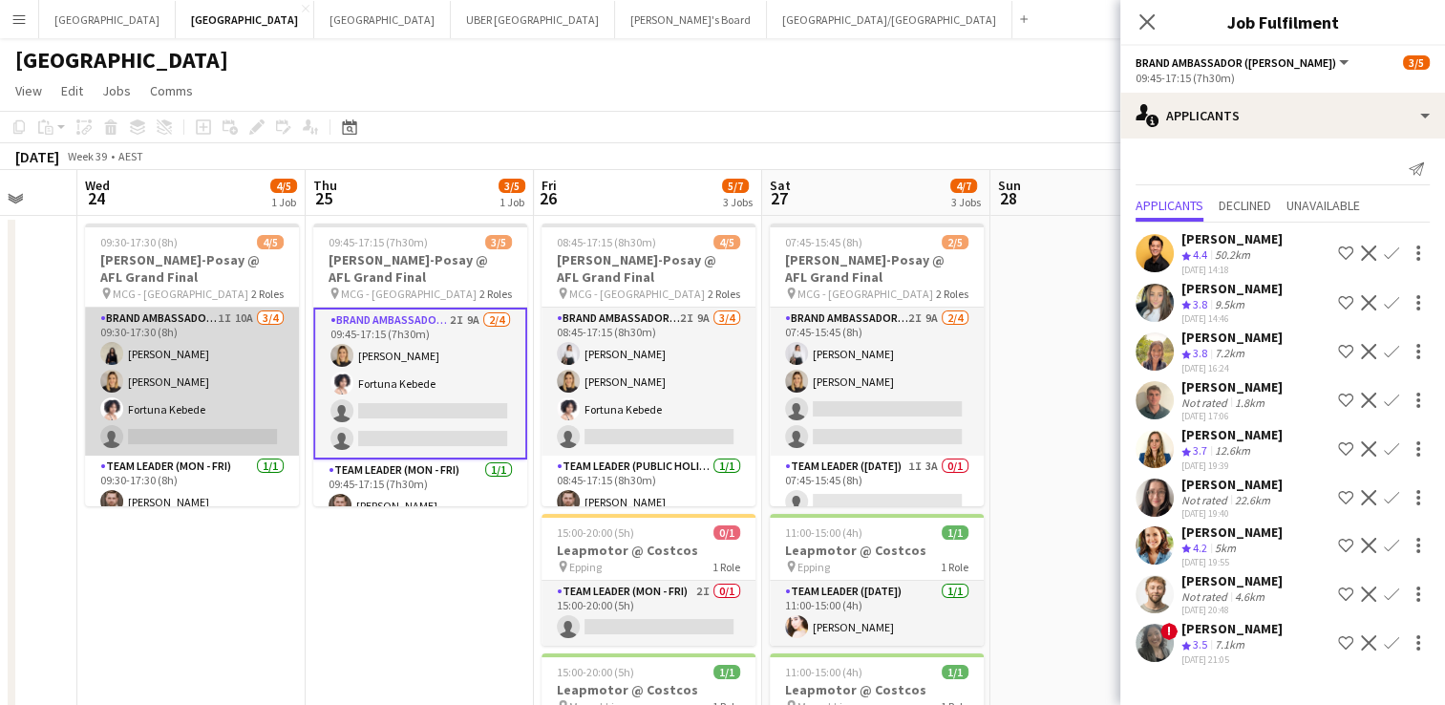
click at [233, 416] on app-card-role "Brand Ambassador (Mon - Fri) 1I 10A [DATE] 09:30-17:30 (8h) [PERSON_NAME] [PERS…" at bounding box center [192, 381] width 214 height 148
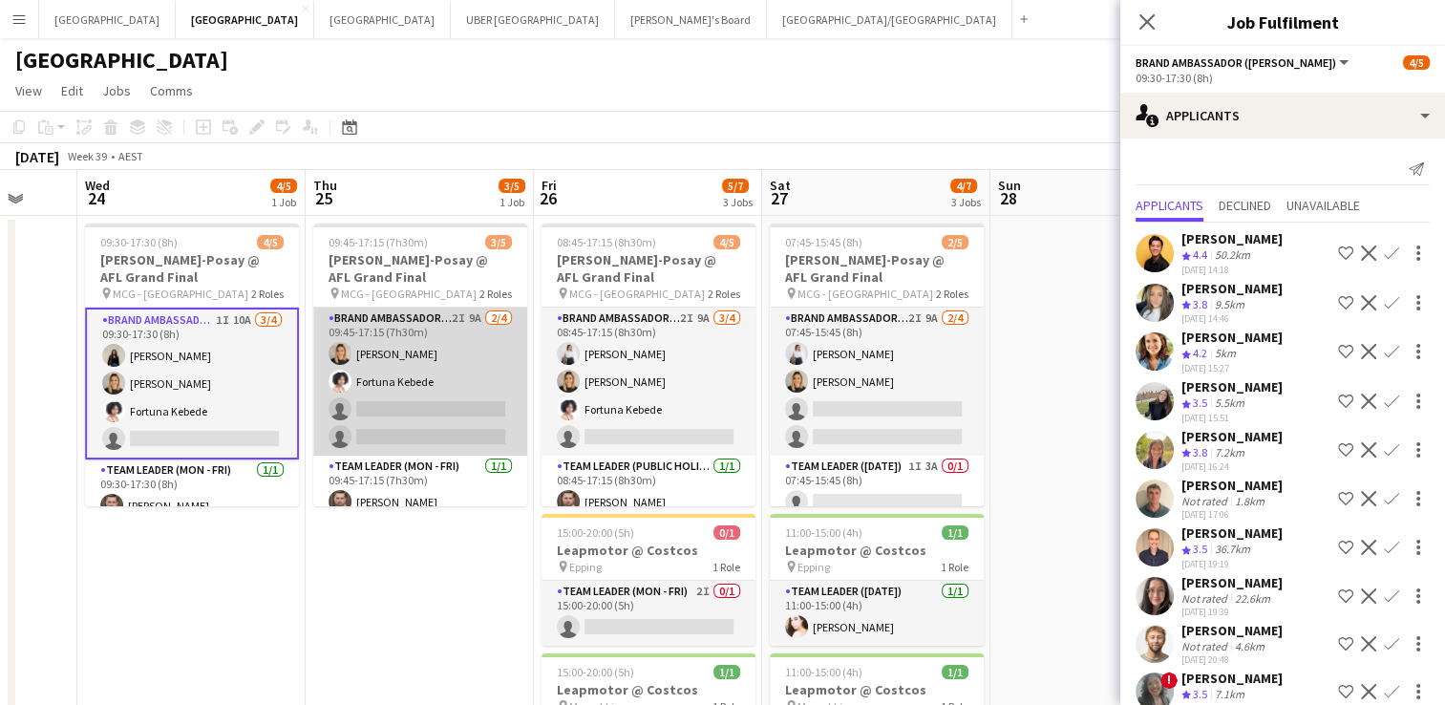
click at [401, 413] on app-card-role "Brand Ambassador (Mon - Fri) 2I 9A [DATE] 09:45-17:15 (7h30m) [PERSON_NAME] [PE…" at bounding box center [420, 381] width 214 height 148
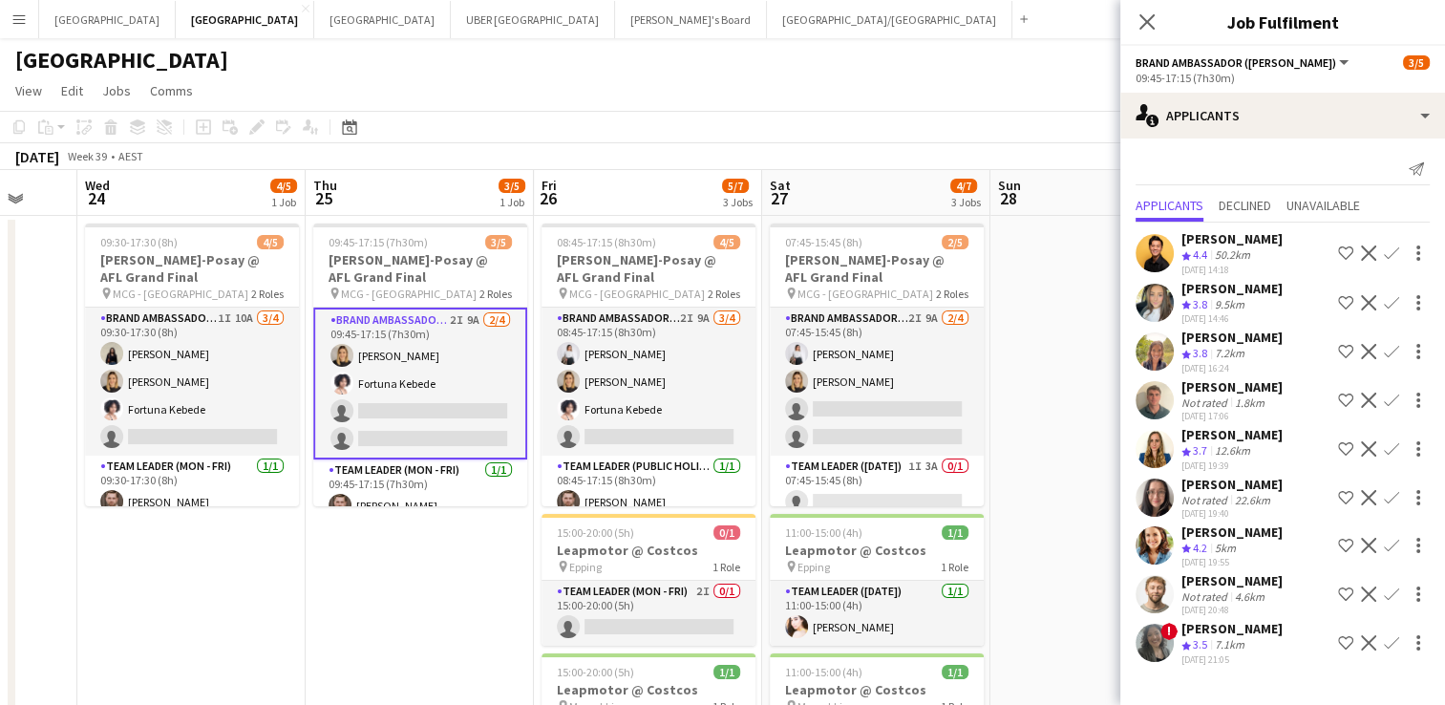
click at [1392, 534] on button "Confirm" at bounding box center [1391, 545] width 23 height 23
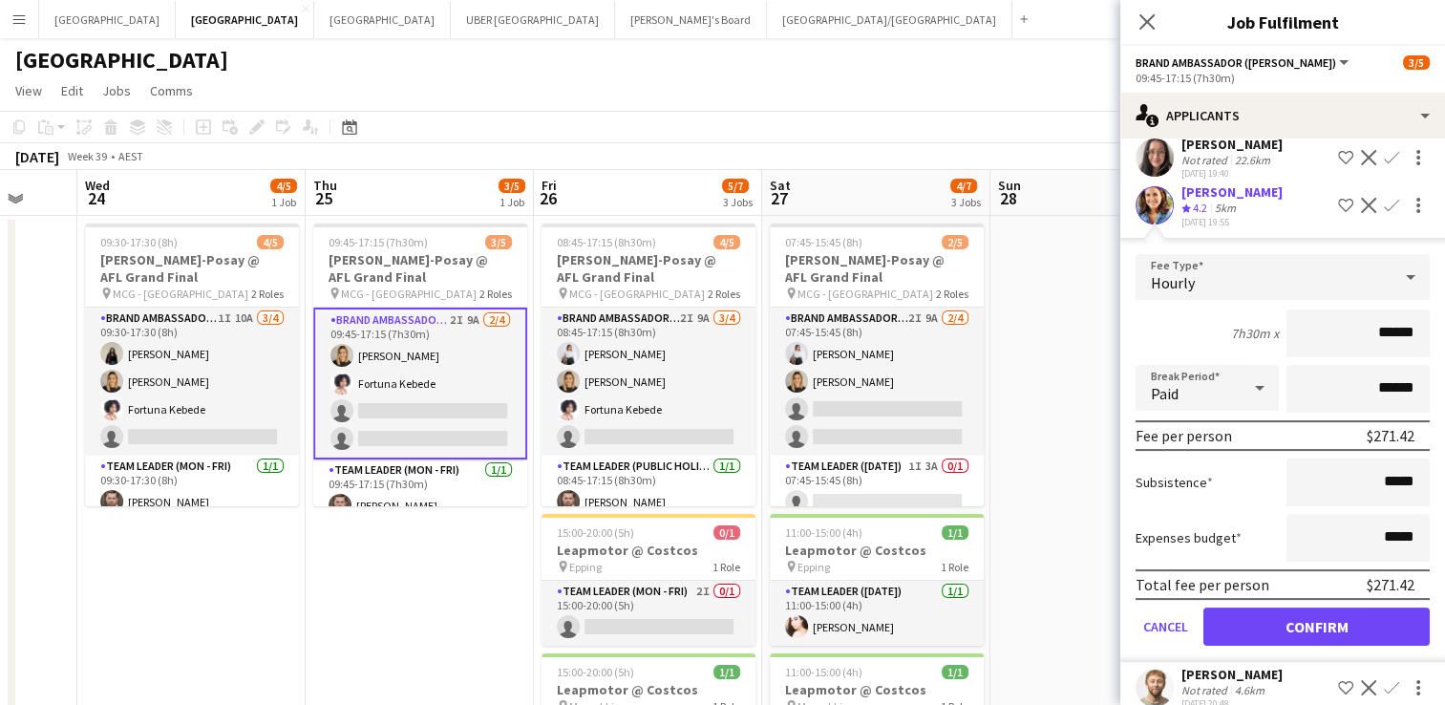
scroll to position [340, 0]
click at [1281, 609] on button "Confirm" at bounding box center [1316, 626] width 226 height 38
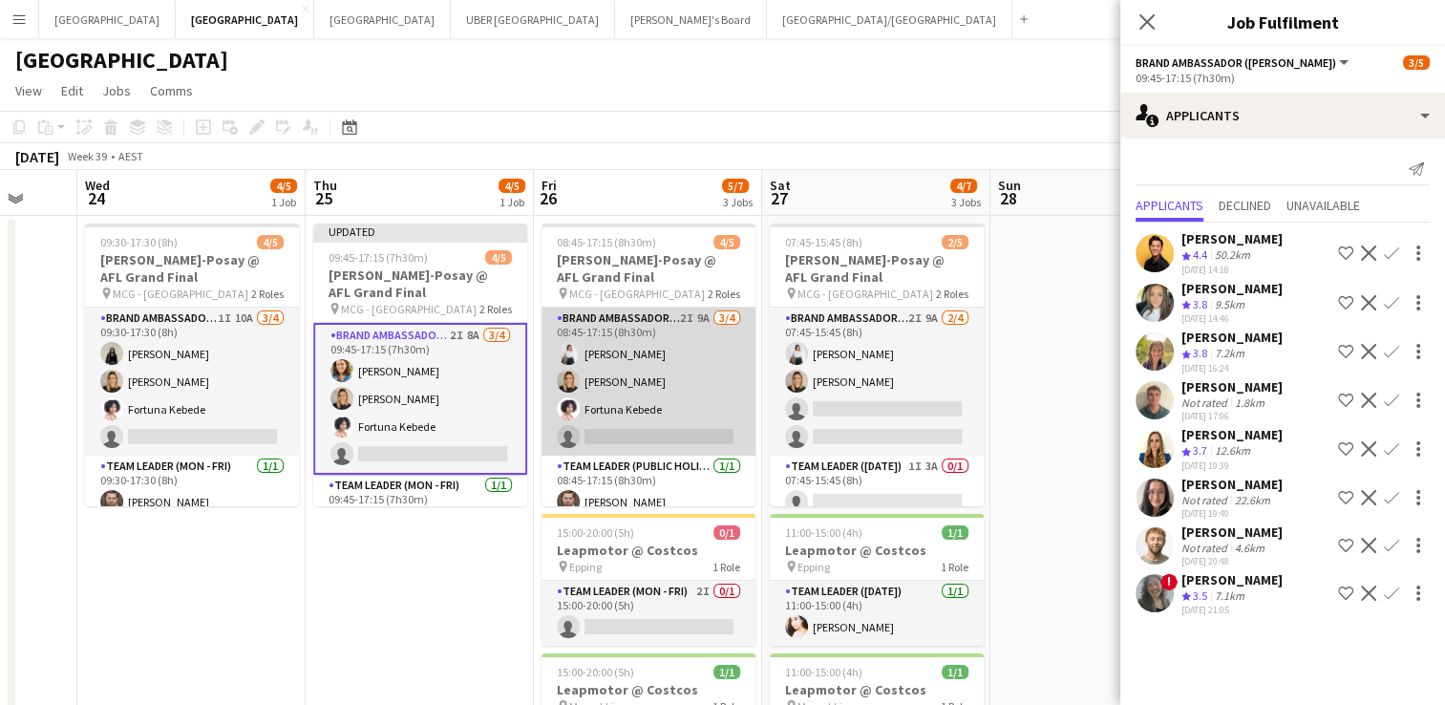
click at [616, 434] on app-card-role "Brand Ambassador (Public Holiday) 2I 9A [DATE] 08:45-17:15 (8h30m) [PERSON_NAME…" at bounding box center [648, 381] width 214 height 148
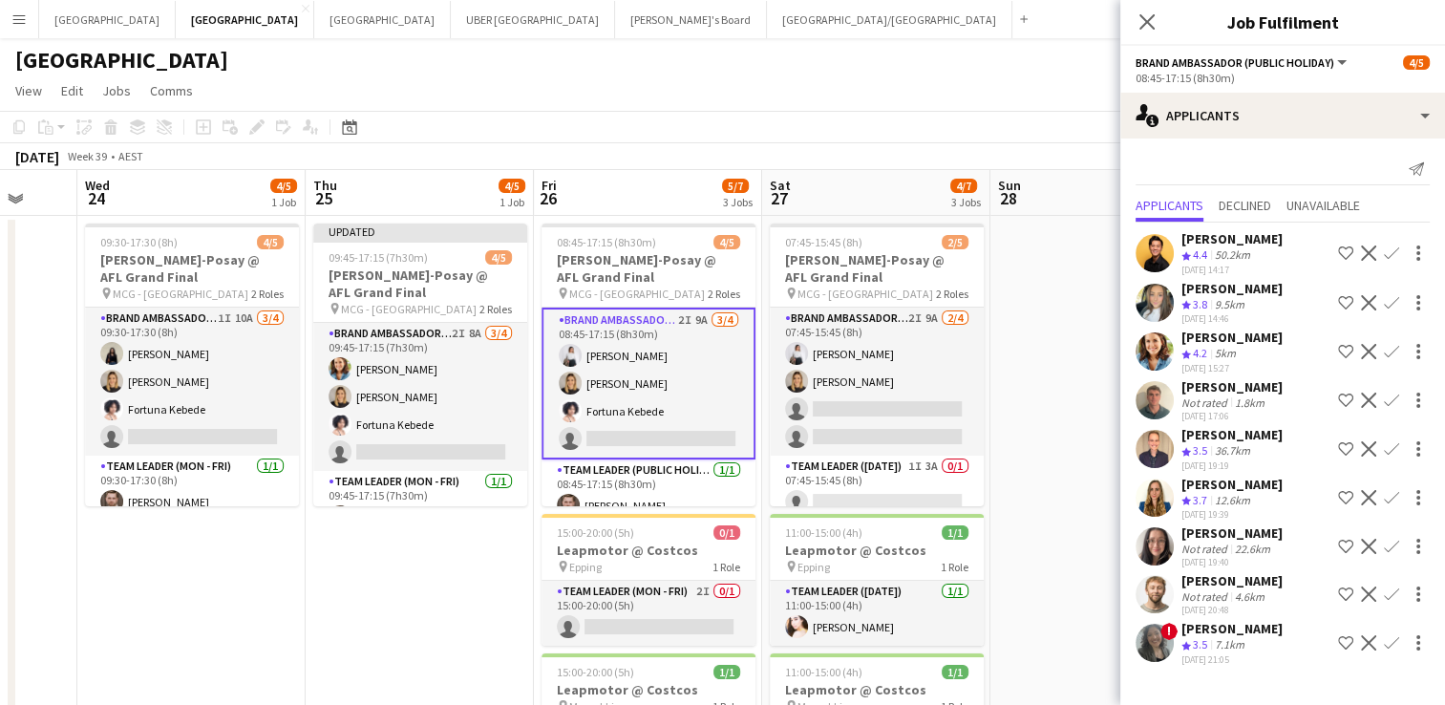
click at [1387, 349] on app-icon "Confirm" at bounding box center [1391, 351] width 15 height 15
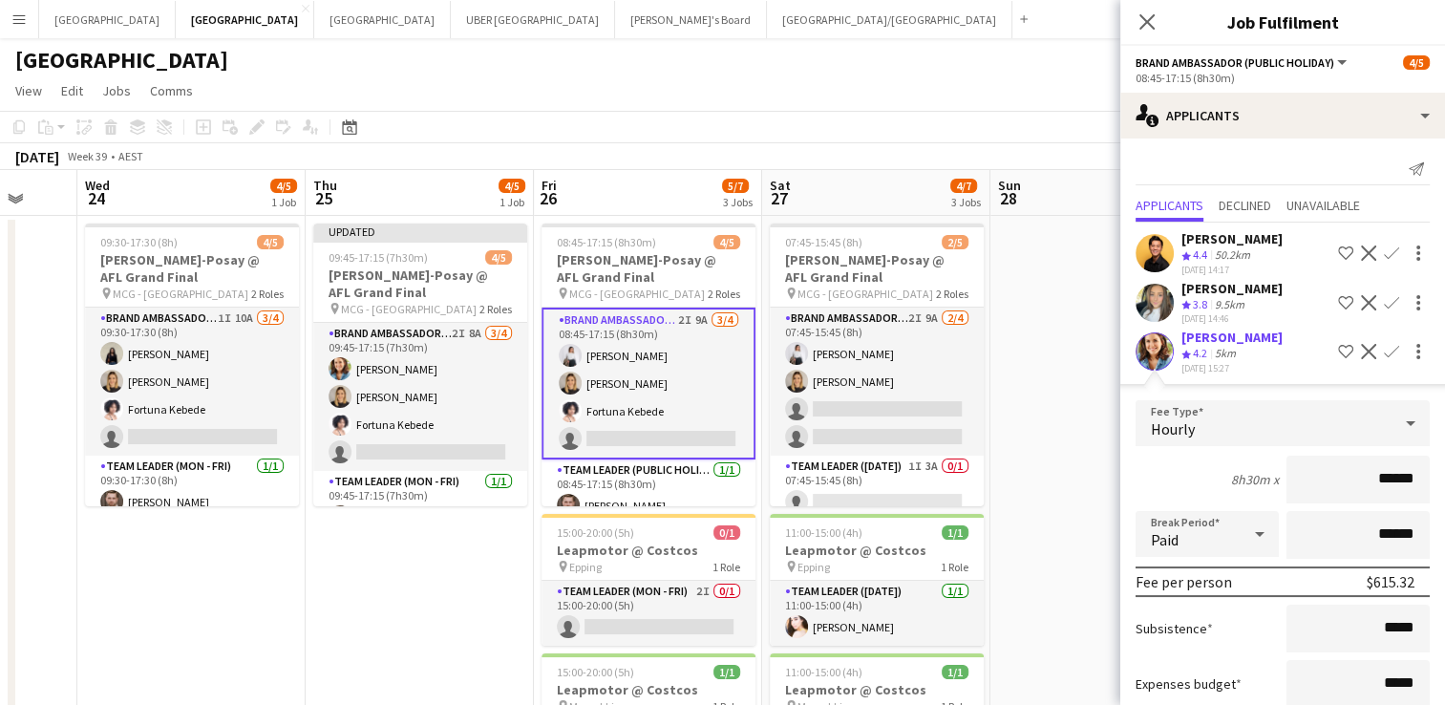
scroll to position [344, 0]
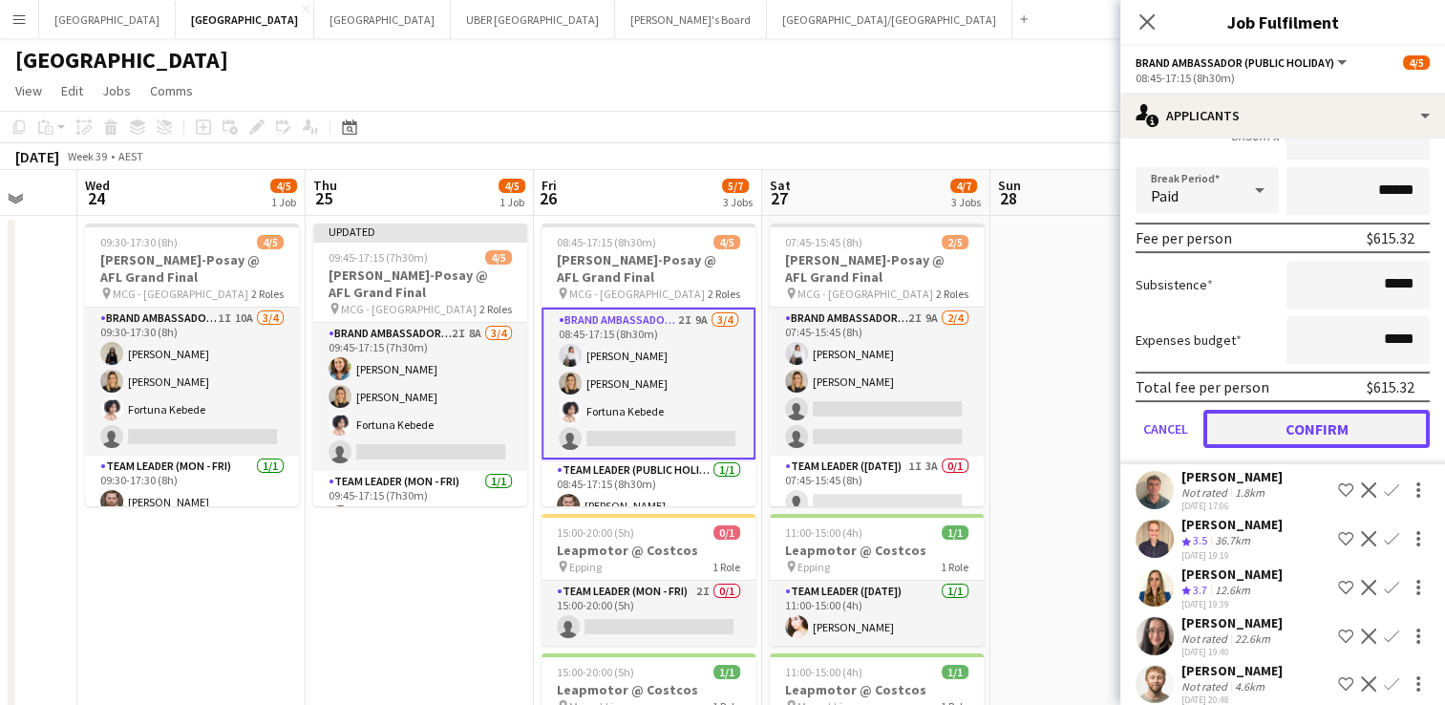
click at [1338, 426] on button "Confirm" at bounding box center [1316, 429] width 226 height 38
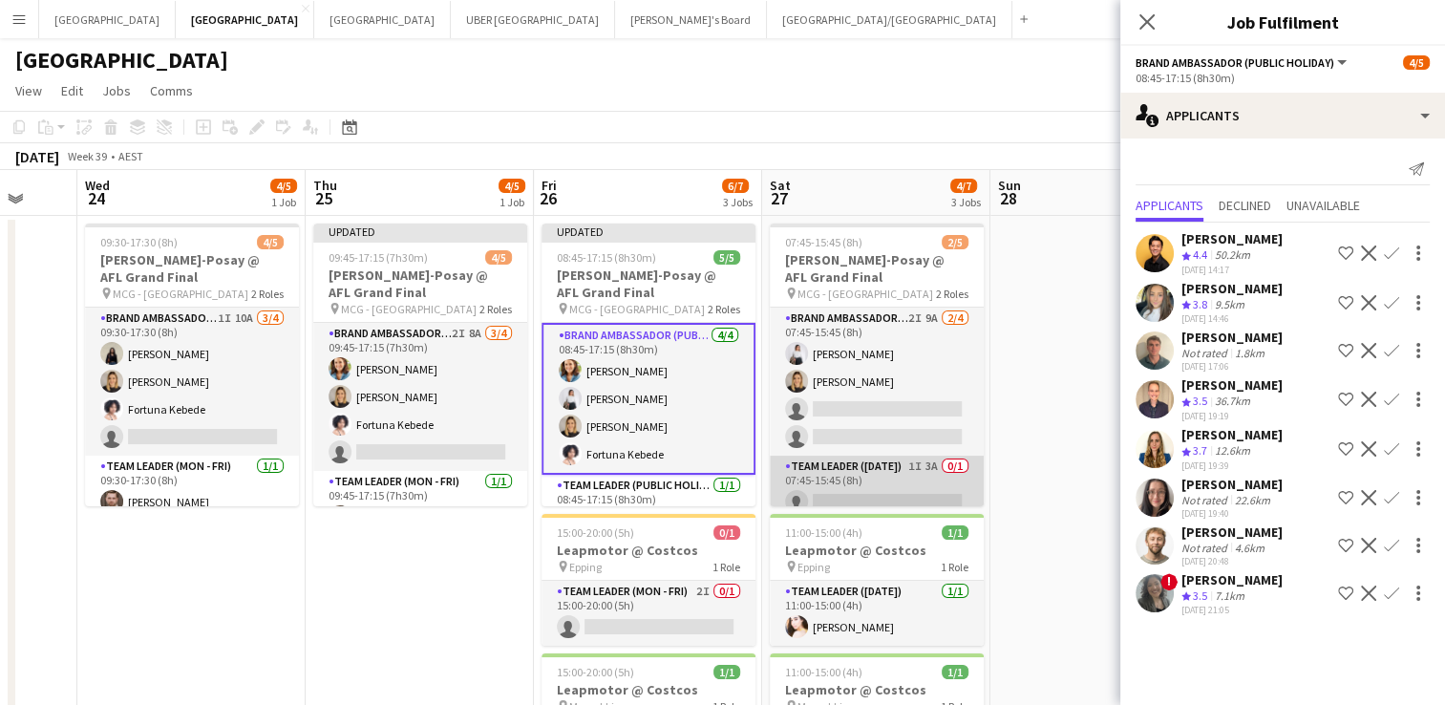
click at [871, 500] on app-card-role "Team Leader ([DATE]) 1I 3A 0/1 07:45-15:45 (8h) single-neutral-actions" at bounding box center [877, 487] width 214 height 65
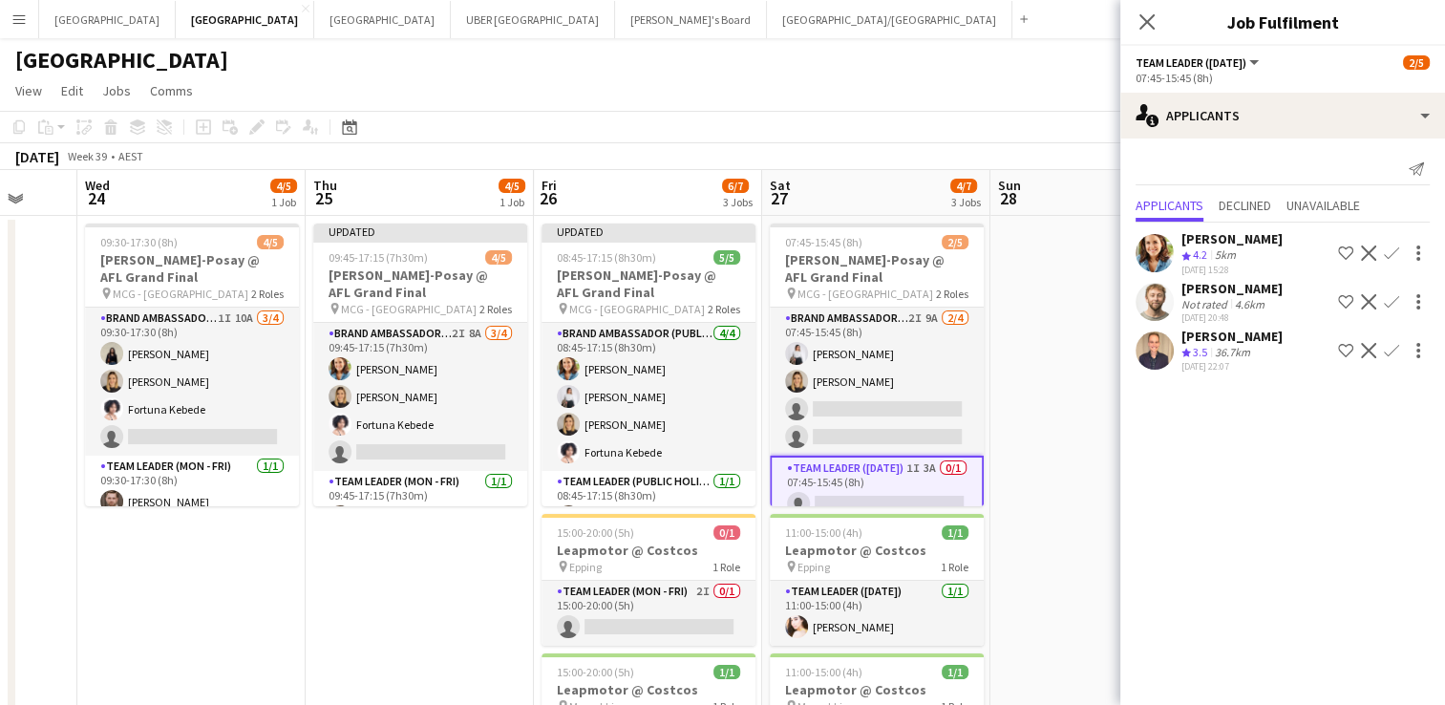
click at [1390, 245] on app-icon "Confirm" at bounding box center [1391, 252] width 15 height 15
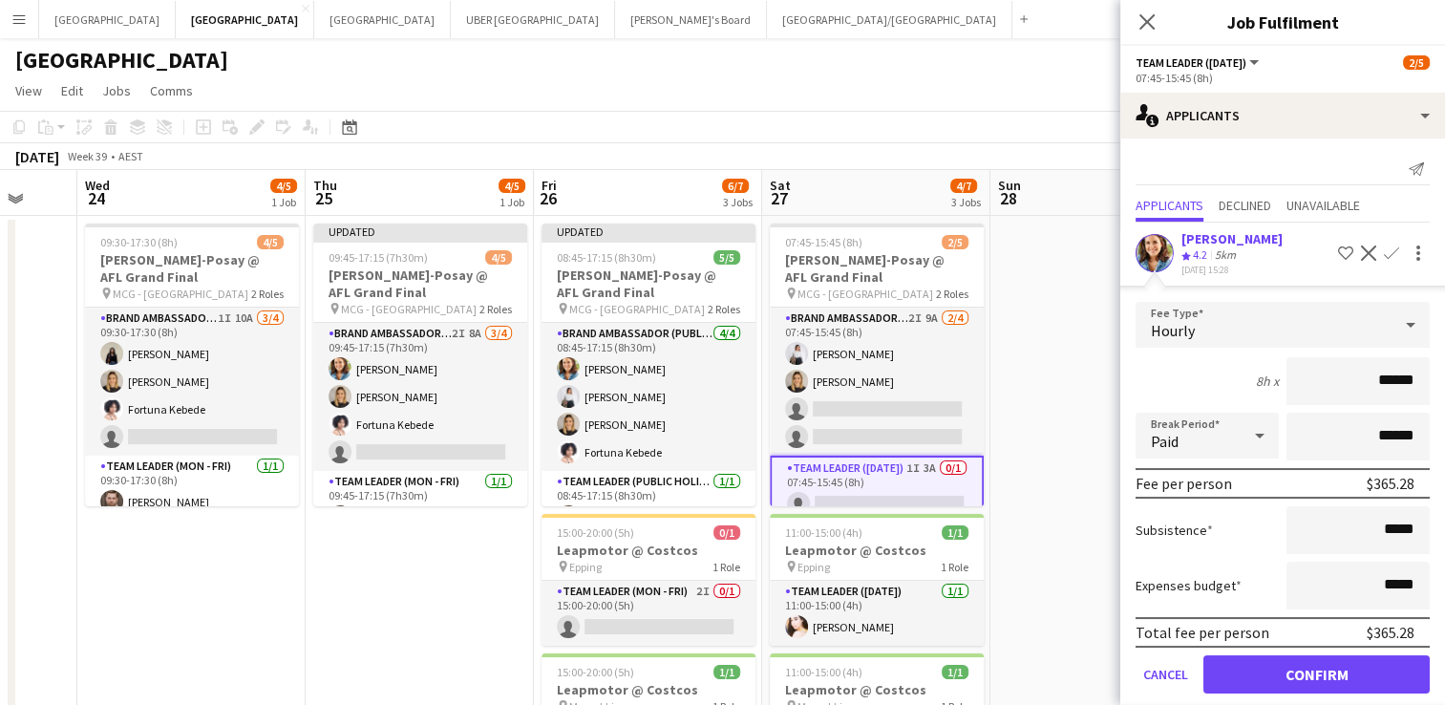
scroll to position [57, 0]
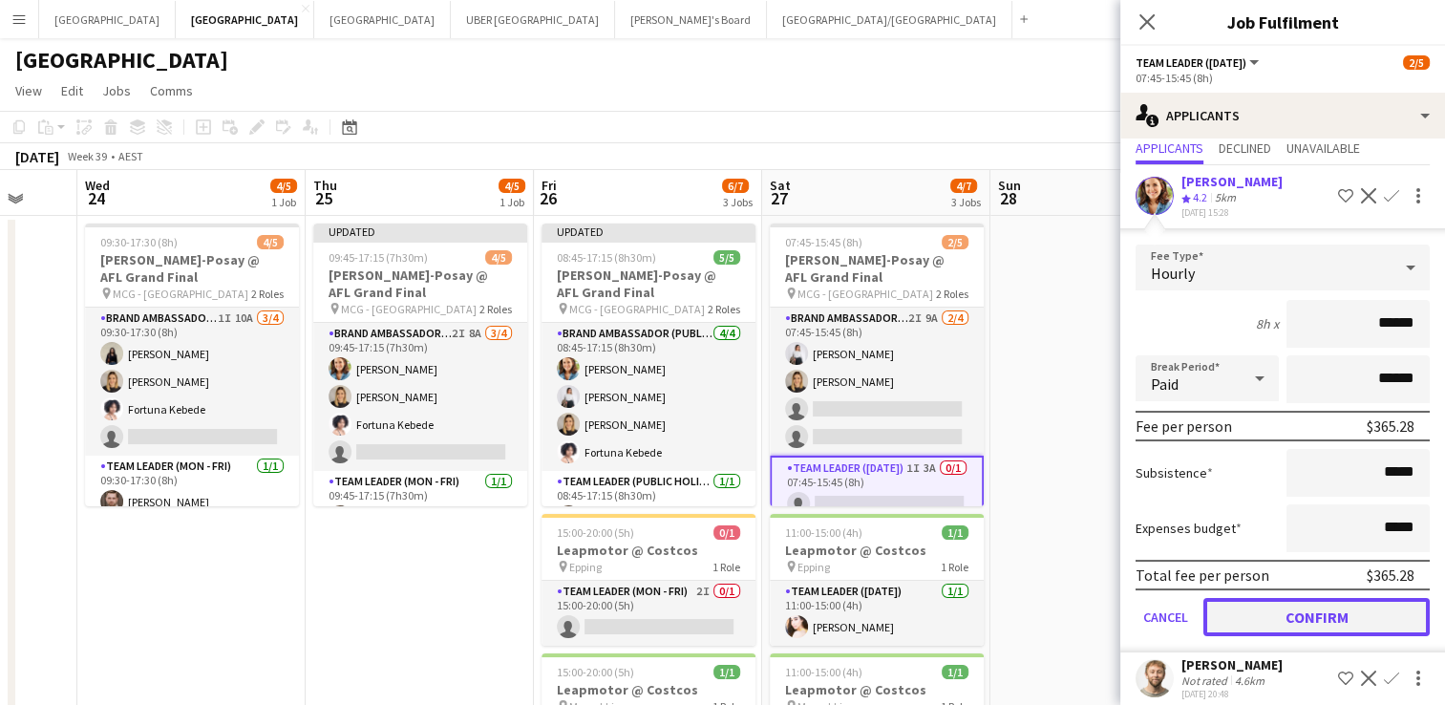
click at [1262, 614] on button "Confirm" at bounding box center [1316, 617] width 226 height 38
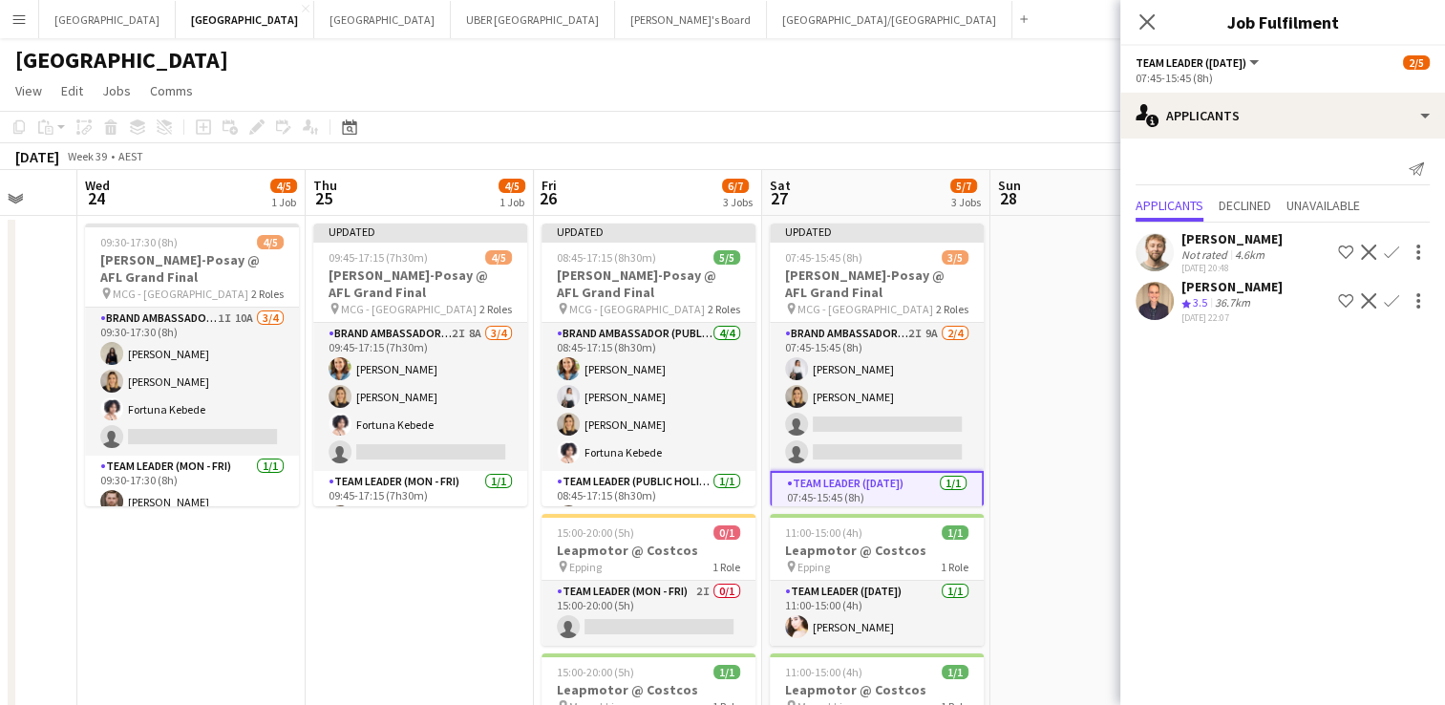
scroll to position [0, 0]
click at [1141, 19] on icon "Close pop-in" at bounding box center [1146, 21] width 18 height 18
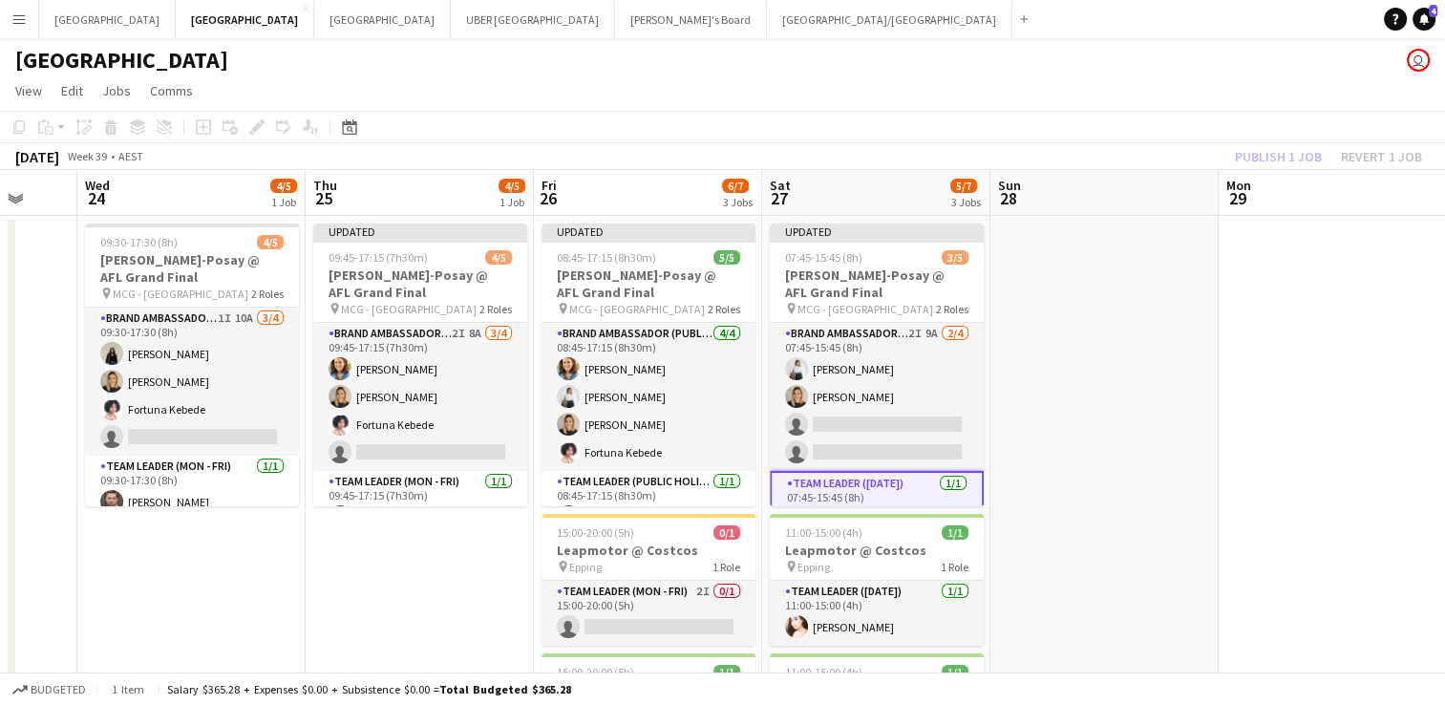
click at [1054, 430] on app-date-cell at bounding box center [1104, 598] width 228 height 765
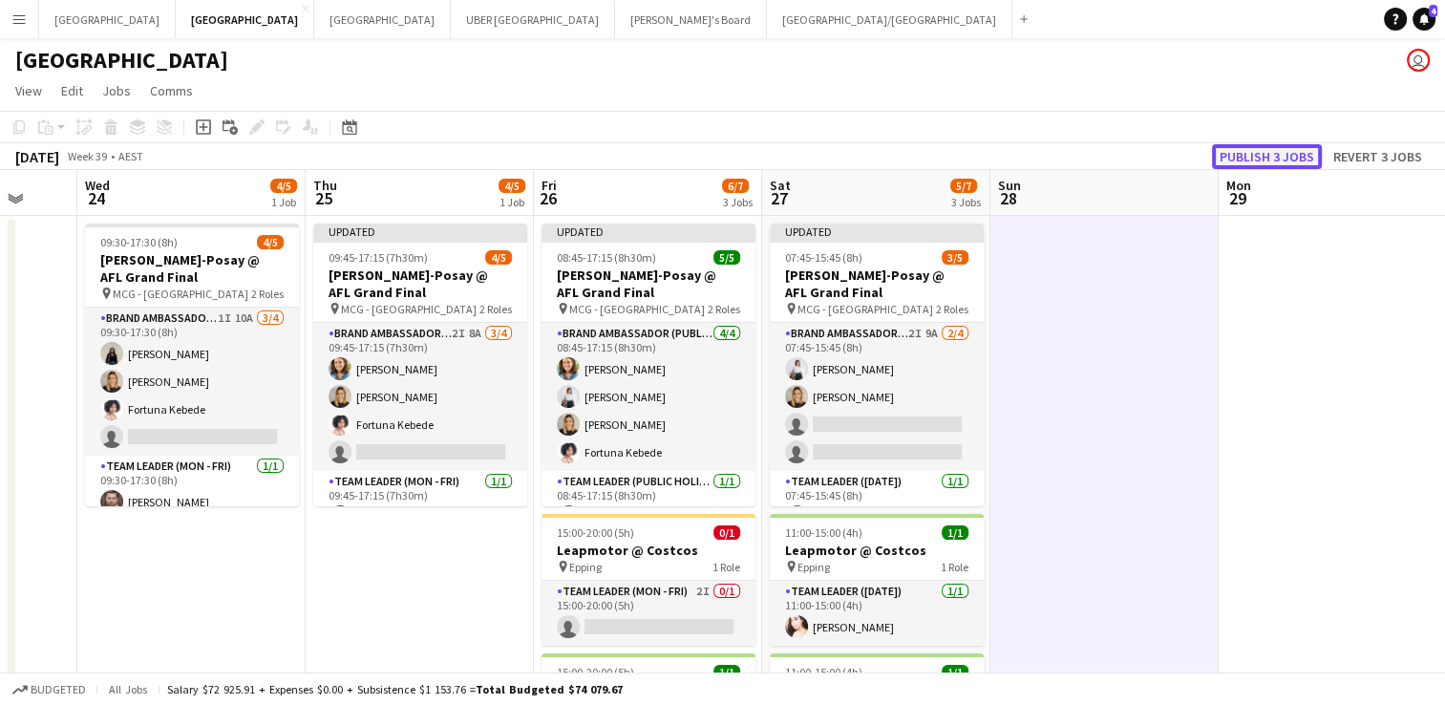
click at [1235, 152] on button "Publish 3 jobs" at bounding box center [1267, 156] width 110 height 25
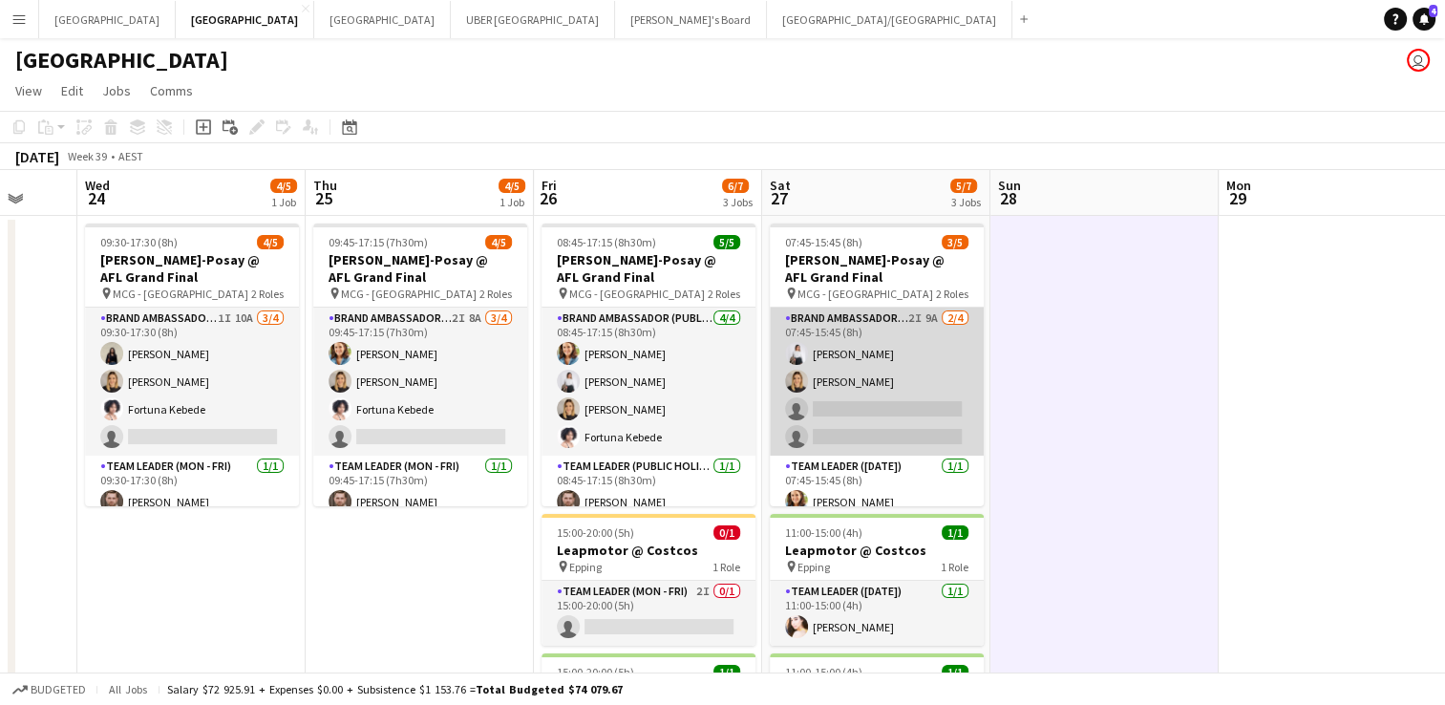
click at [849, 403] on app-card-role "Brand Ambassador ([DATE]) 2I 9A [DATE] 07:45-15:45 (8h) [PERSON_NAME] [PERSON_N…" at bounding box center [877, 381] width 214 height 148
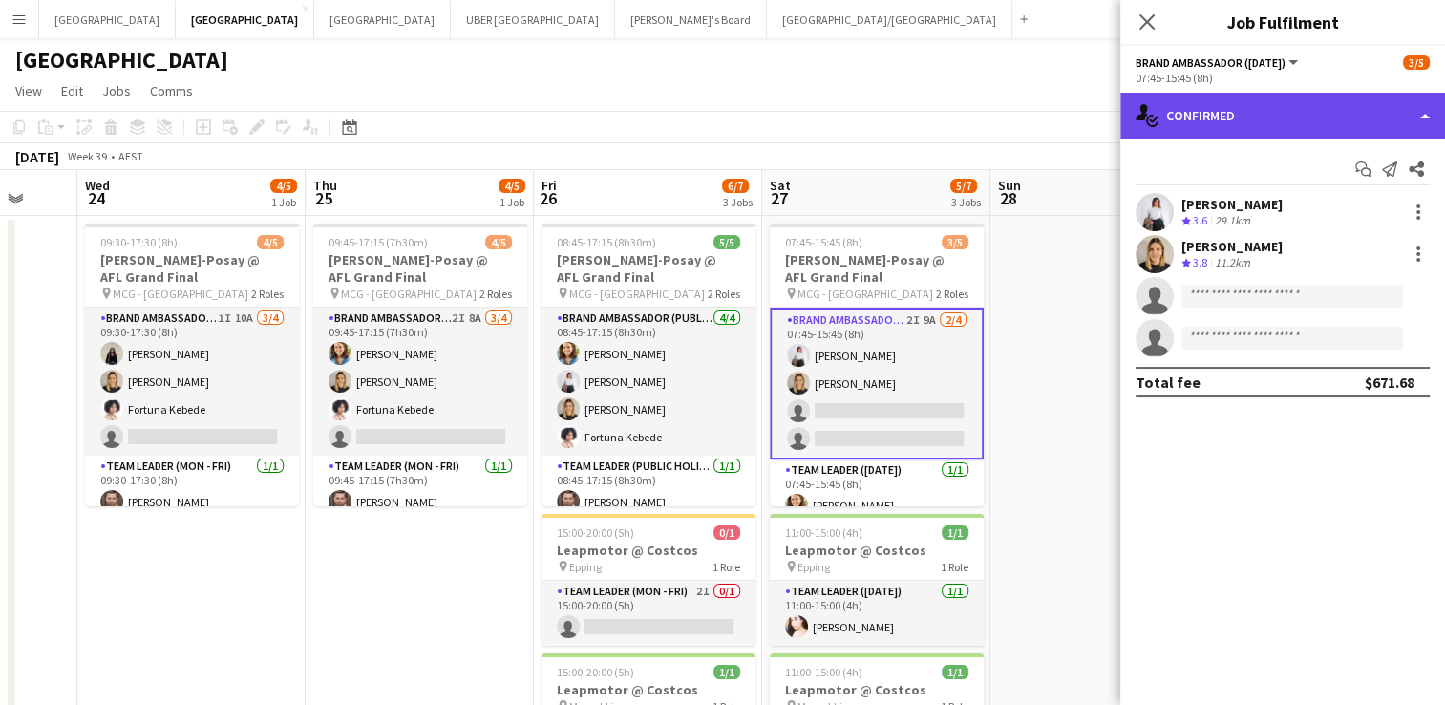
click at [1211, 101] on div "single-neutral-actions-check-2 Confirmed" at bounding box center [1282, 116] width 325 height 46
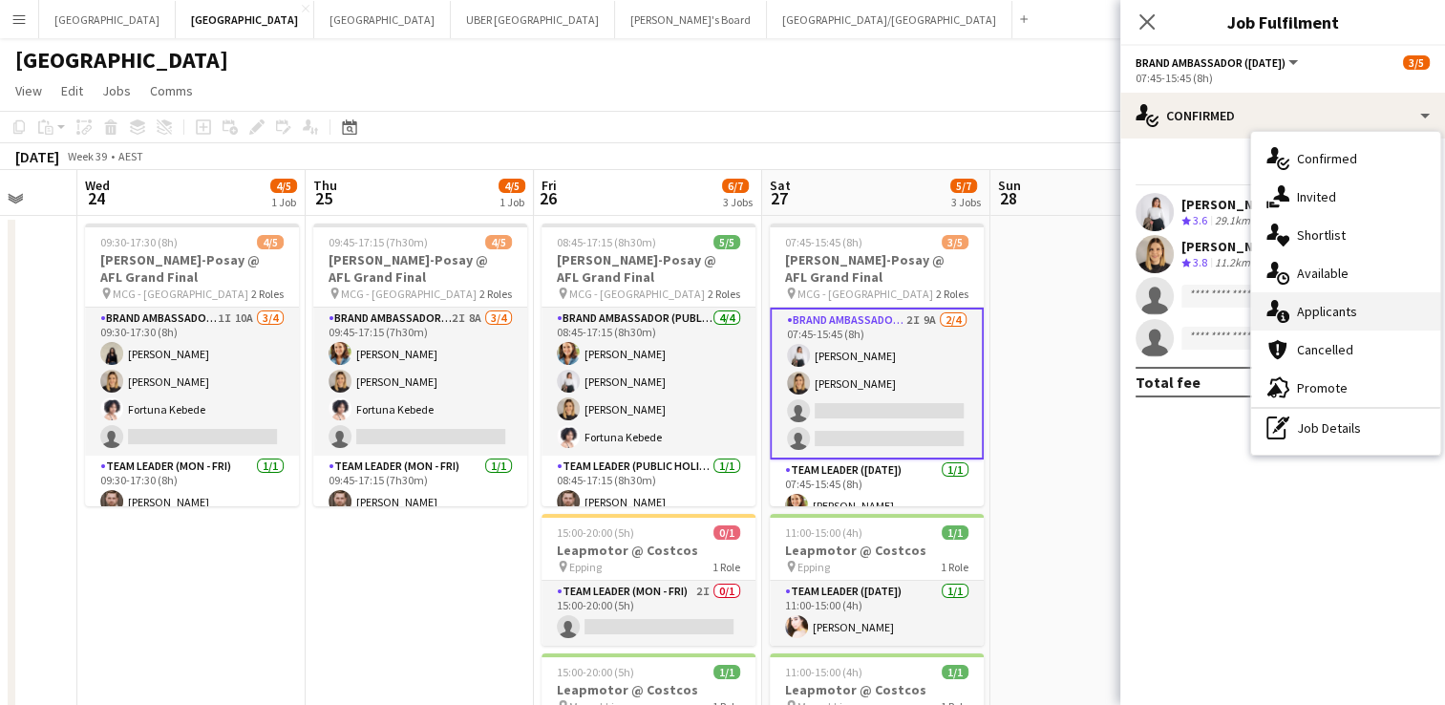
click at [1293, 310] on div "single-neutral-actions-information Applicants" at bounding box center [1345, 311] width 189 height 38
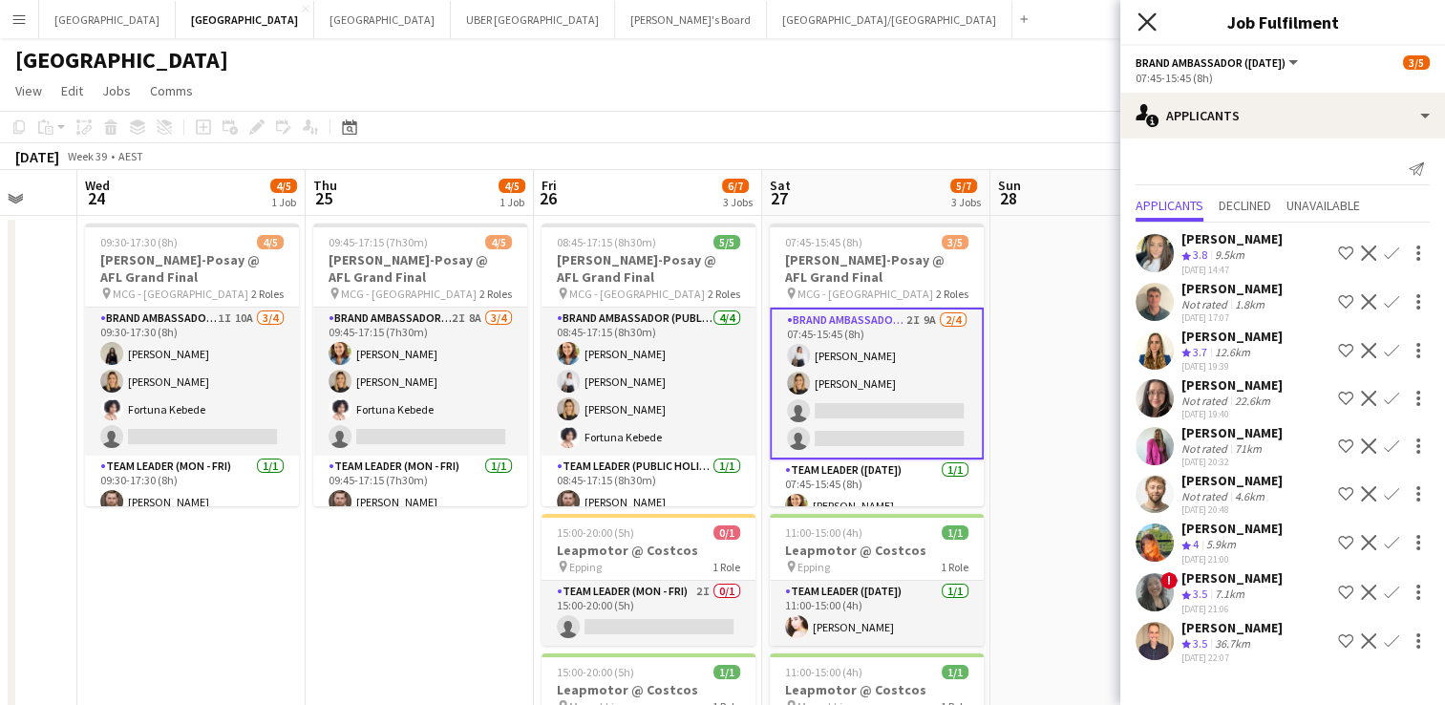
click at [1148, 13] on icon "Close pop-in" at bounding box center [1146, 21] width 18 height 18
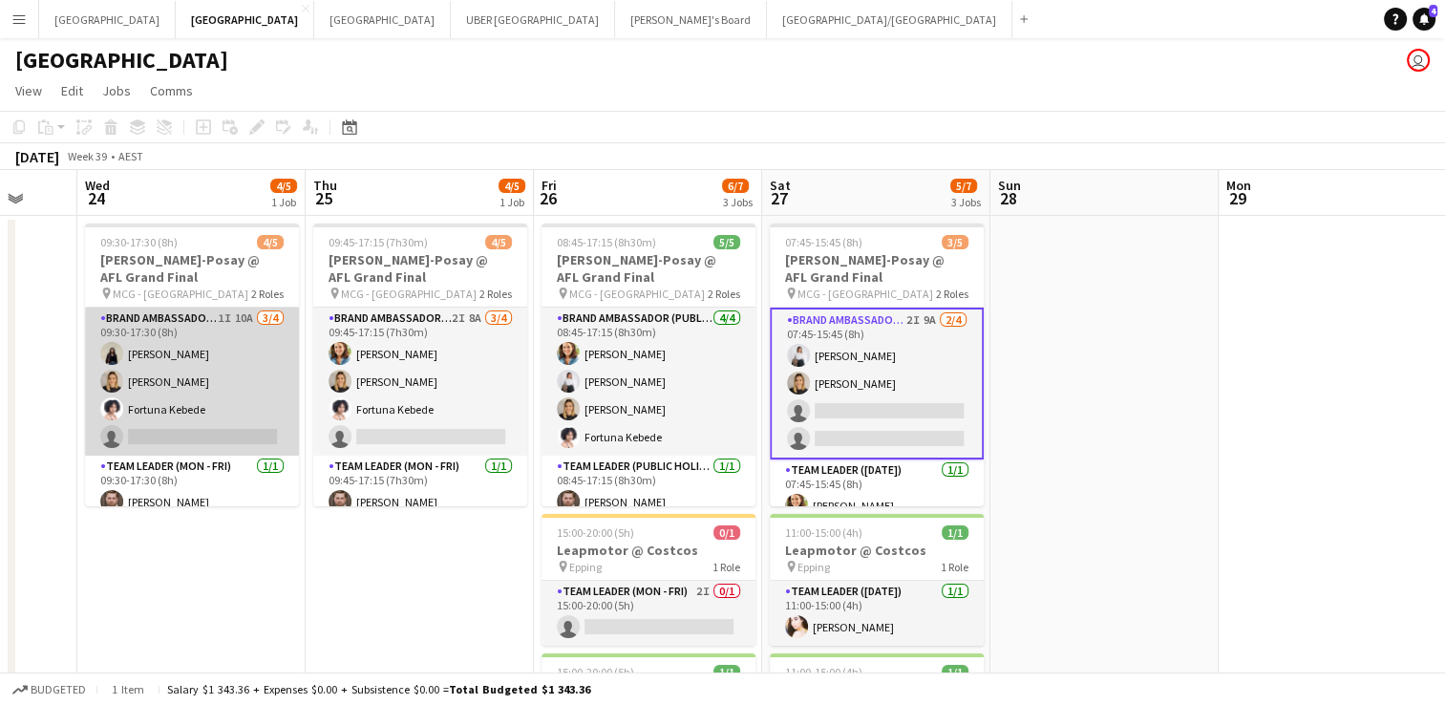
click at [187, 434] on app-card-role "Brand Ambassador (Mon - Fri) 1I 10A [DATE] 09:30-17:30 (8h) [PERSON_NAME] [PERS…" at bounding box center [192, 381] width 214 height 148
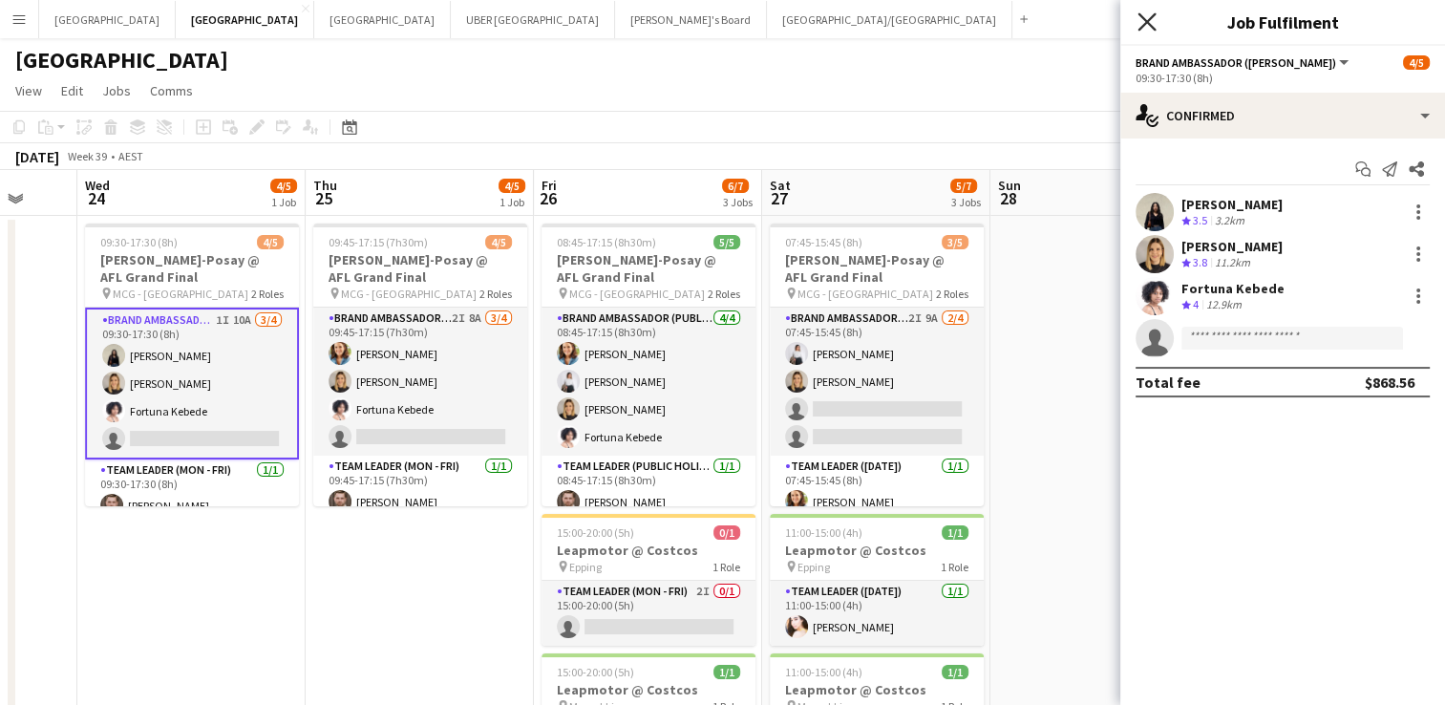
click at [1146, 13] on icon "Close pop-in" at bounding box center [1146, 21] width 18 height 18
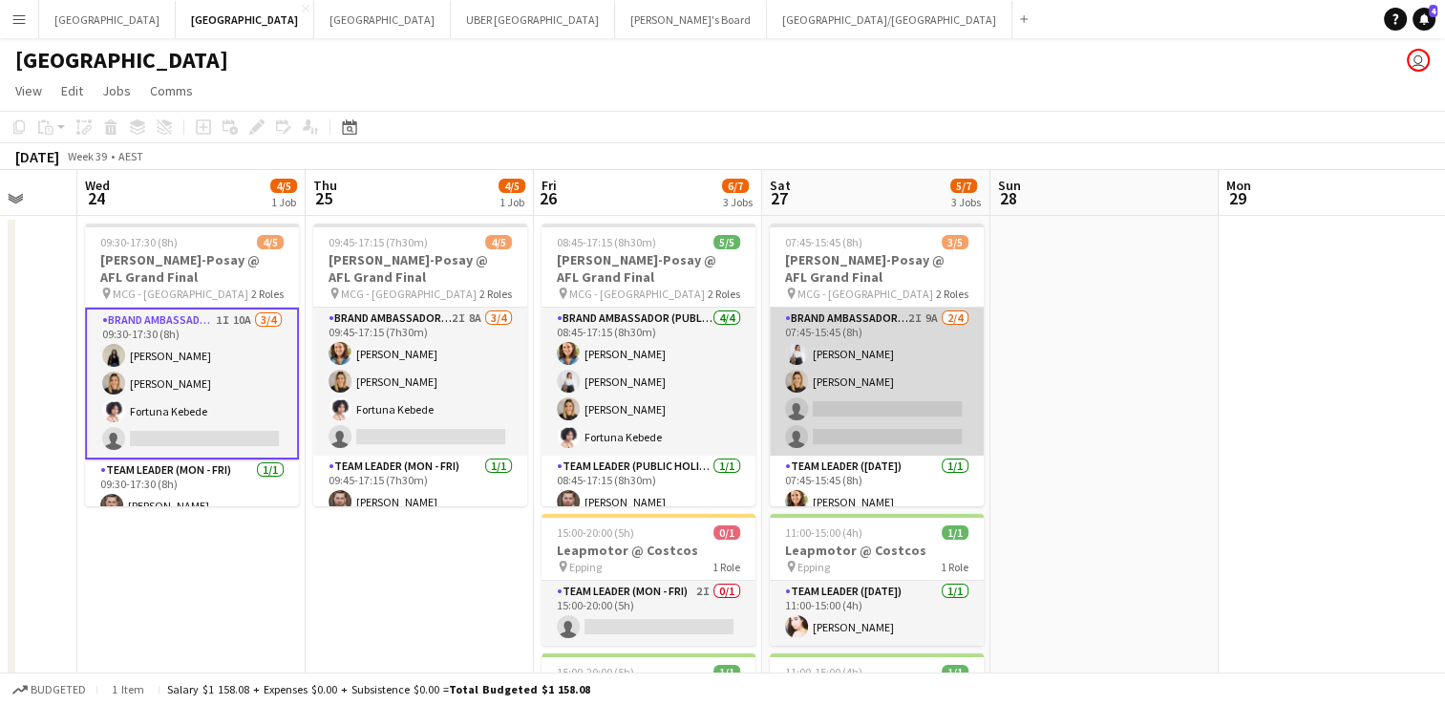
click at [843, 403] on app-card-role "Brand Ambassador ([DATE]) 2I 9A [DATE] 07:45-15:45 (8h) [PERSON_NAME] [PERSON_N…" at bounding box center [877, 381] width 214 height 148
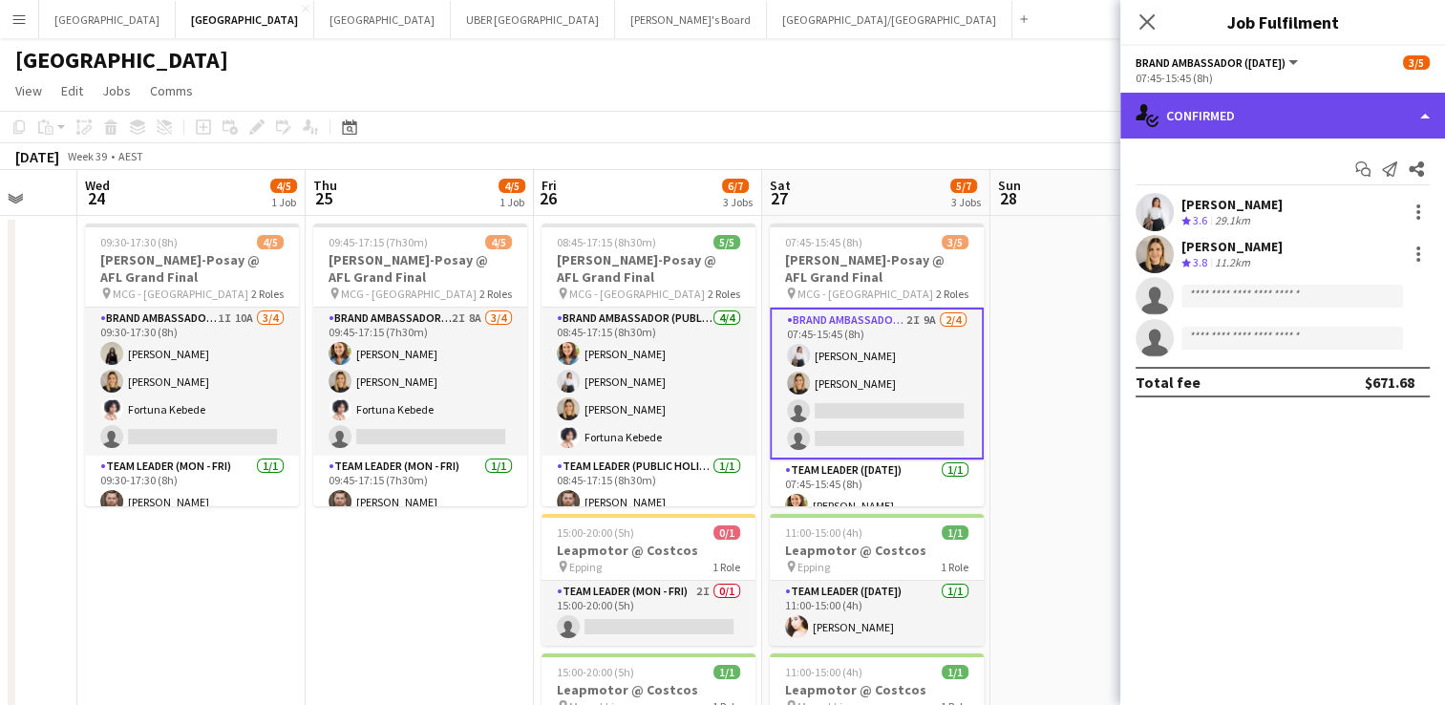
click at [1186, 115] on div "single-neutral-actions-check-2 Confirmed" at bounding box center [1282, 116] width 325 height 46
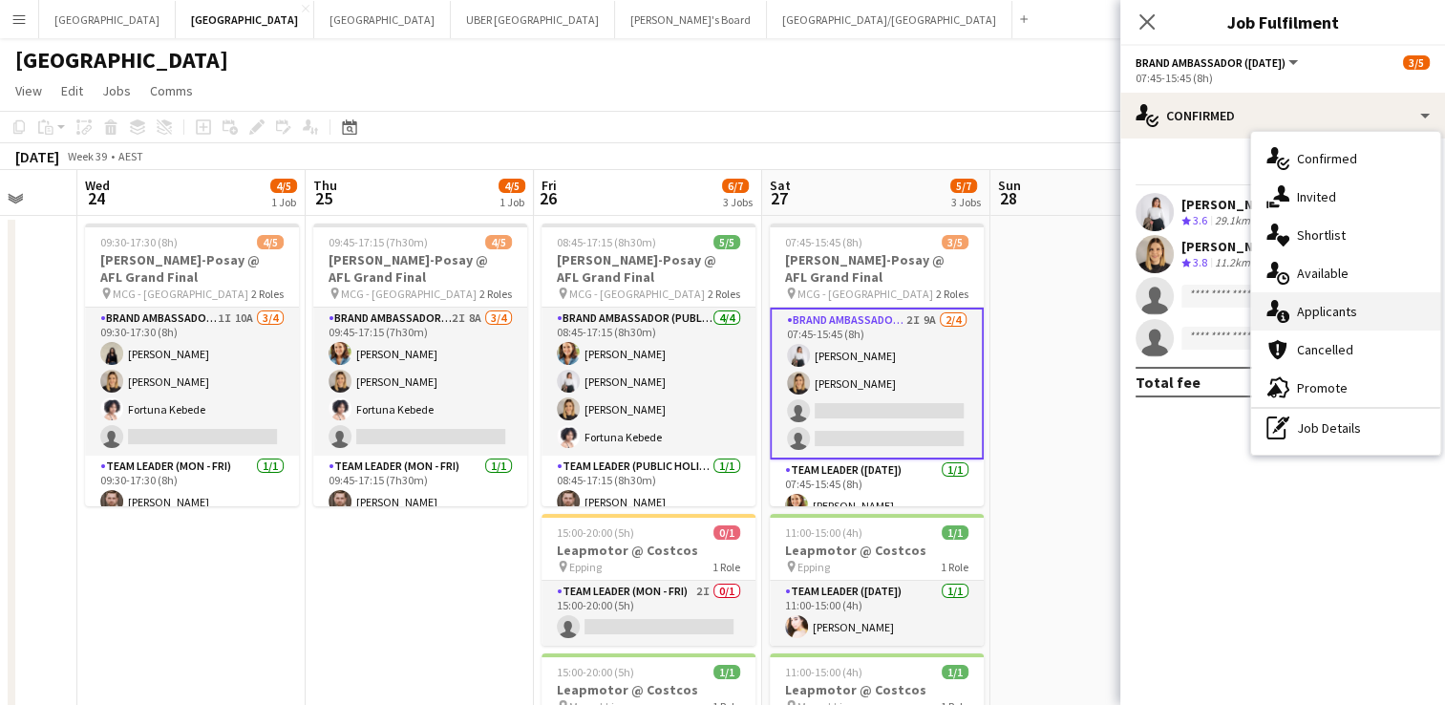
click at [1295, 305] on div "single-neutral-actions-information Applicants" at bounding box center [1345, 311] width 189 height 38
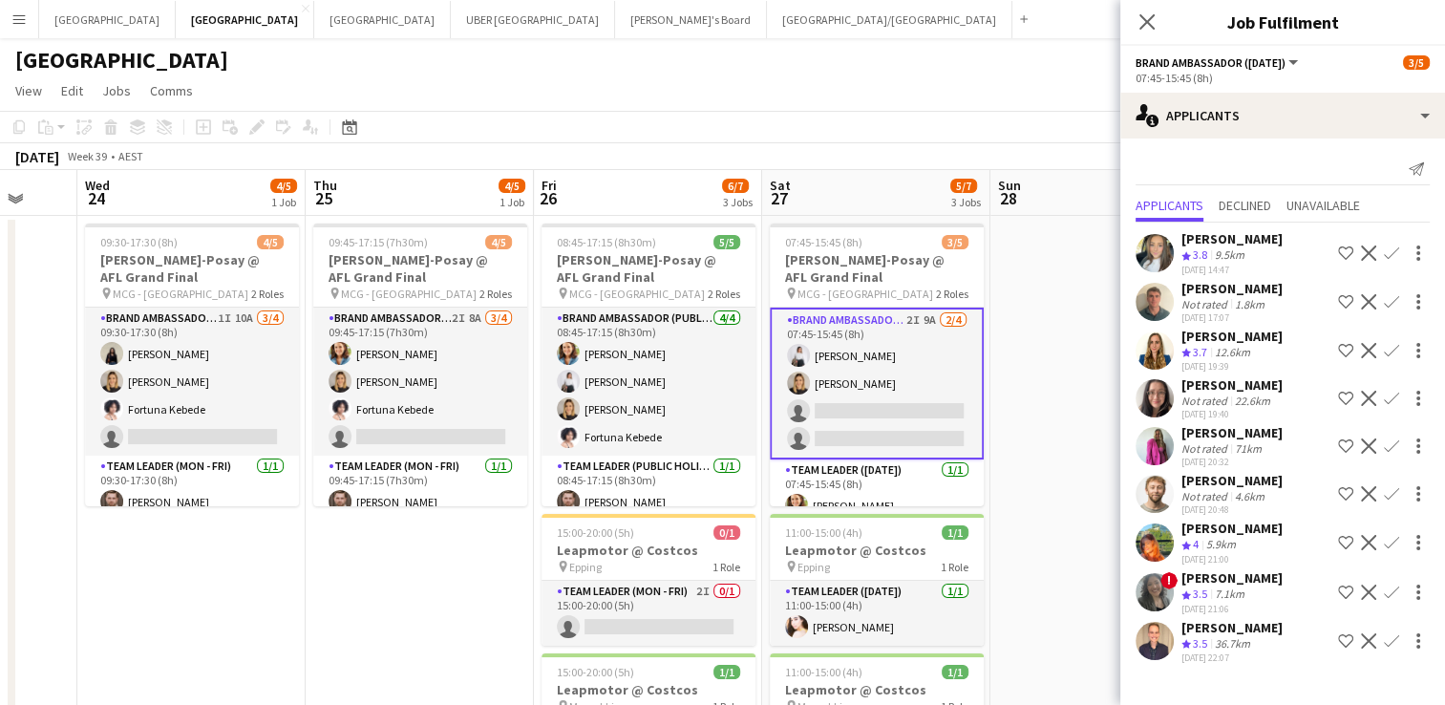
click at [1219, 426] on div "[PERSON_NAME]" at bounding box center [1231, 432] width 101 height 17
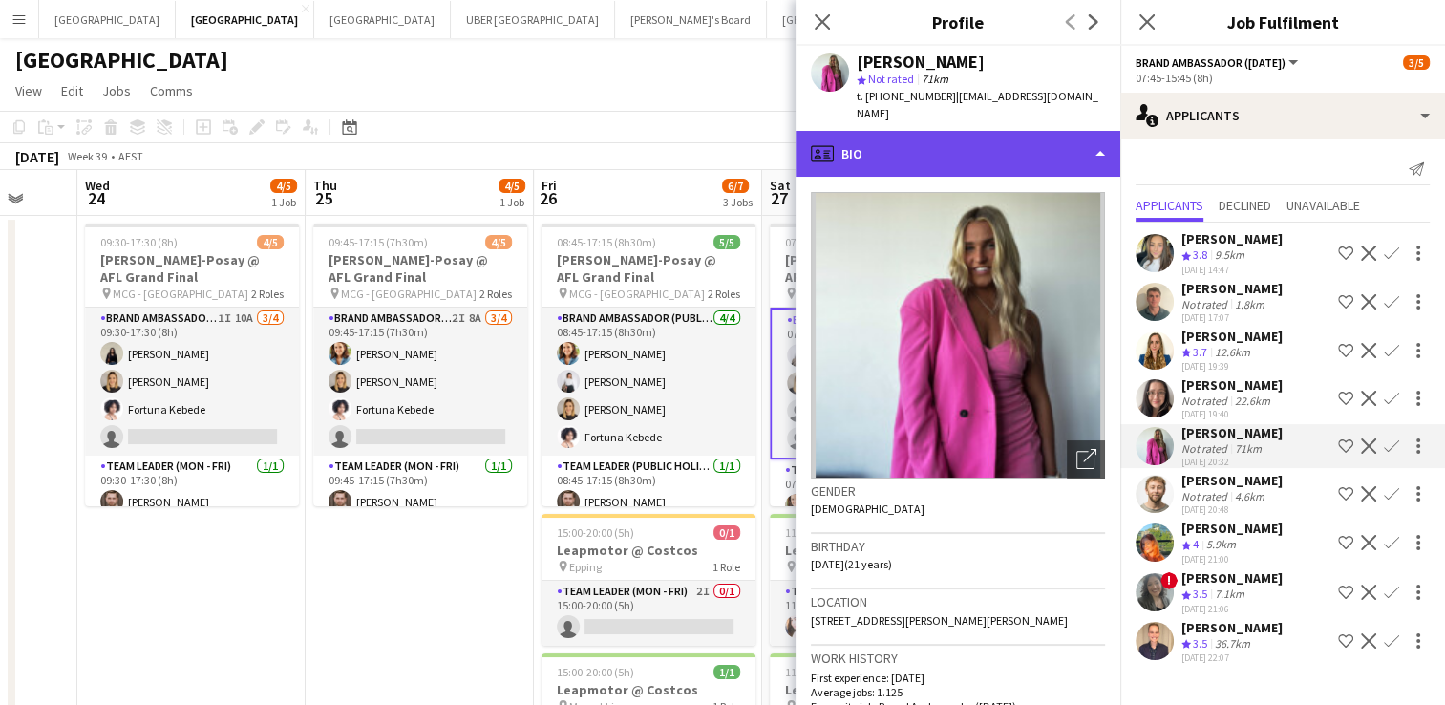
click at [922, 132] on div "profile Bio" at bounding box center [957, 154] width 325 height 46
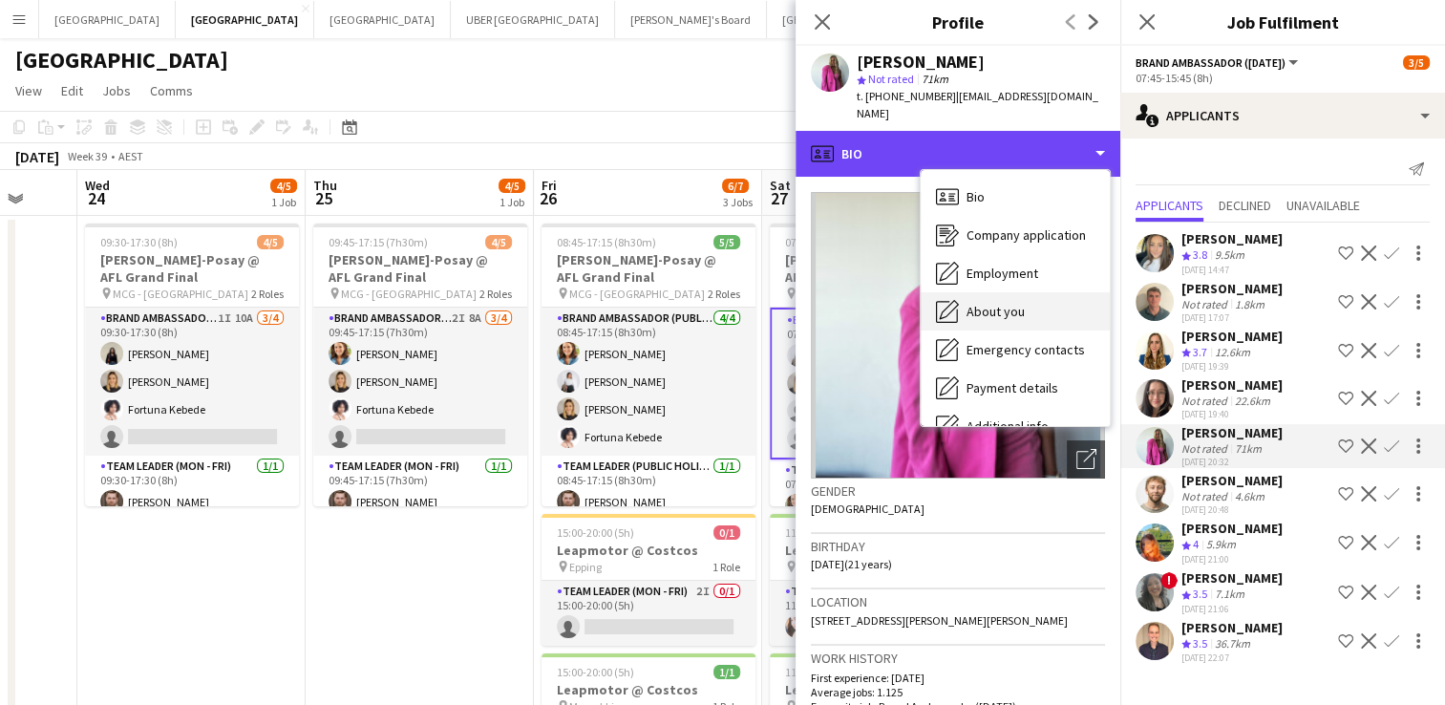
scroll to position [141, 0]
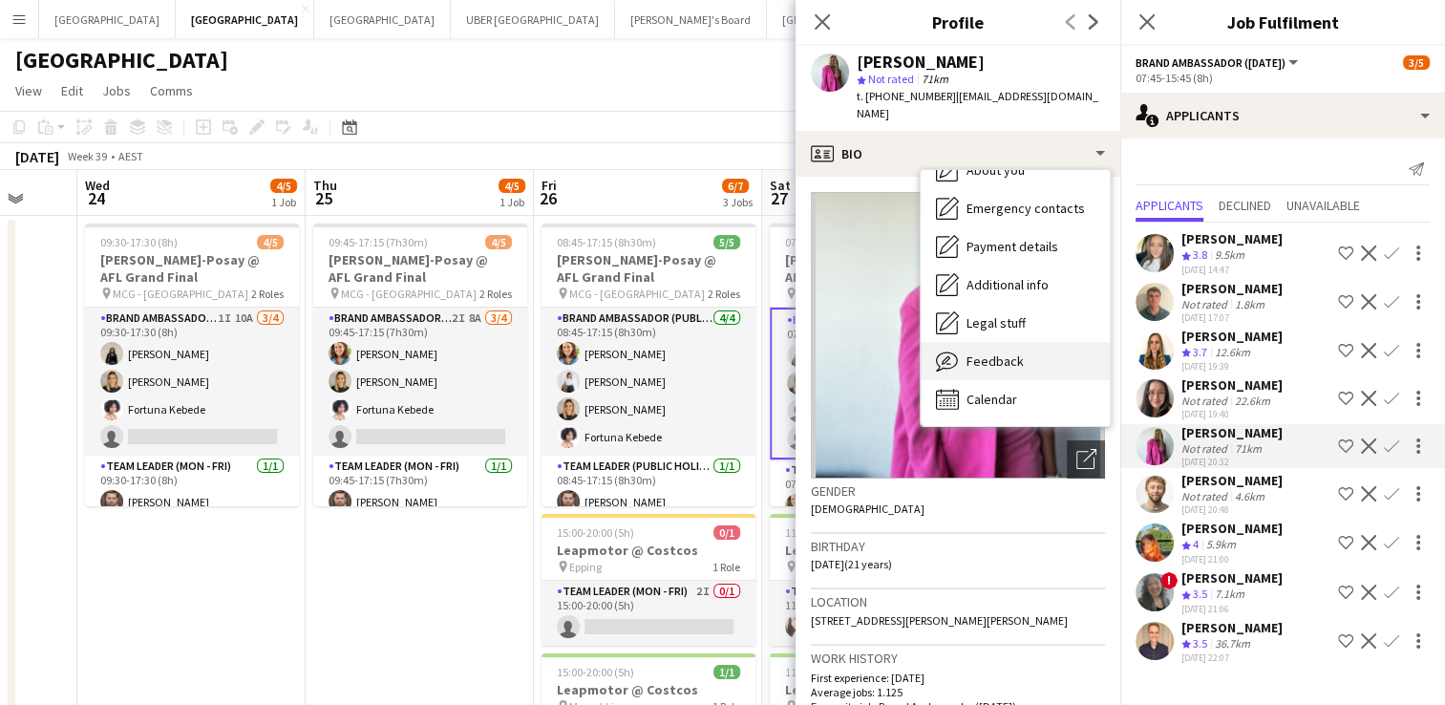
click at [976, 352] on span "Feedback" at bounding box center [994, 360] width 57 height 17
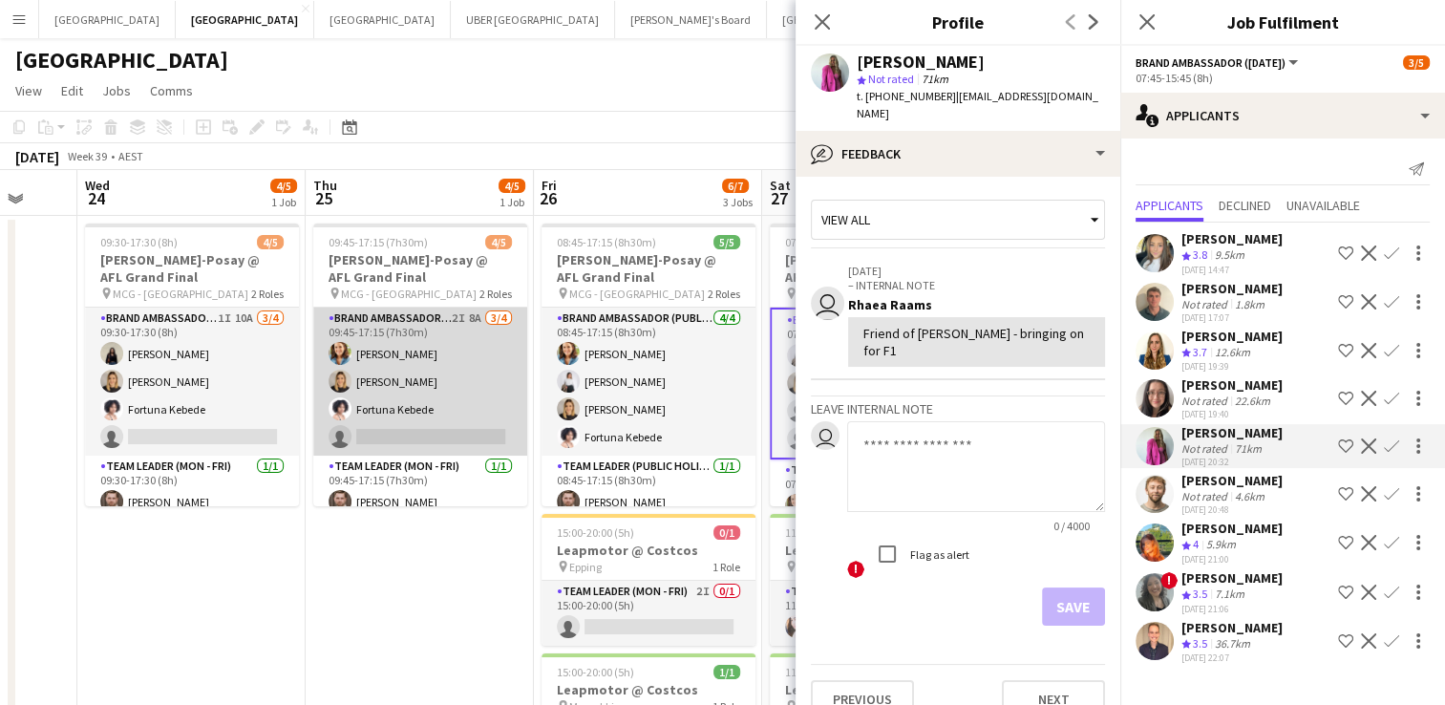
click at [428, 427] on app-card-role "Brand Ambassador (Mon - Fri) 2I 8A [DATE] 09:45-17:15 (7h30m) [PERSON_NAME] [PE…" at bounding box center [420, 381] width 214 height 148
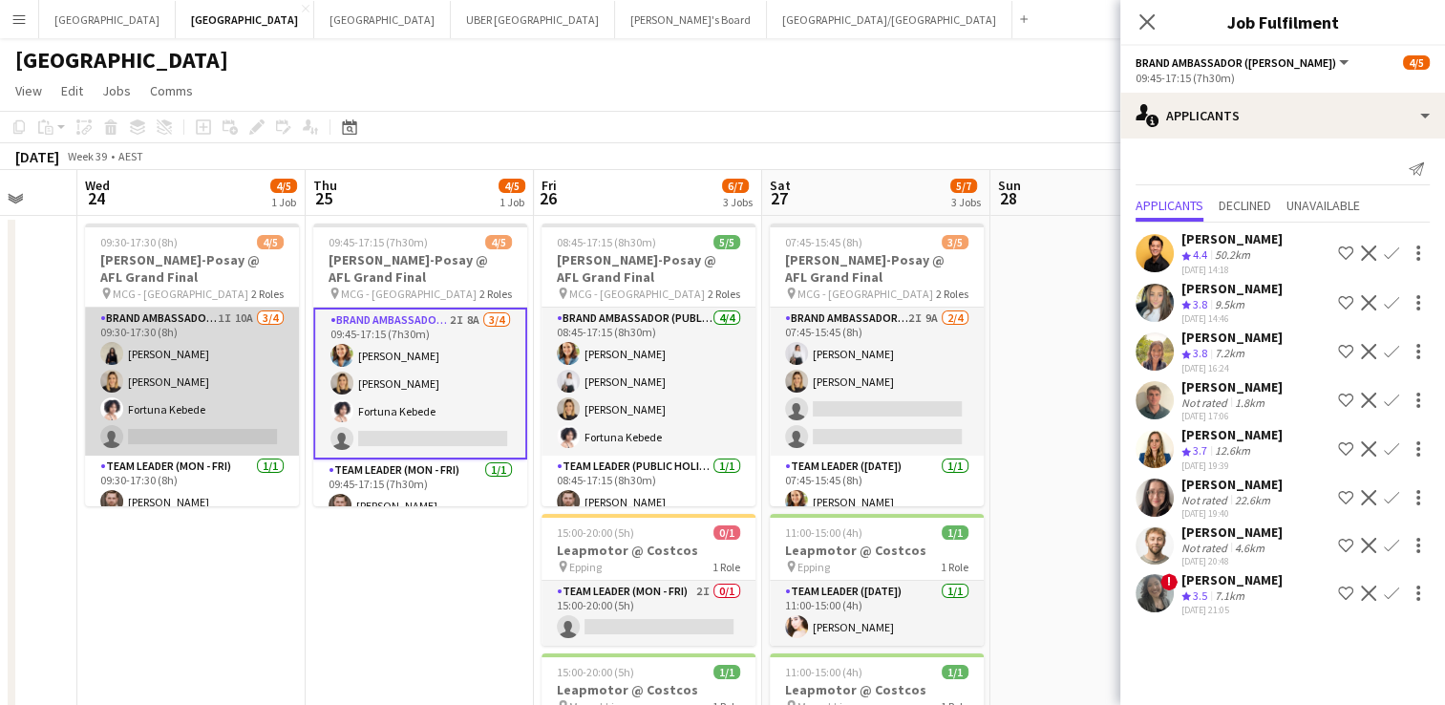
click at [141, 439] on app-card-role "Brand Ambassador (Mon - Fri) 1I 10A [DATE] 09:30-17:30 (8h) [PERSON_NAME] [PERS…" at bounding box center [192, 381] width 214 height 148
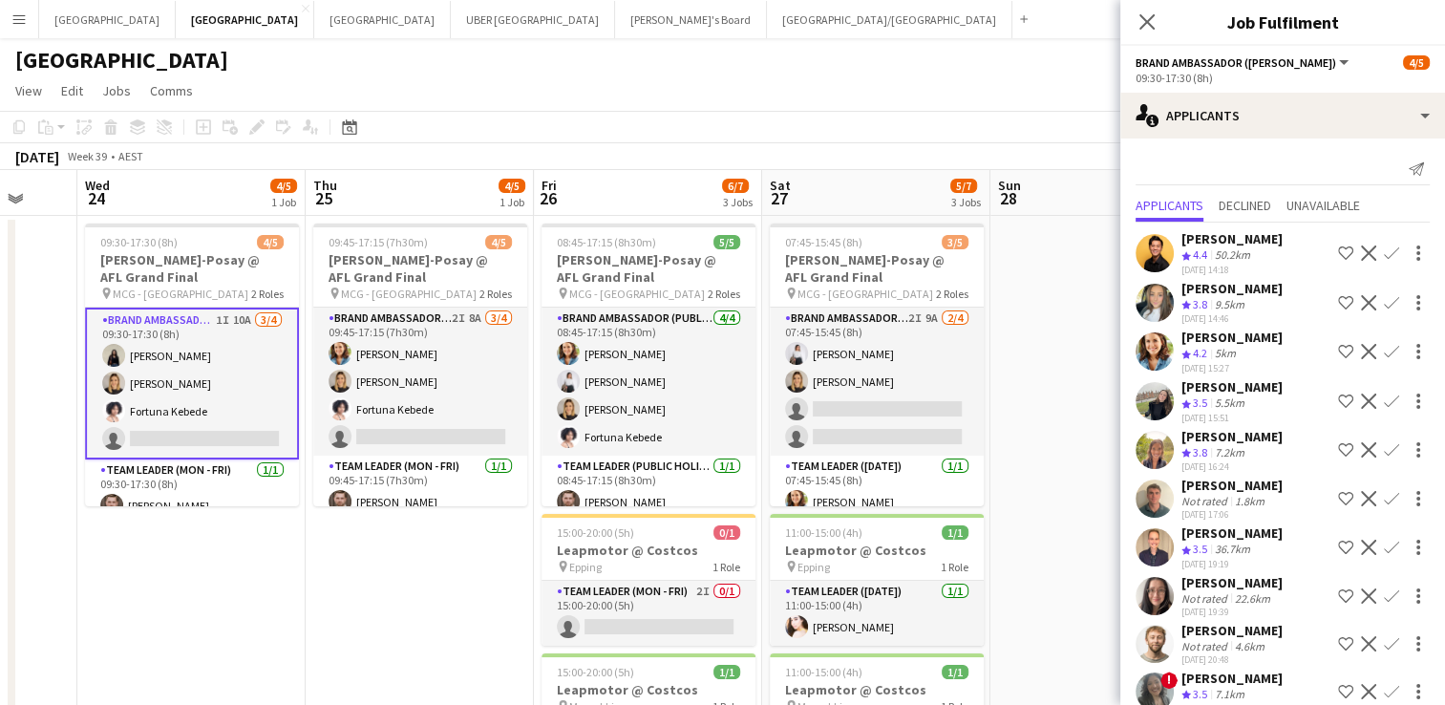
scroll to position [22, 0]
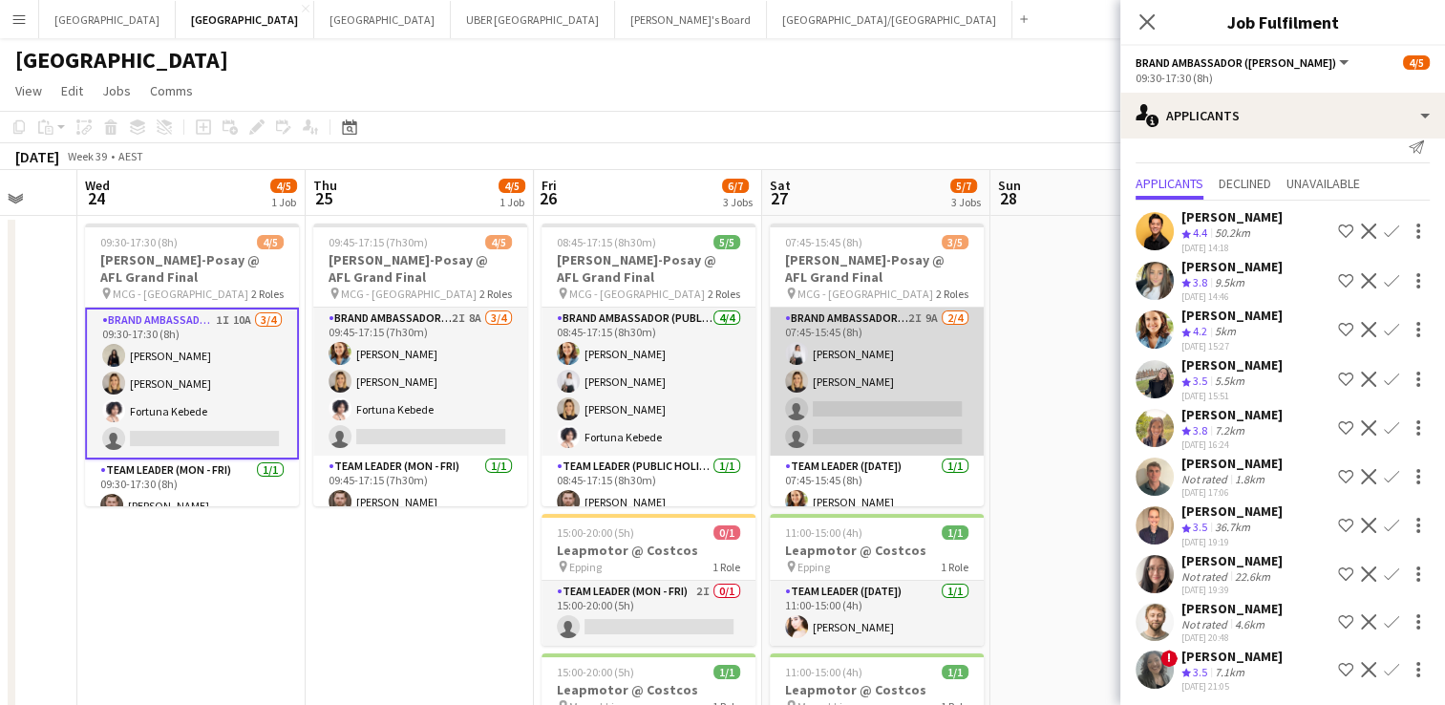
click at [927, 403] on app-card-role "Brand Ambassador ([DATE]) 2I 9A [DATE] 07:45-15:45 (8h) [PERSON_NAME] [PERSON_N…" at bounding box center [877, 381] width 214 height 148
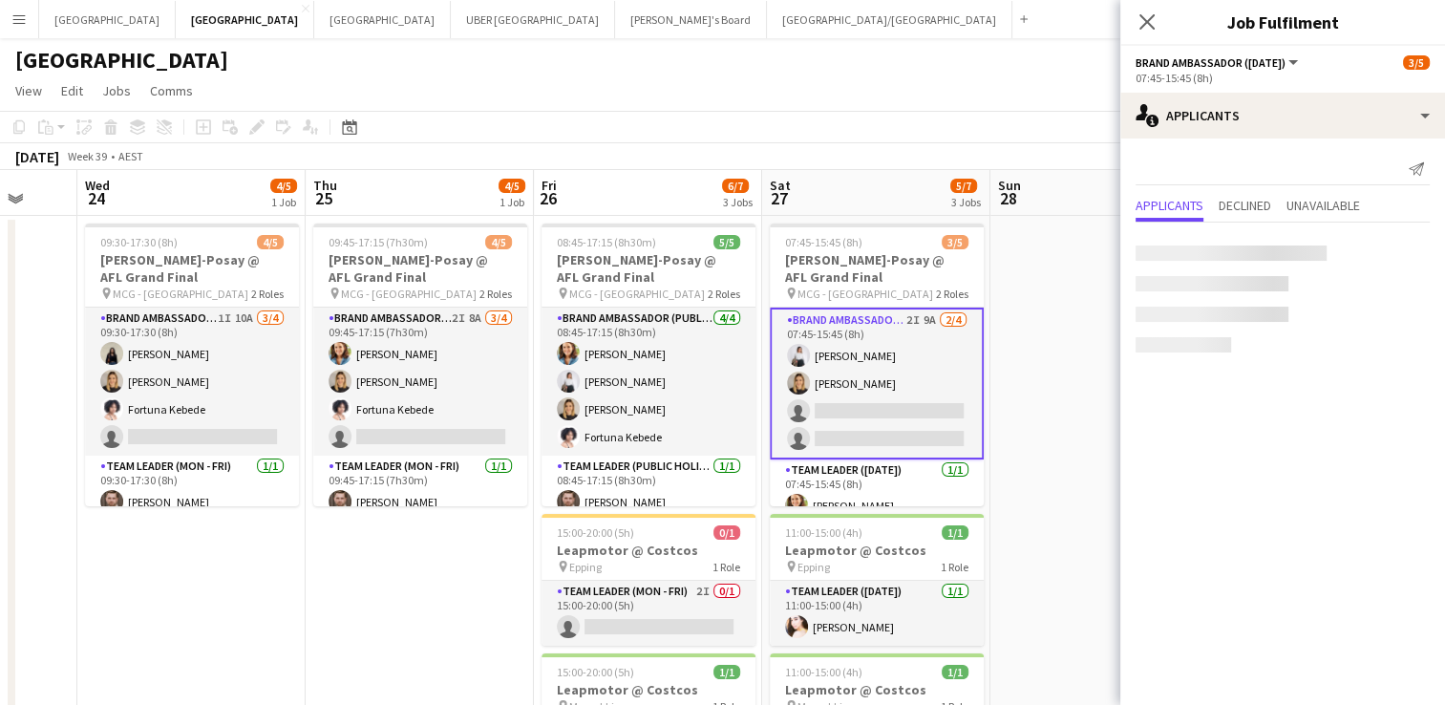
scroll to position [0, 0]
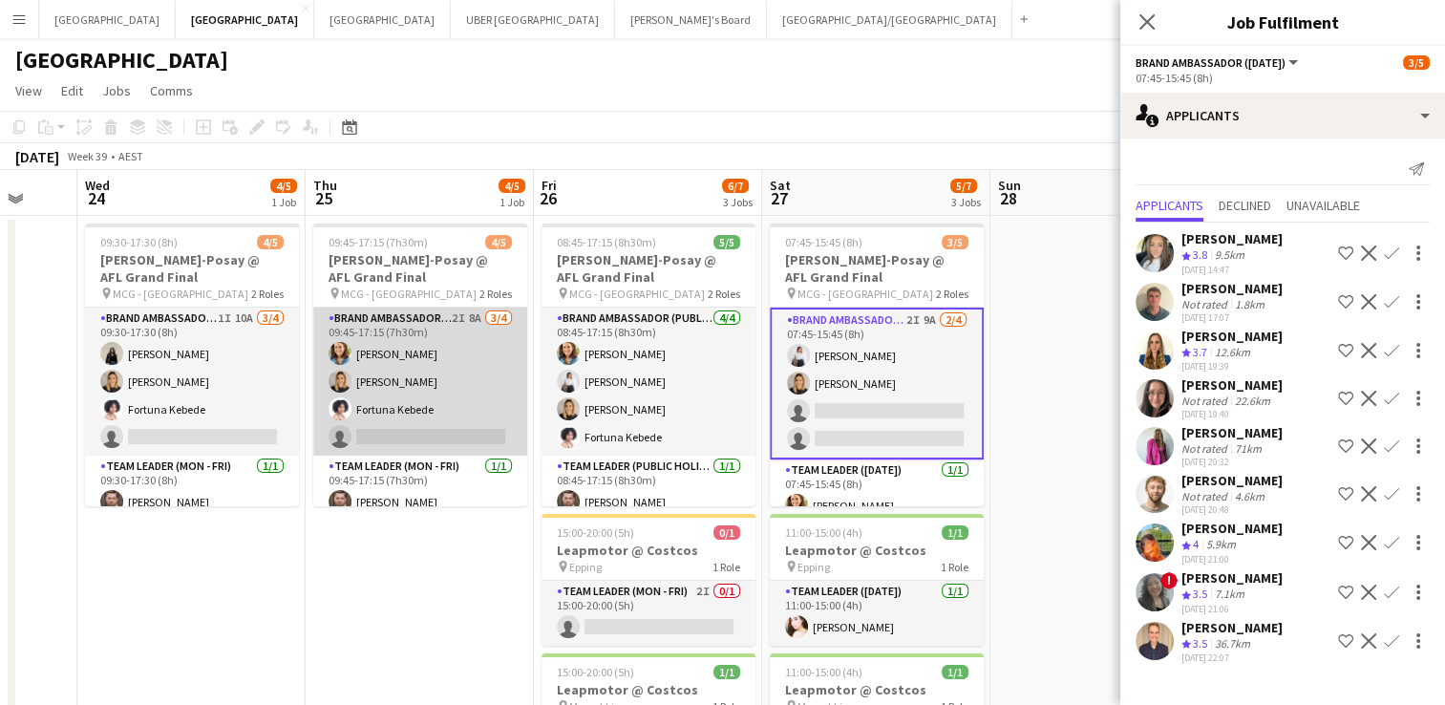
click at [473, 422] on app-card-role "Brand Ambassador (Mon - Fri) 2I 8A [DATE] 09:45-17:15 (7h30m) [PERSON_NAME] [PE…" at bounding box center [420, 381] width 214 height 148
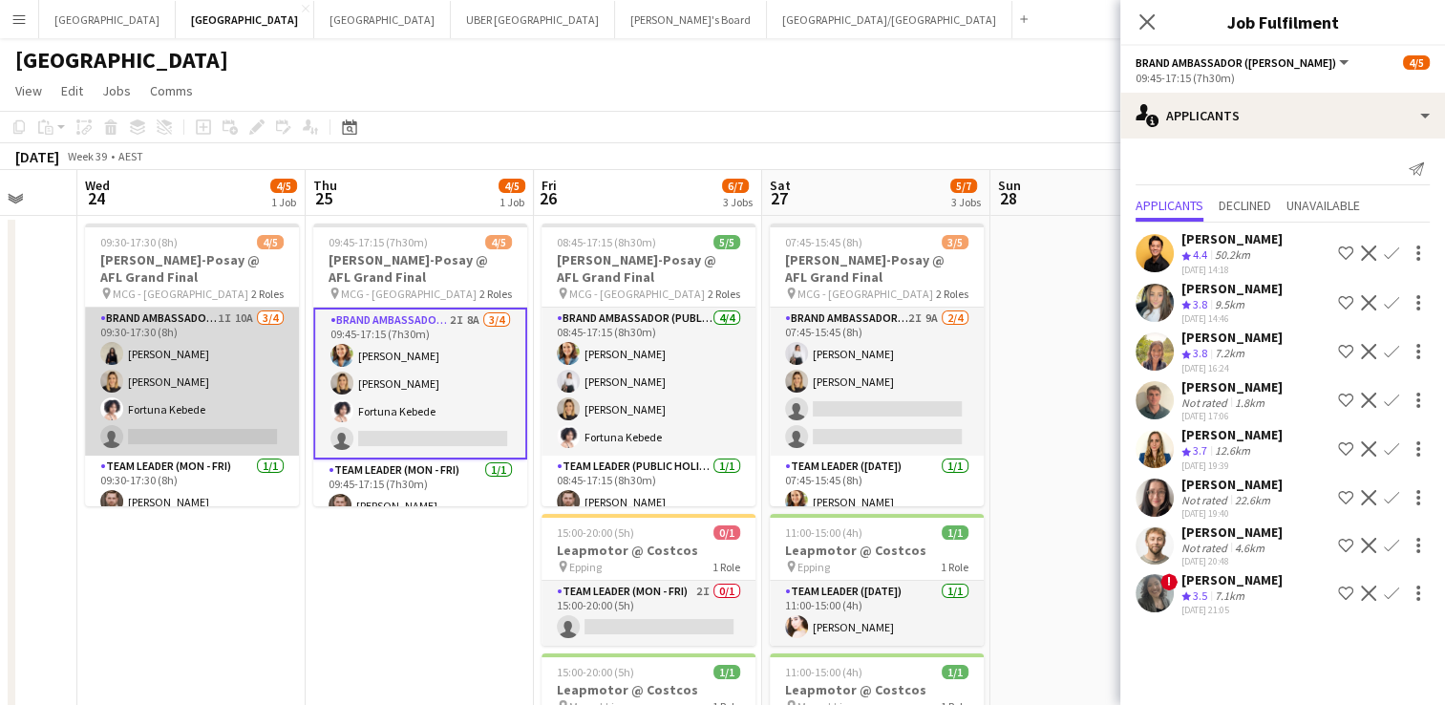
click at [138, 423] on app-card-role "Brand Ambassador (Mon - Fri) 1I 10A [DATE] 09:30-17:30 (8h) [PERSON_NAME] [PERS…" at bounding box center [192, 381] width 214 height 148
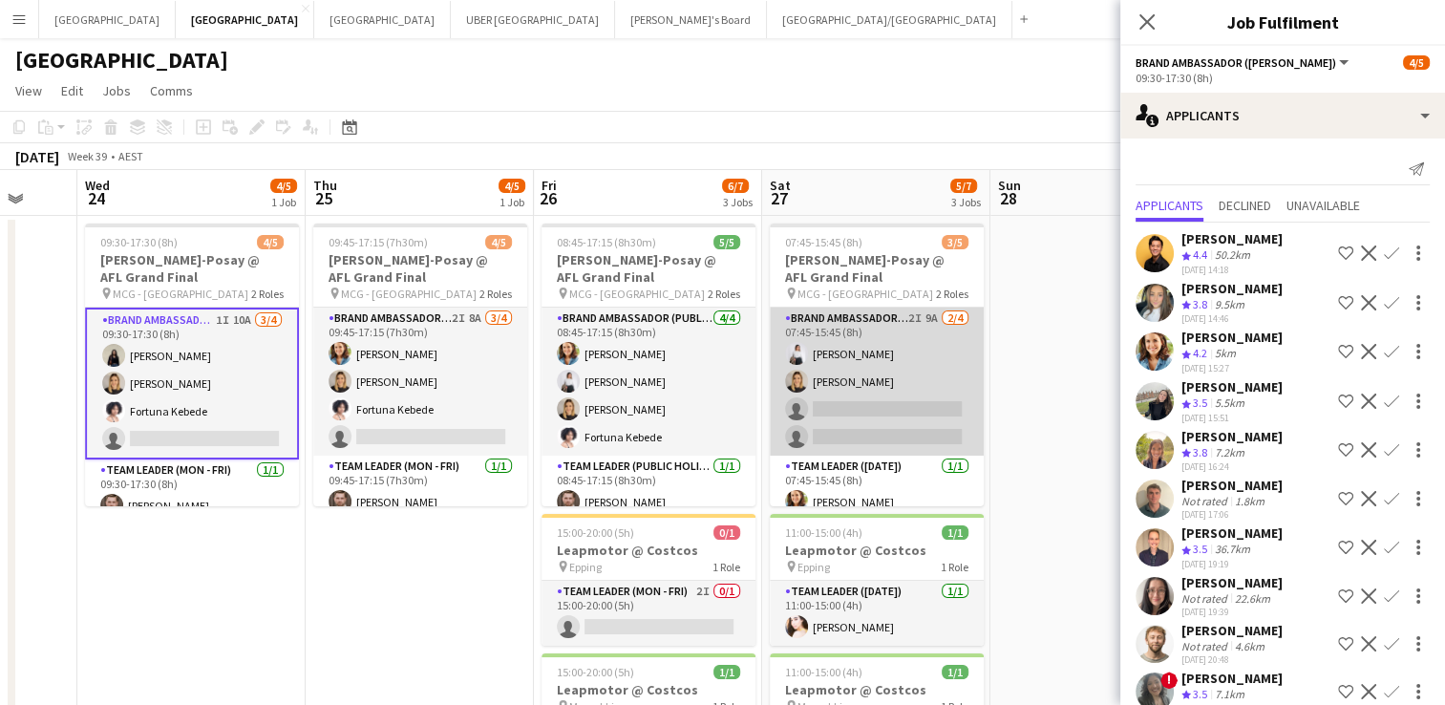
click at [880, 398] on app-card-role "Brand Ambassador ([DATE]) 2I 9A [DATE] 07:45-15:45 (8h) [PERSON_NAME] [PERSON_N…" at bounding box center [877, 381] width 214 height 148
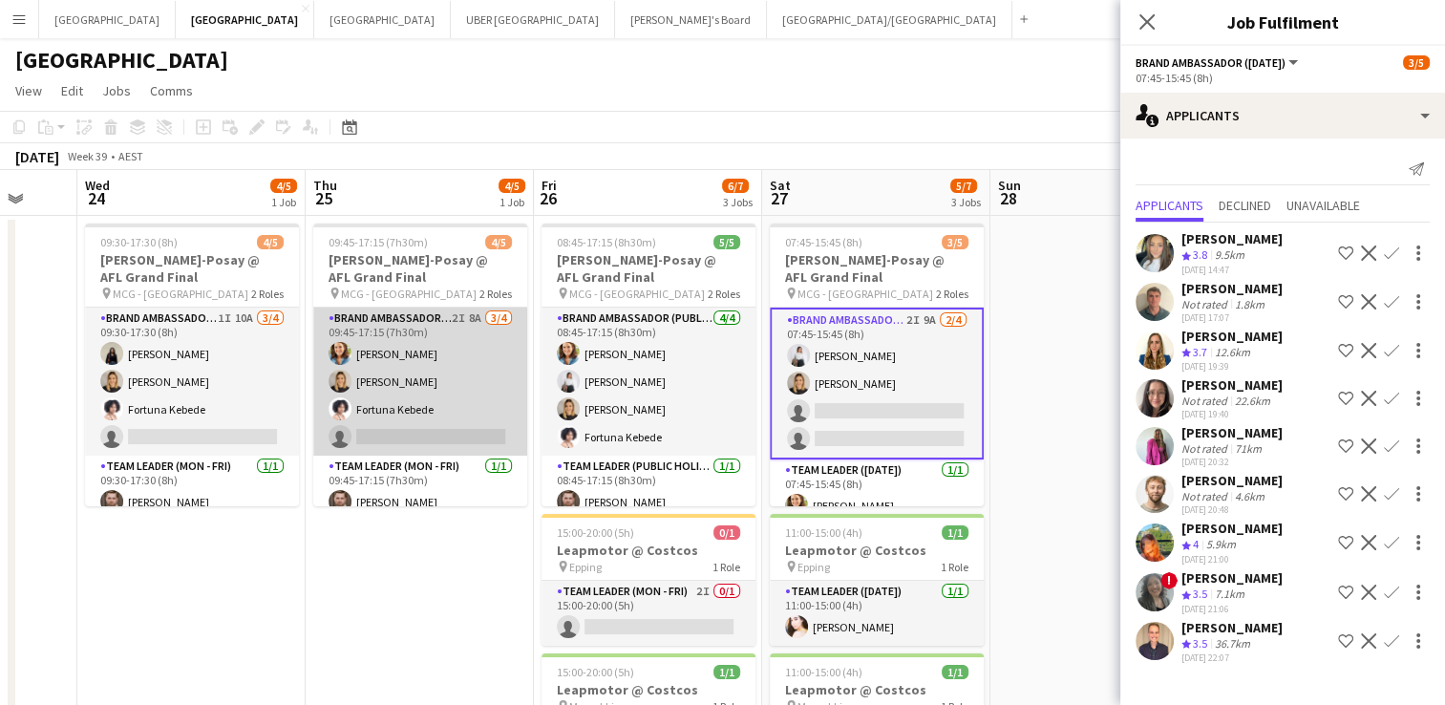
click at [427, 430] on app-card-role "Brand Ambassador (Mon - Fri) 2I 8A [DATE] 09:45-17:15 (7h30m) [PERSON_NAME] [PE…" at bounding box center [420, 381] width 214 height 148
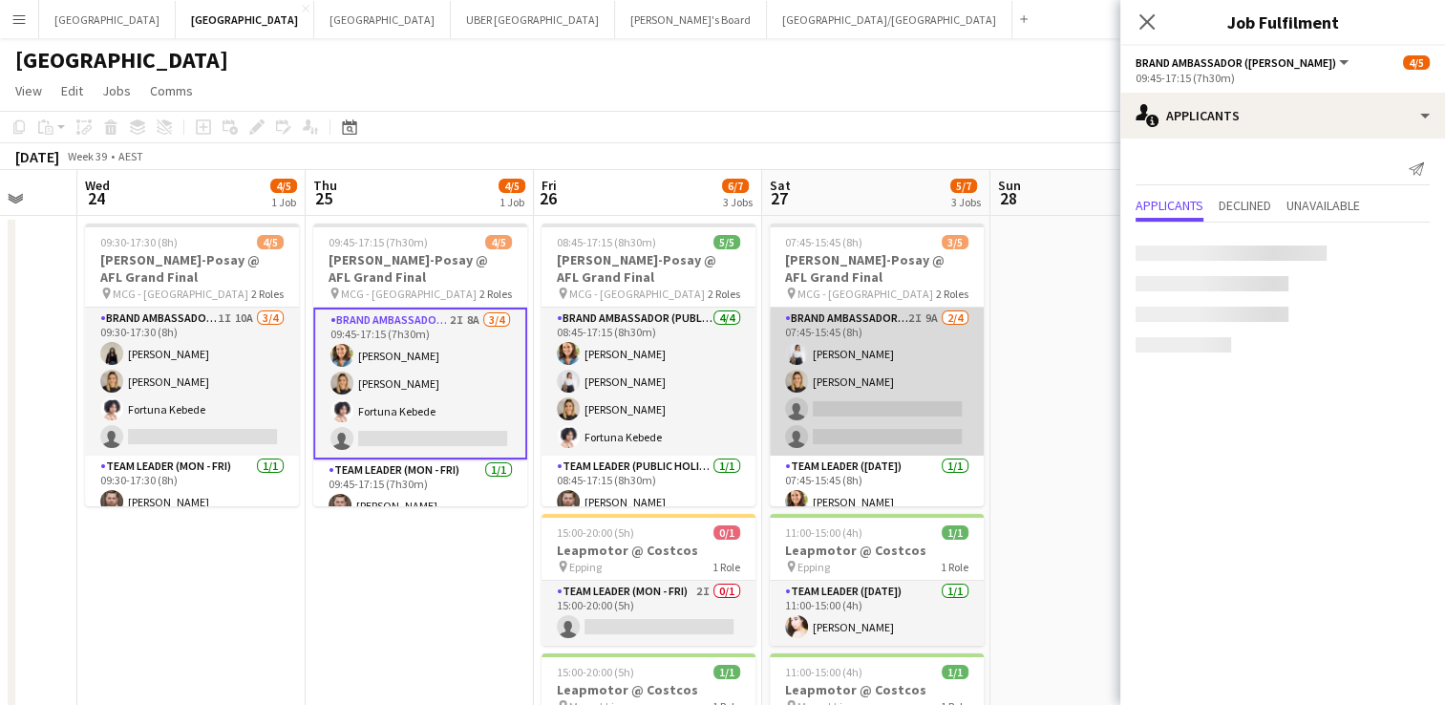
click at [895, 408] on app-card-role "Brand Ambassador ([DATE]) 2I 9A [DATE] 07:45-15:45 (8h) [PERSON_NAME] [PERSON_N…" at bounding box center [877, 381] width 214 height 148
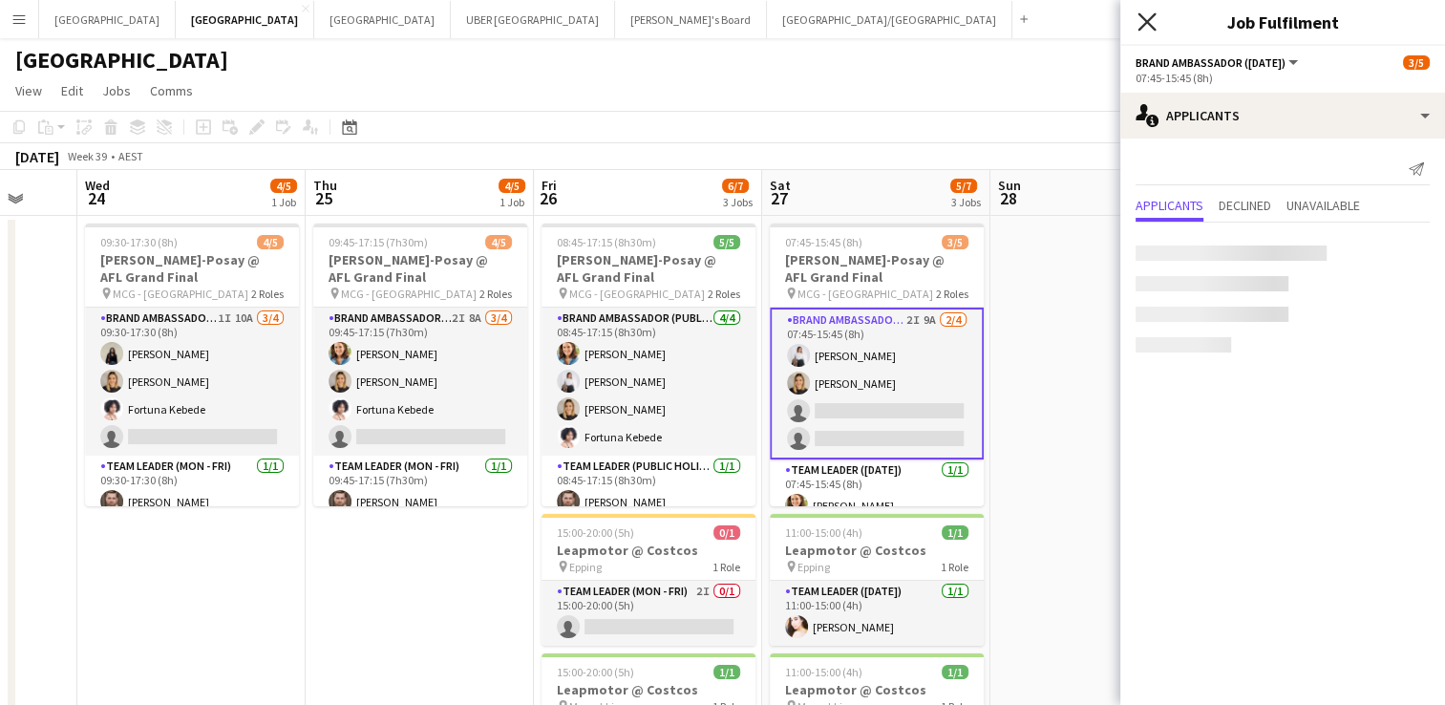
click at [1145, 20] on icon at bounding box center [1146, 21] width 18 height 18
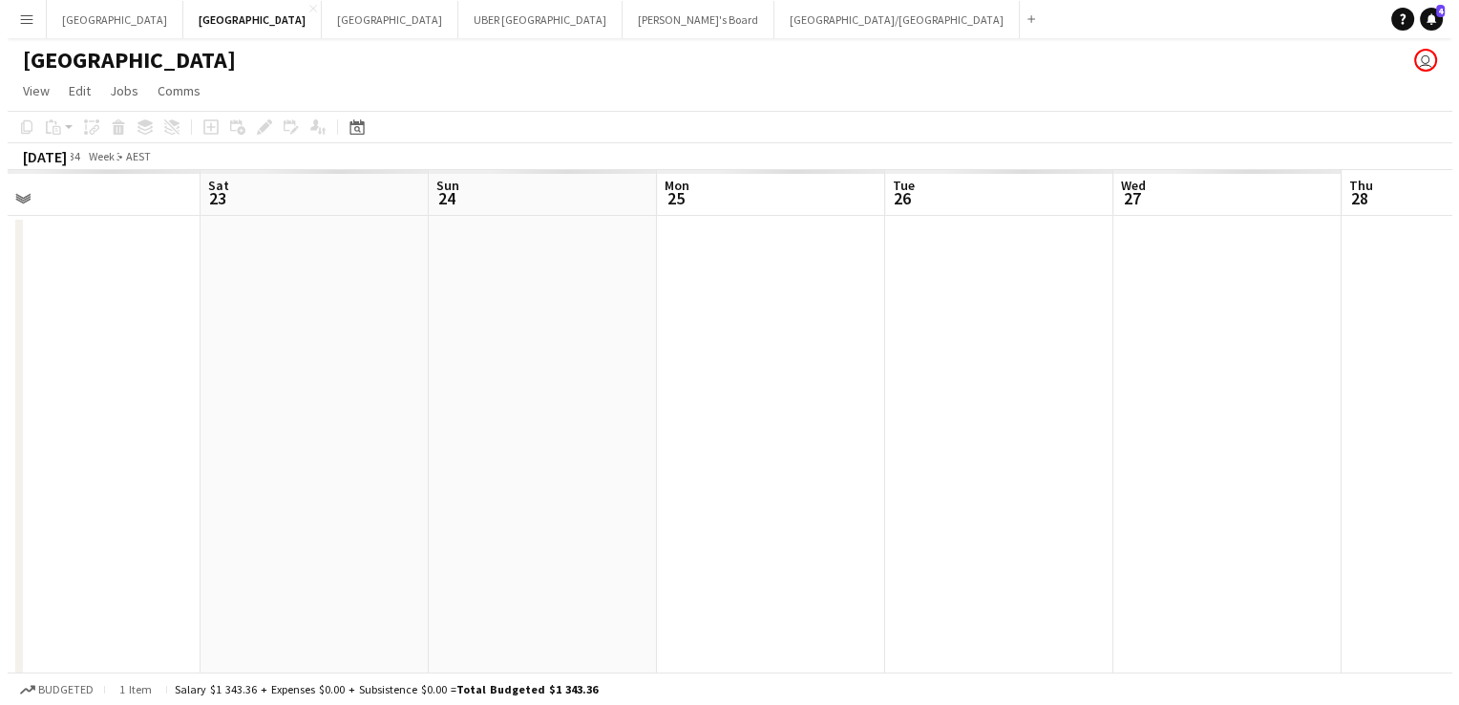
scroll to position [0, 409]
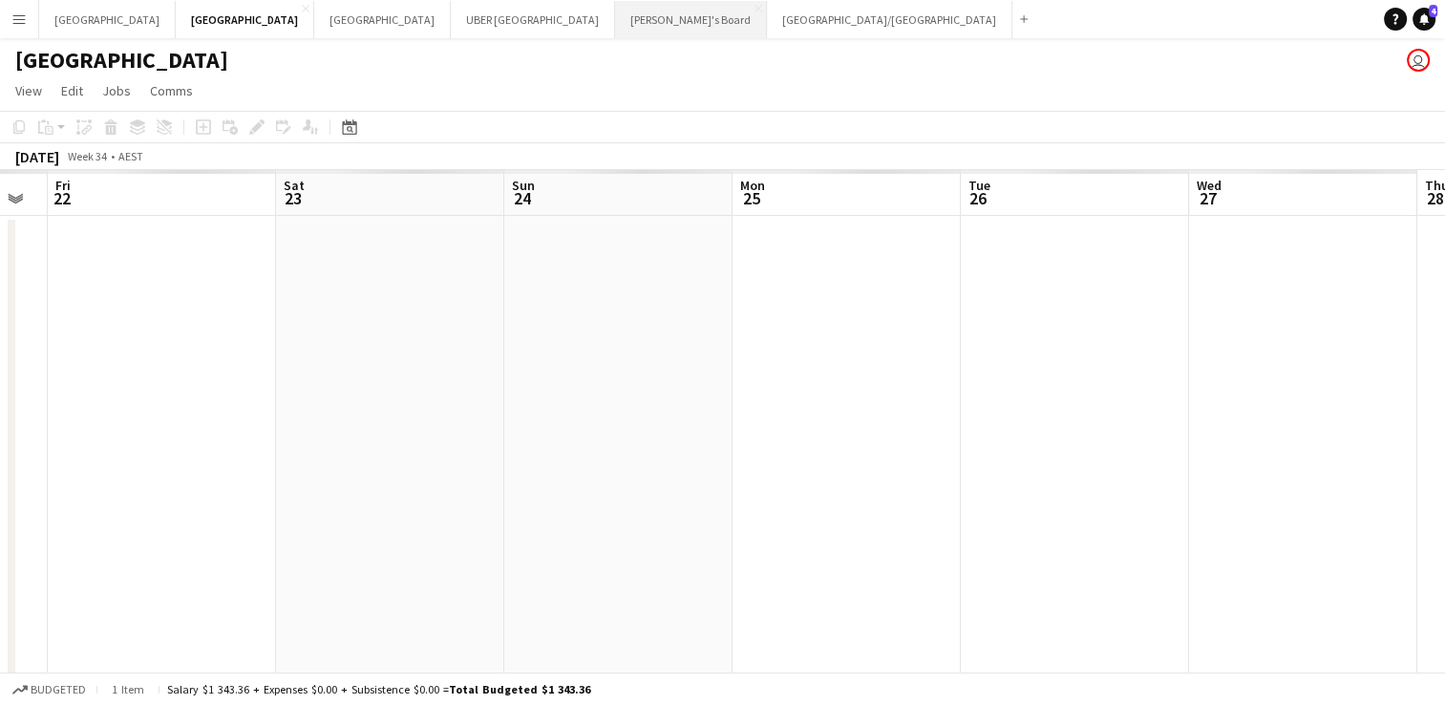
click at [615, 13] on button "Tennille's Board Close" at bounding box center [691, 19] width 152 height 37
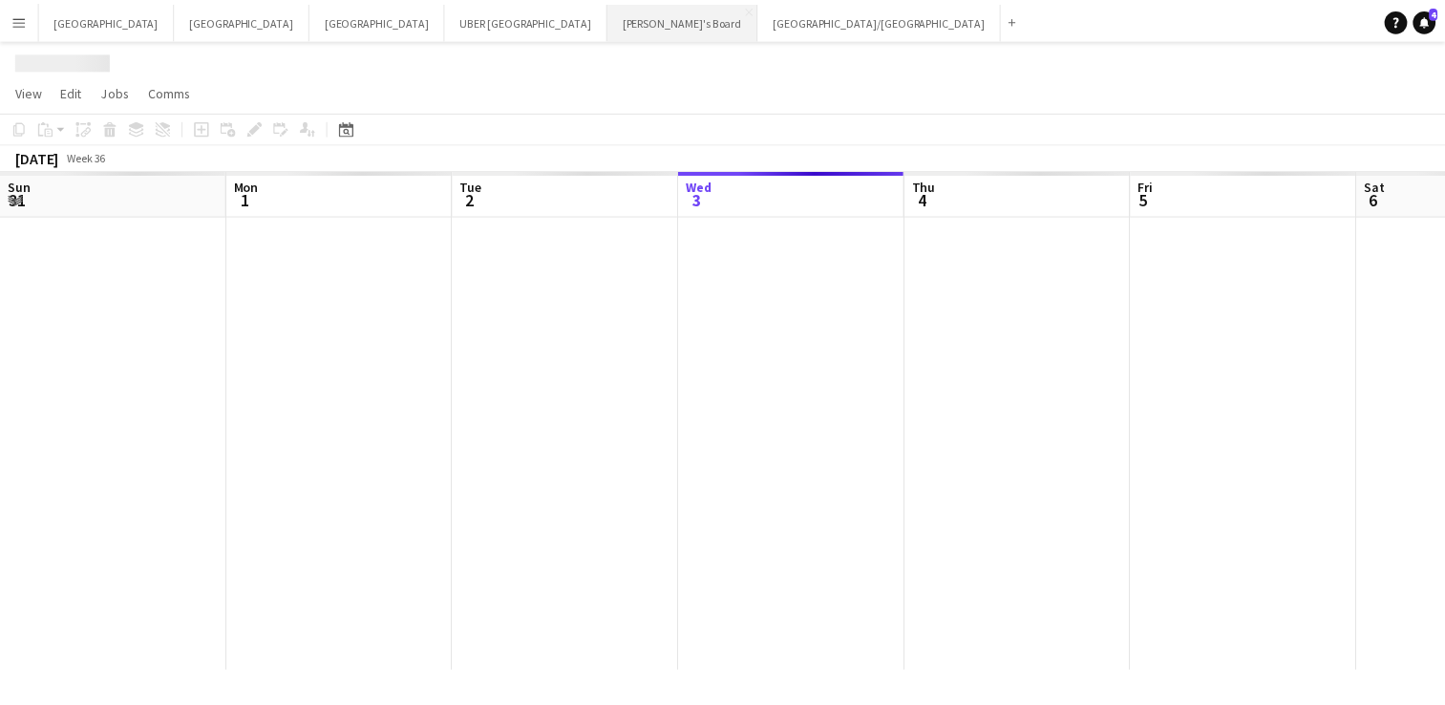
scroll to position [0, 456]
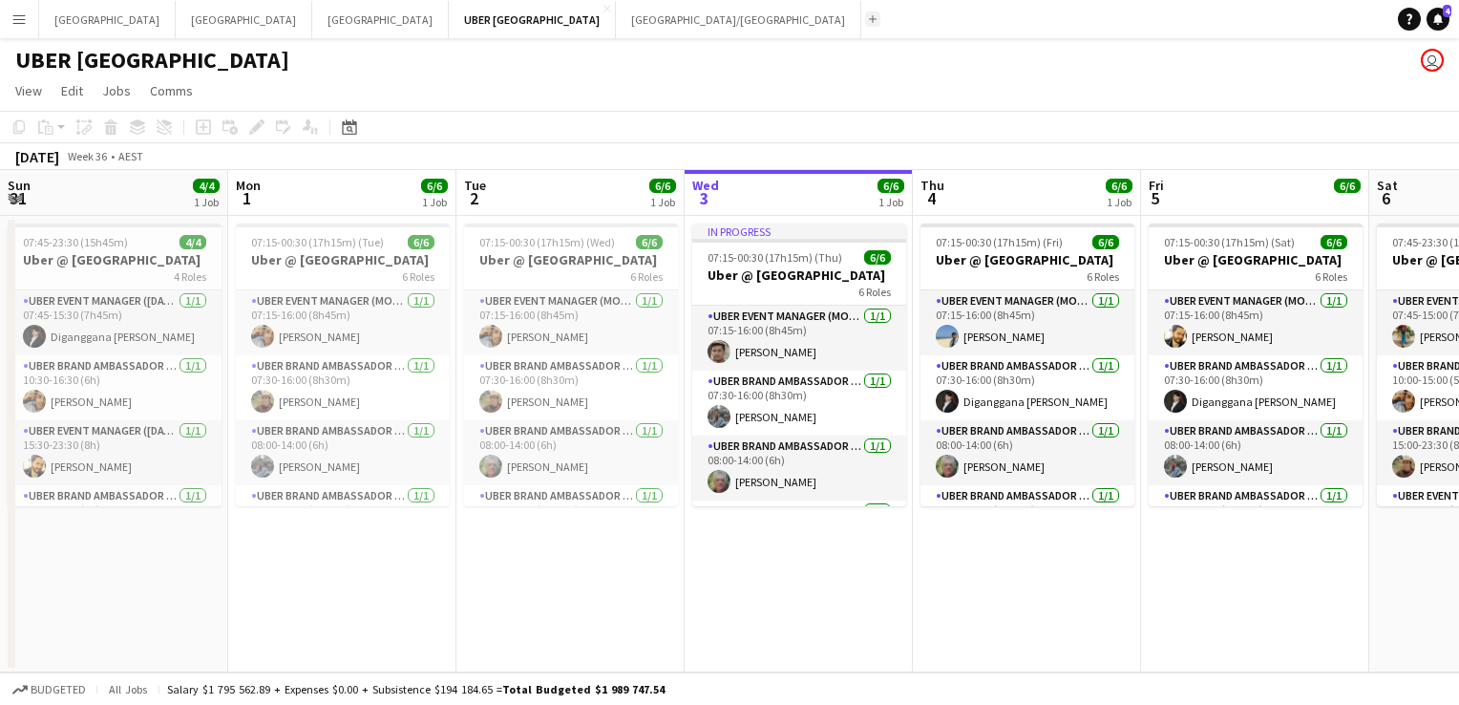
click at [869, 17] on app-icon "Add" at bounding box center [873, 19] width 8 height 8
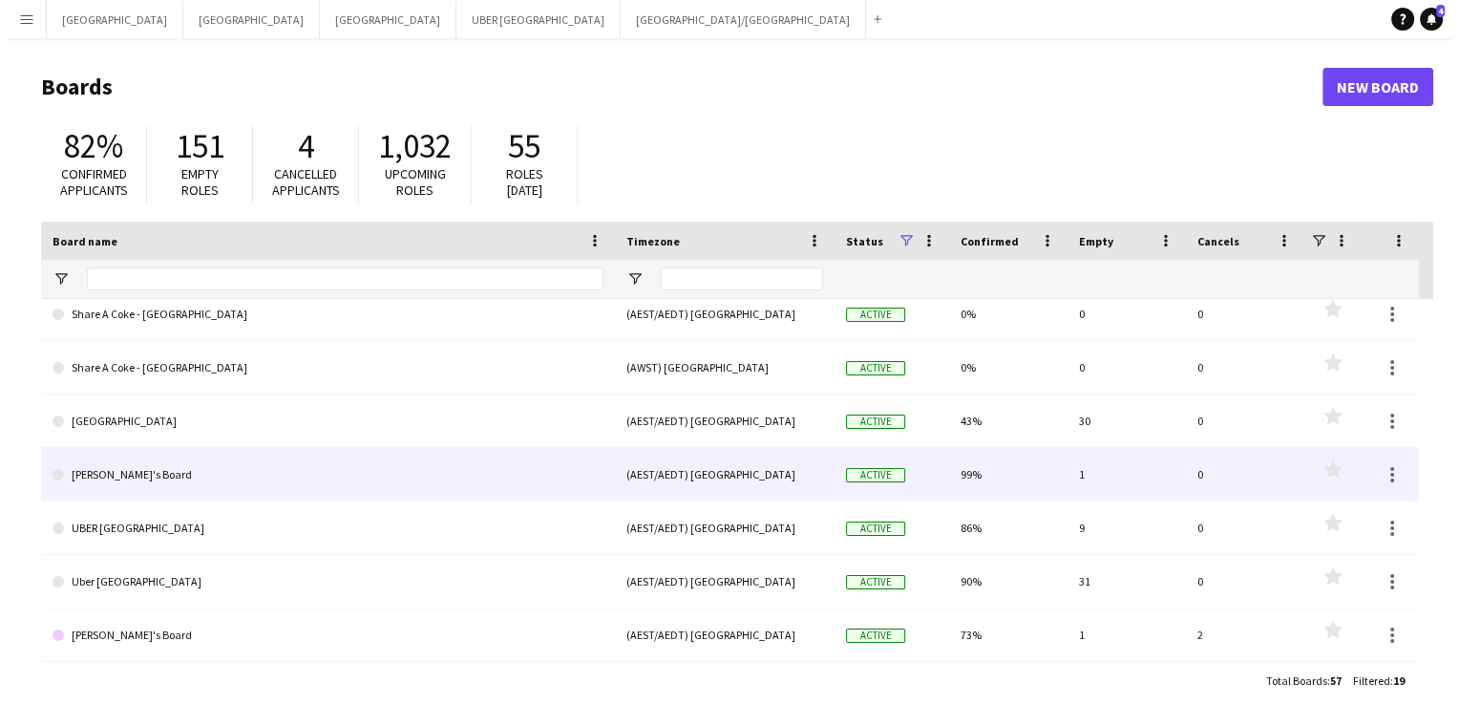
scroll to position [653, 0]
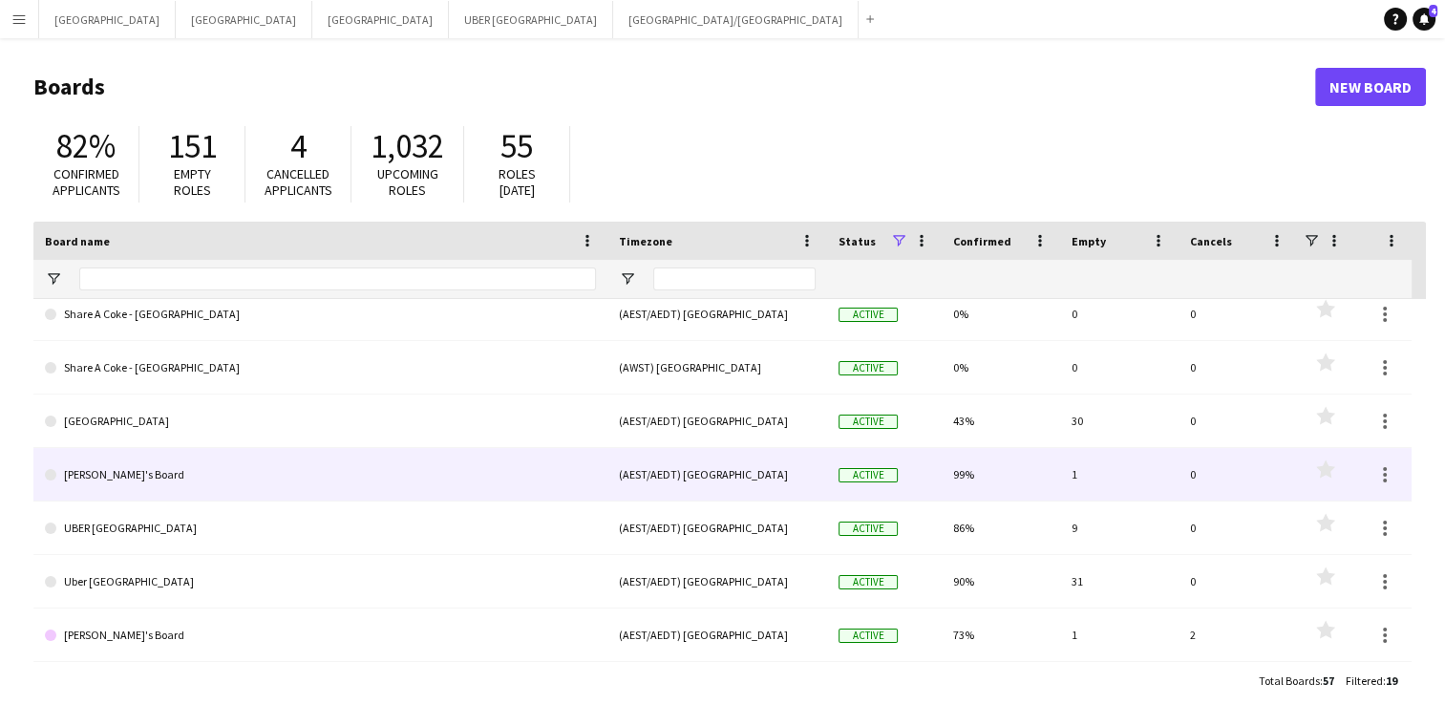
click at [166, 478] on link "[PERSON_NAME]'s Board" at bounding box center [320, 474] width 551 height 53
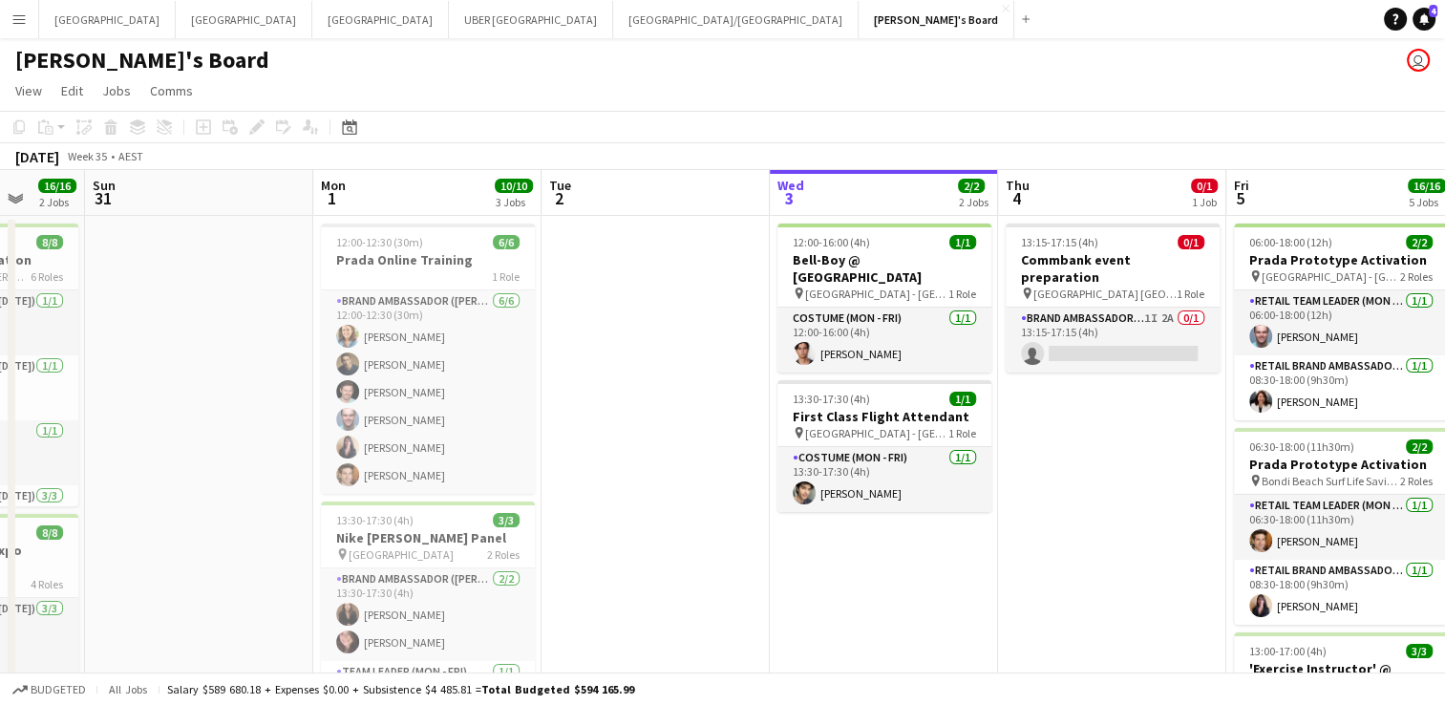
scroll to position [0, 894]
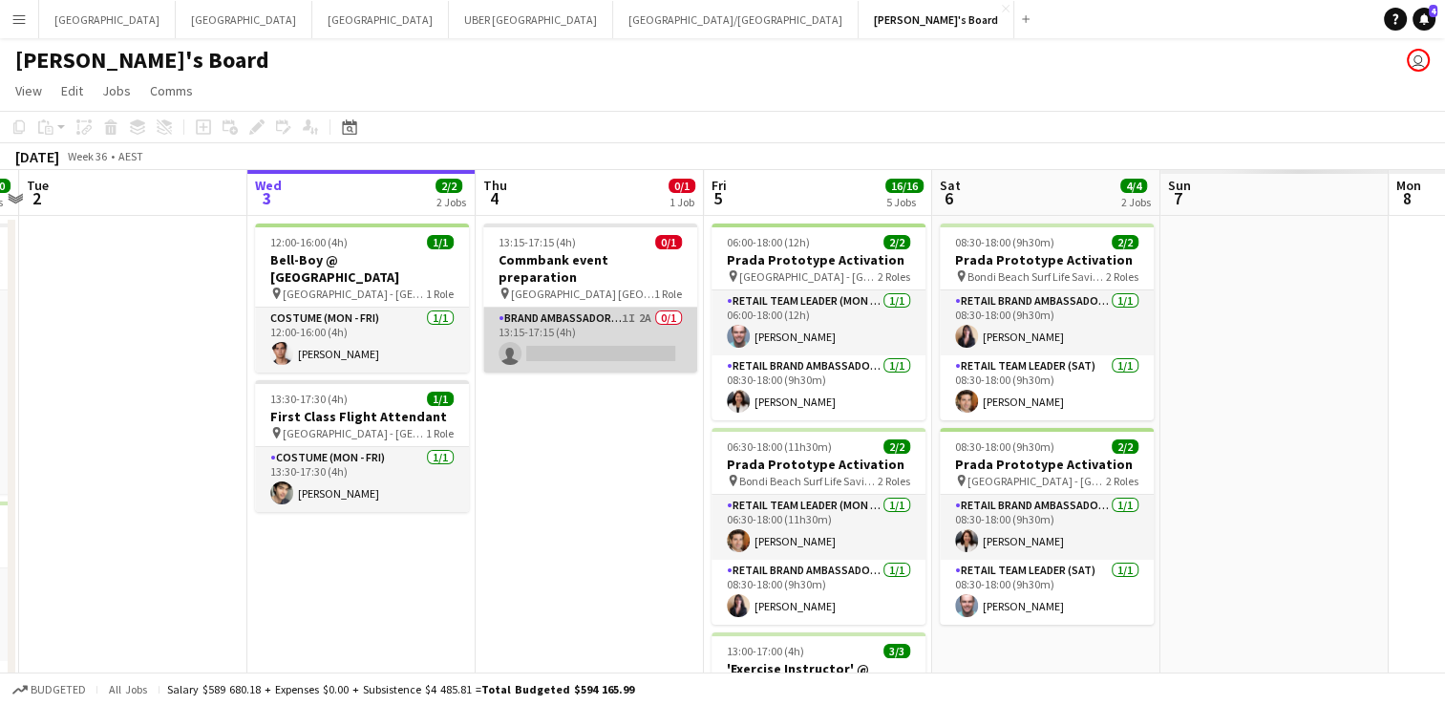
click at [598, 307] on app-card-role "Brand Ambassador (Mon - Fri) 1I 2A 0/1 13:15-17:15 (4h) single-neutral-actions" at bounding box center [590, 339] width 214 height 65
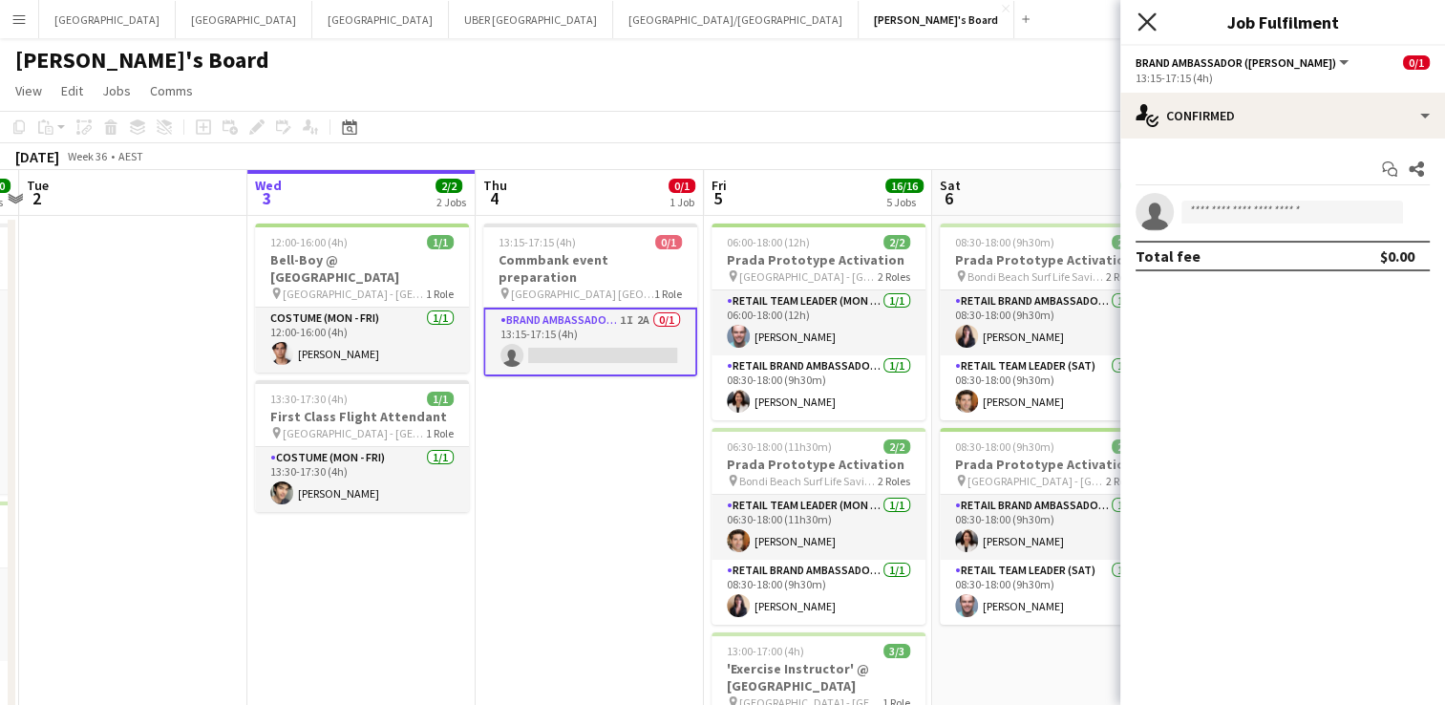
click at [1142, 21] on icon "Close pop-in" at bounding box center [1146, 21] width 18 height 18
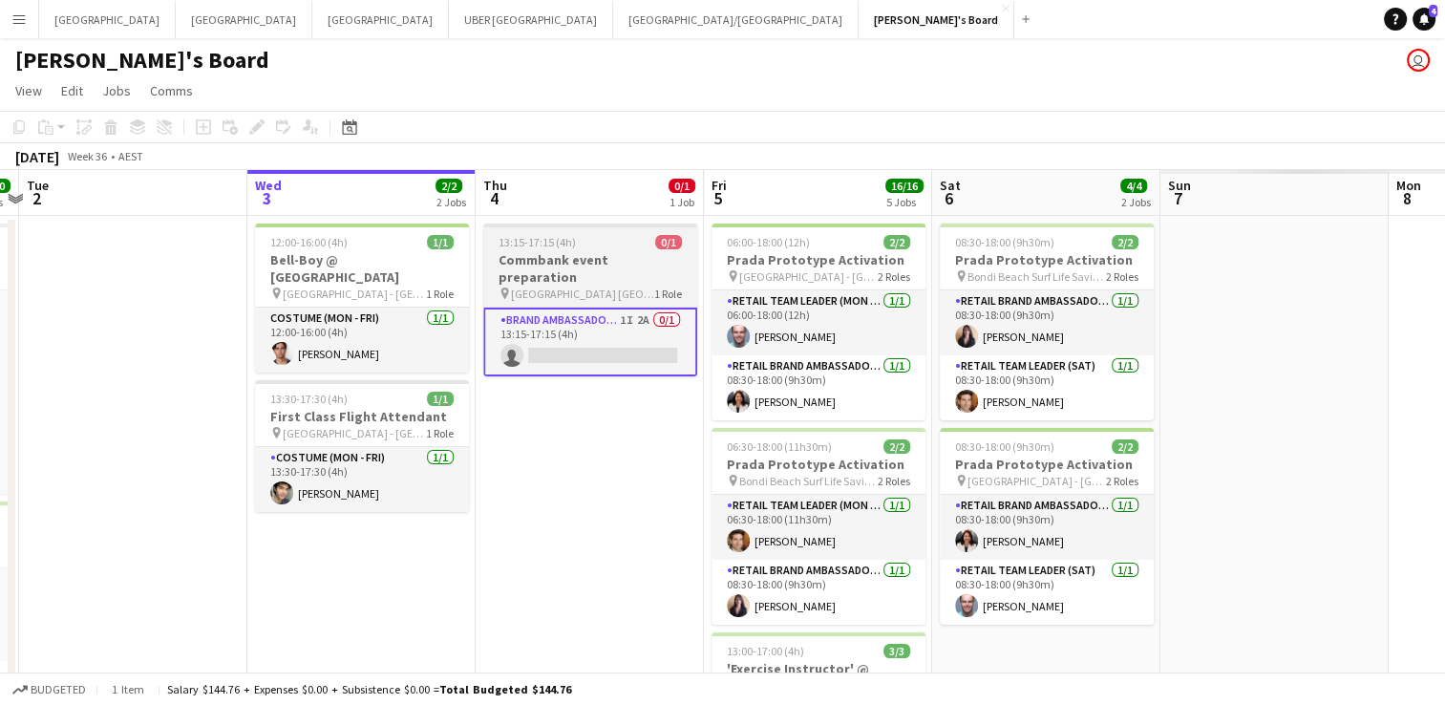
click at [524, 257] on h3 "Commbank event preparation" at bounding box center [590, 268] width 214 height 34
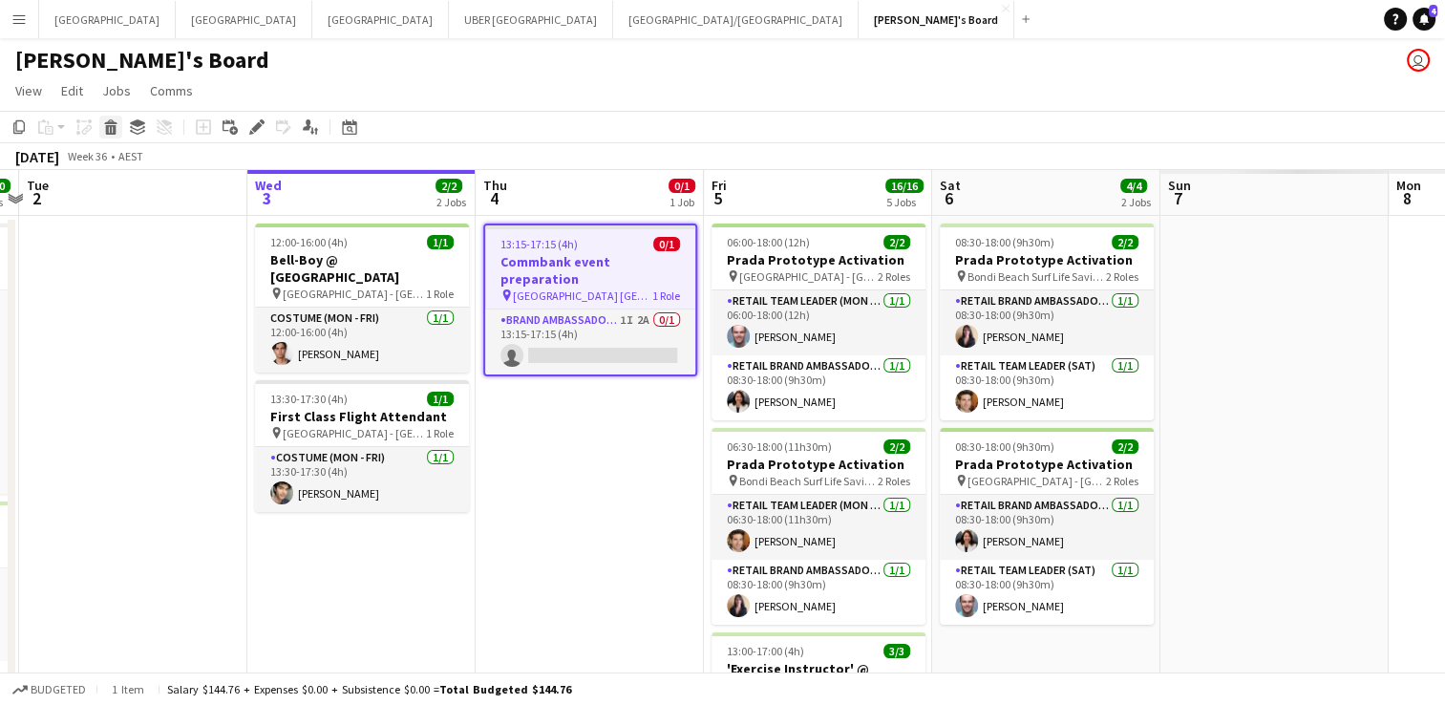
click at [109, 131] on icon "Delete" at bounding box center [110, 126] width 15 height 15
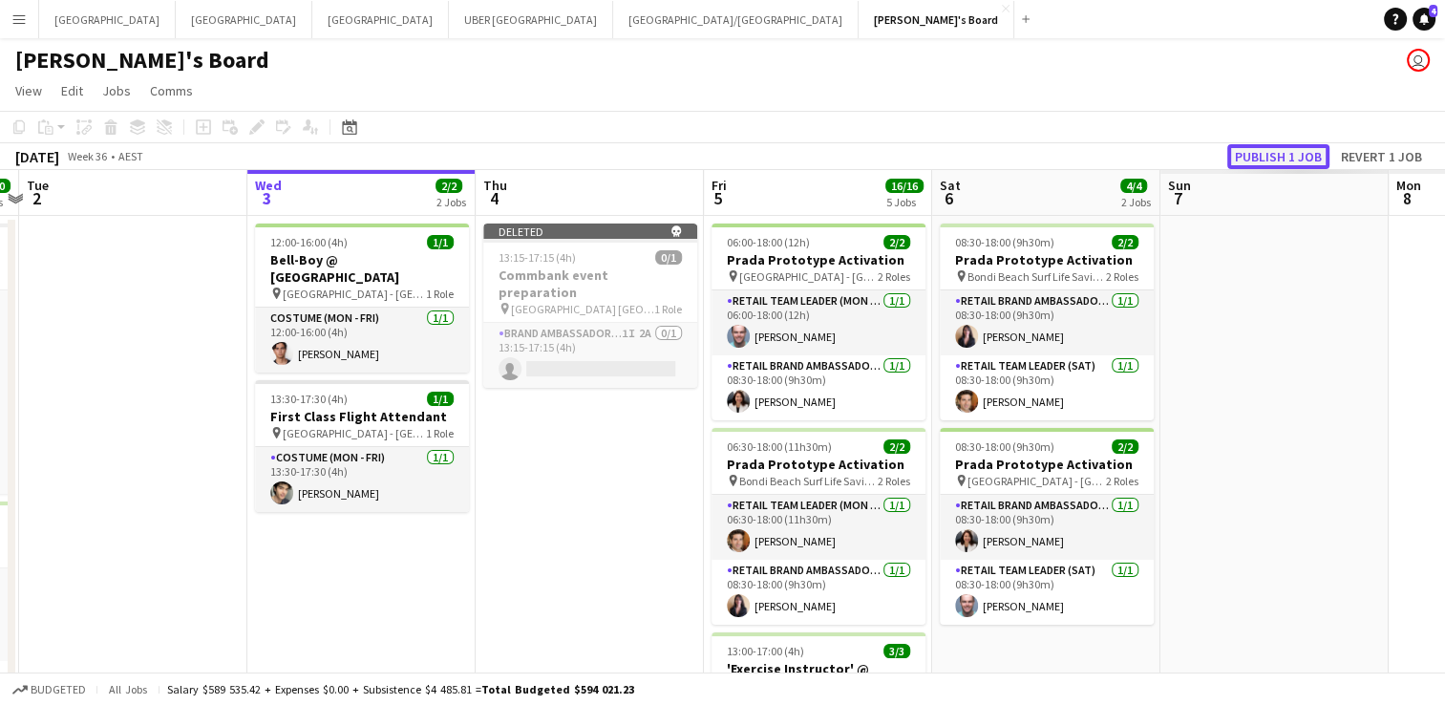
click at [1280, 159] on button "Publish 1 job" at bounding box center [1278, 156] width 102 height 25
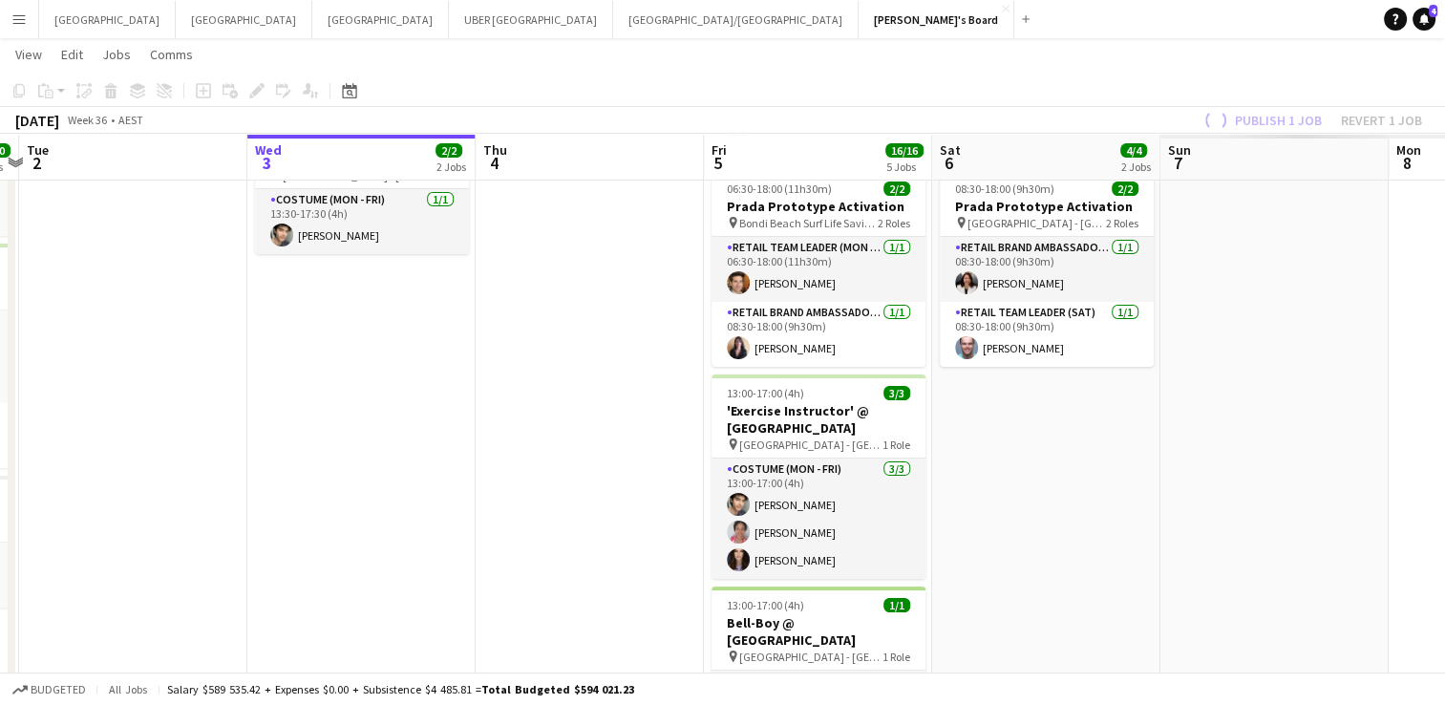
scroll to position [0, 0]
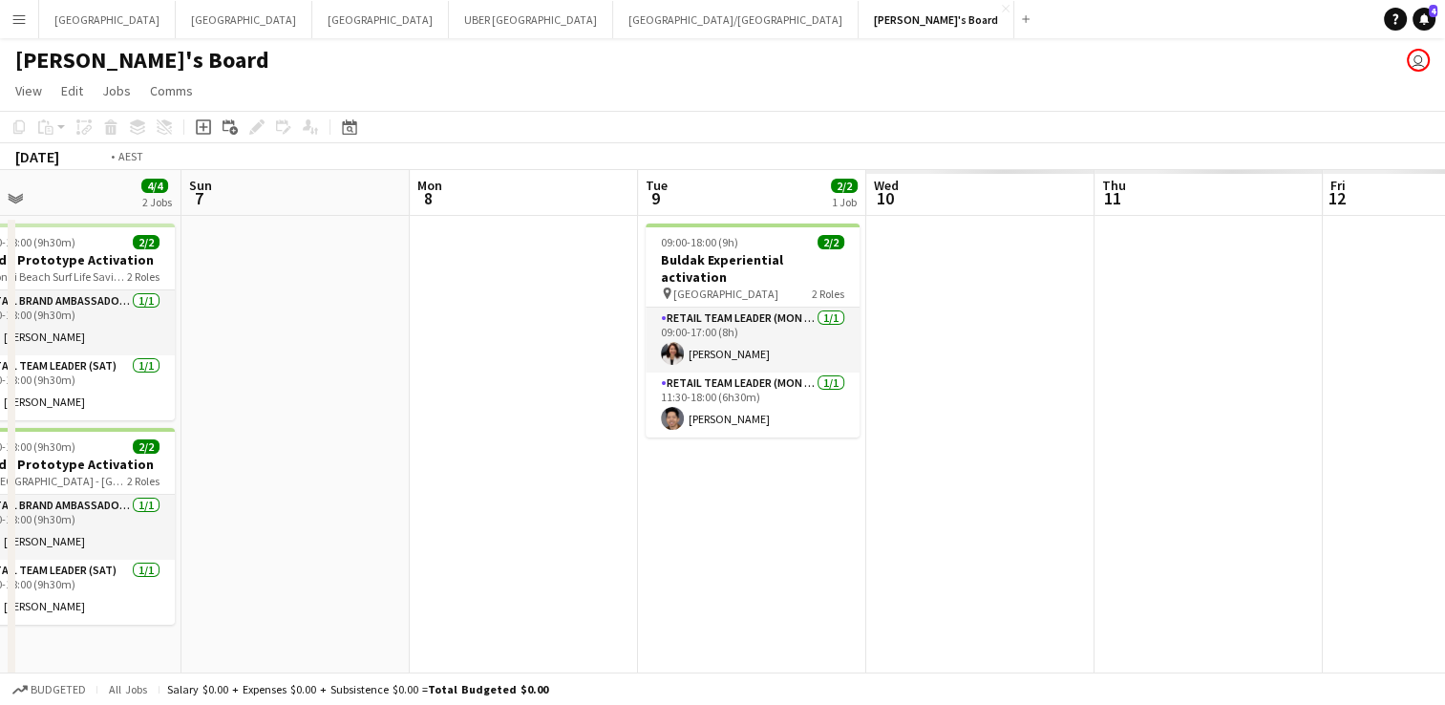
scroll to position [0, 591]
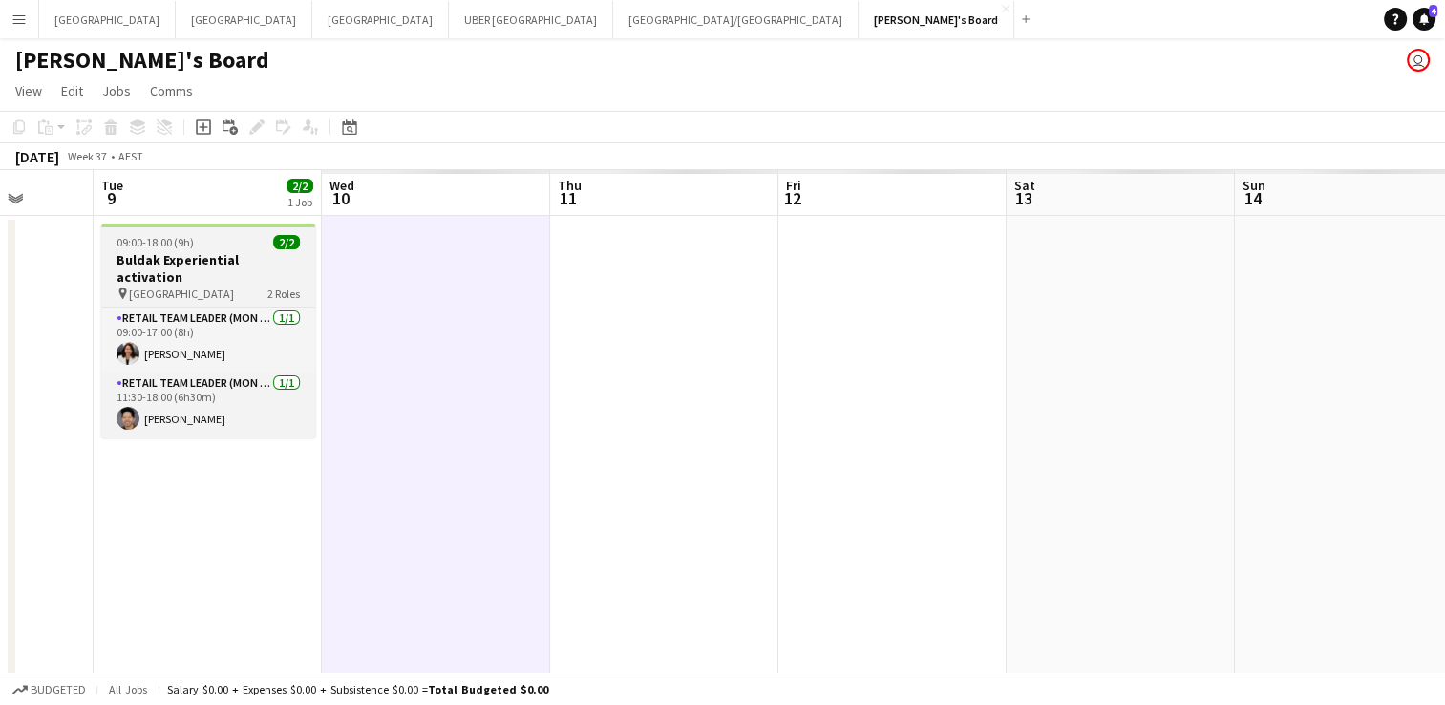
click at [215, 239] on div "09:00-18:00 (9h) 2/2" at bounding box center [208, 242] width 214 height 14
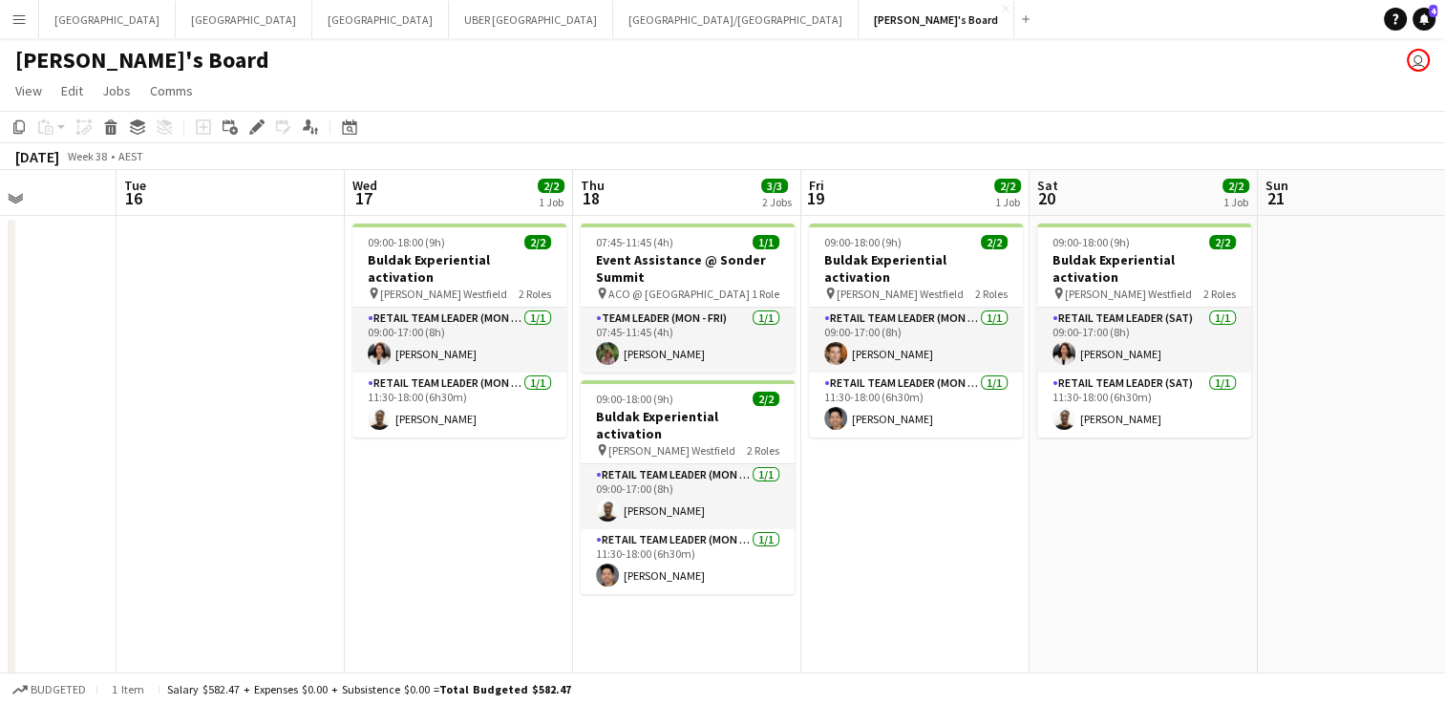
scroll to position [0, 493]
